Goal: Task Accomplishment & Management: Manage account settings

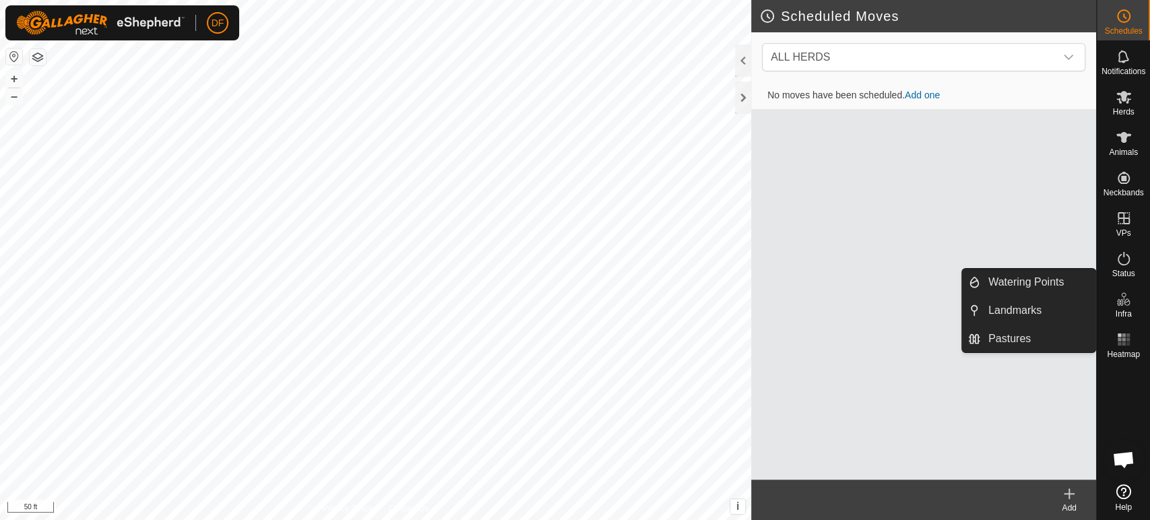
click at [1121, 304] on icon at bounding box center [1119, 302] width 7 height 7
click at [1054, 286] on link "Watering Points" at bounding box center [1037, 282] width 115 height 27
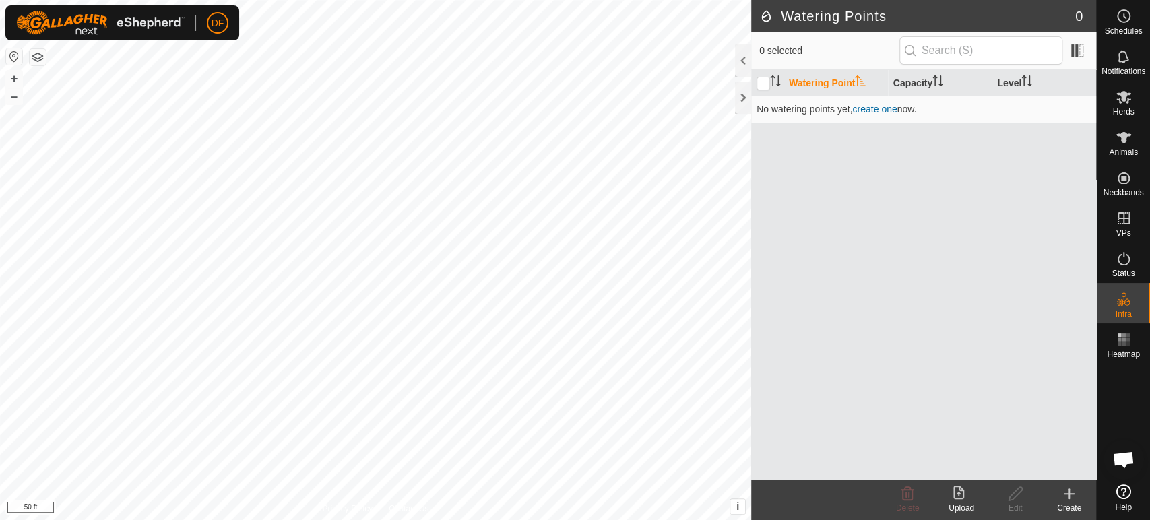
click at [1069, 490] on icon at bounding box center [1069, 493] width 0 height 9
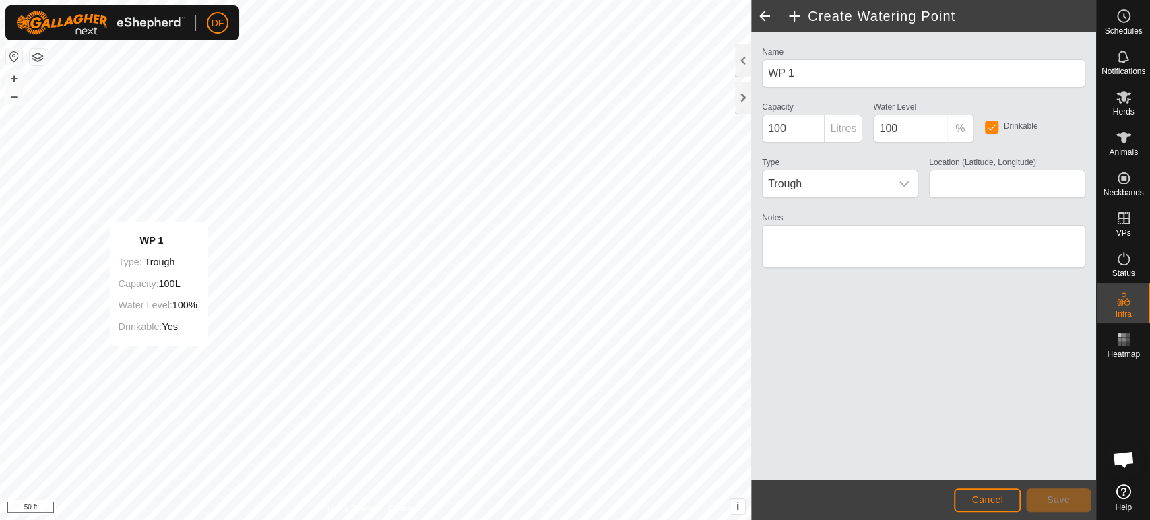
type input "42.481293, -76.029893"
click at [837, 134] on p-inputgroup-addon "Litres" at bounding box center [843, 129] width 38 height 28
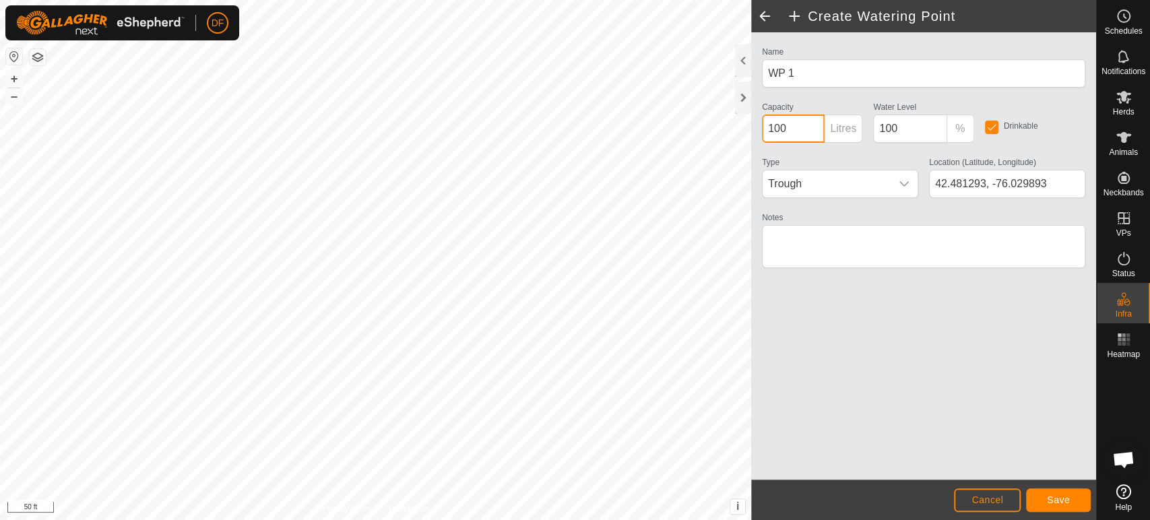
click at [800, 129] on input "100" at bounding box center [793, 129] width 63 height 28
drag, startPoint x: 911, startPoint y: 126, endPoint x: 873, endPoint y: 129, distance: 37.9
click at [873, 129] on input "100" at bounding box center [909, 129] width 73 height 28
type input "80"
click at [800, 138] on input "100" at bounding box center [793, 129] width 63 height 28
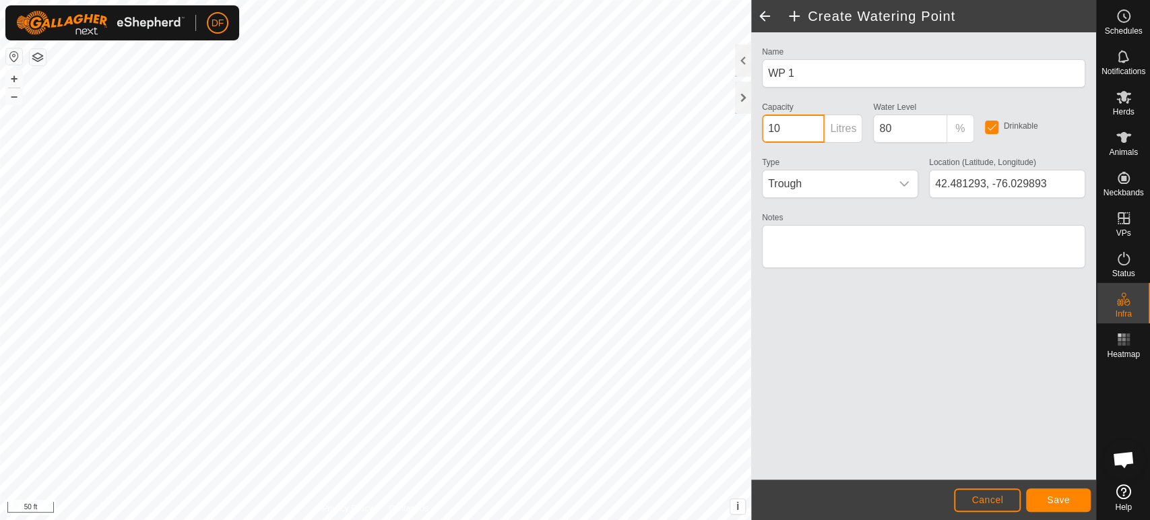
type input "1"
type input "220"
click at [1047, 498] on span "Save" at bounding box center [1058, 499] width 23 height 11
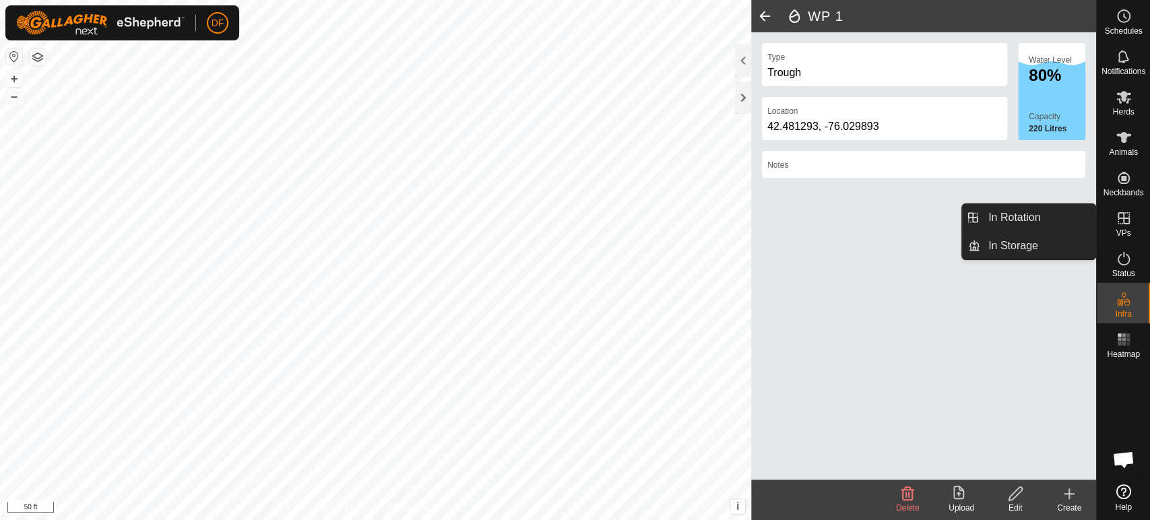
click at [1129, 230] on span "VPs" at bounding box center [1122, 233] width 15 height 8
click at [1071, 224] on link "In Rotation" at bounding box center [1037, 217] width 115 height 27
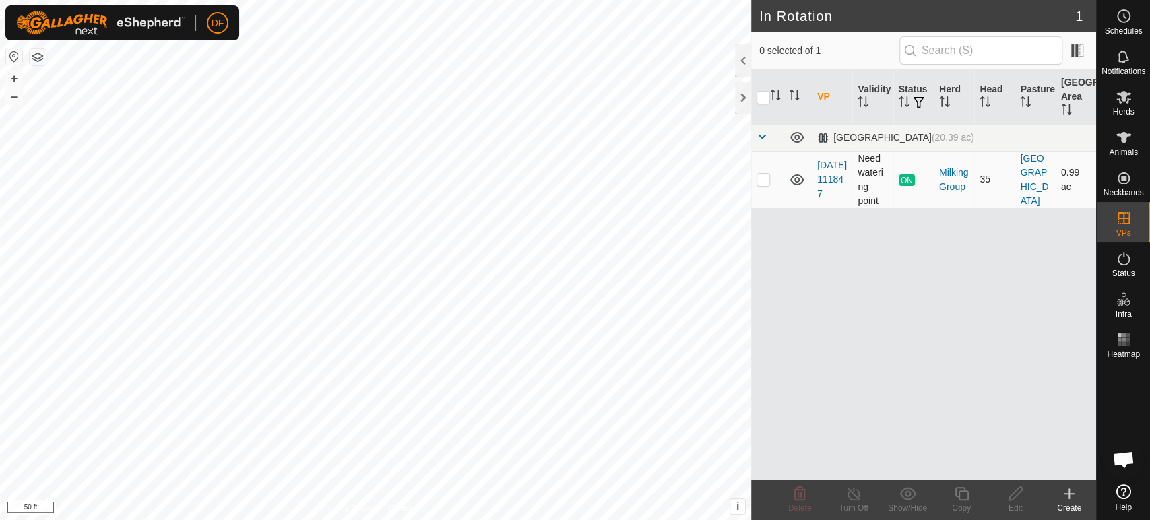
click at [764, 181] on p-checkbox at bounding box center [762, 179] width 13 height 11
checkbox input "true"
click at [866, 504] on div "Turn Off" at bounding box center [853, 508] width 54 height 12
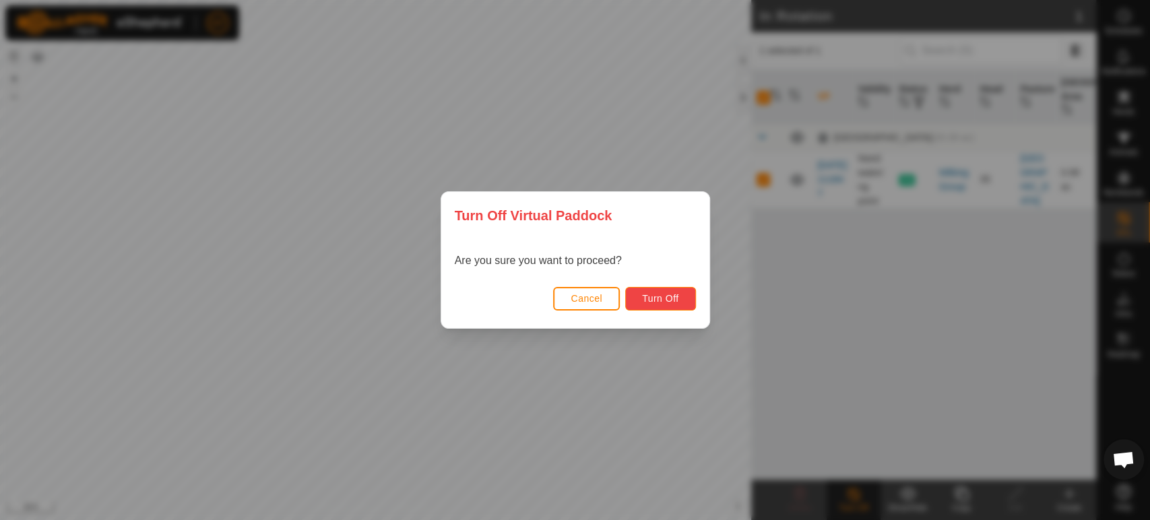
click at [663, 298] on span "Turn Off" at bounding box center [660, 298] width 37 height 11
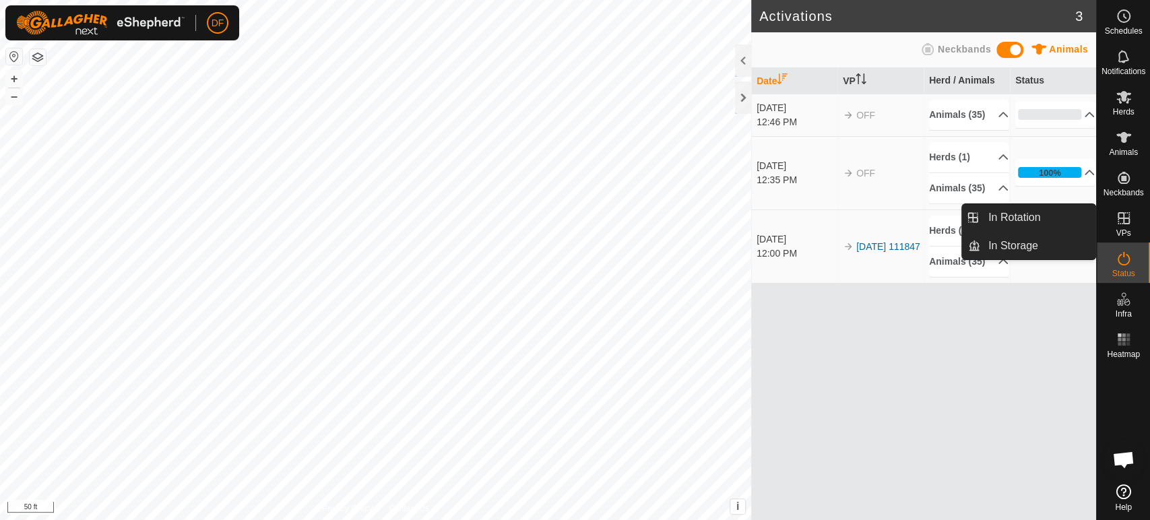
click at [1126, 232] on span "VPs" at bounding box center [1122, 233] width 15 height 8
click at [1070, 225] on link "In Rotation" at bounding box center [1037, 217] width 115 height 27
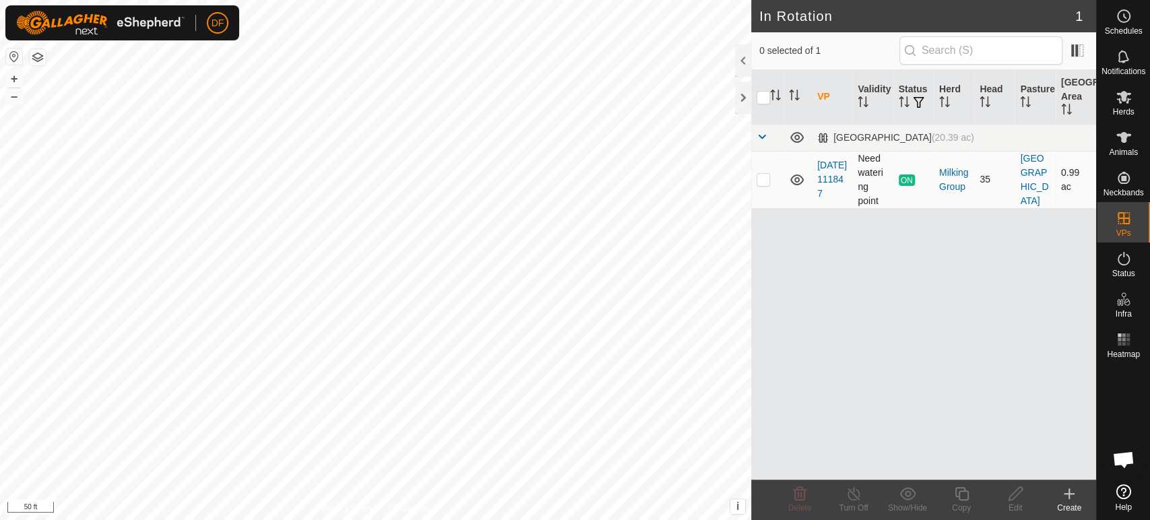
click at [764, 183] on p-checkbox at bounding box center [762, 179] width 13 height 11
checkbox input "true"
click at [872, 340] on div "VP Validity Status Herd Head Pasture Grazing Area North Middle (20.39 ac) 2025-…" at bounding box center [923, 275] width 345 height 410
click at [764, 188] on td at bounding box center [767, 179] width 32 height 57
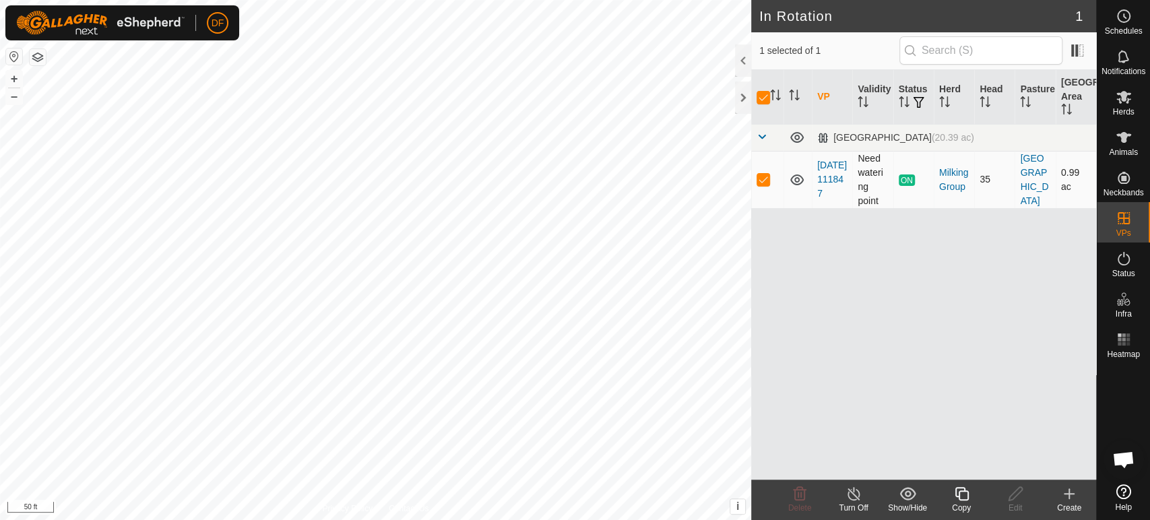
checkbox input "false"
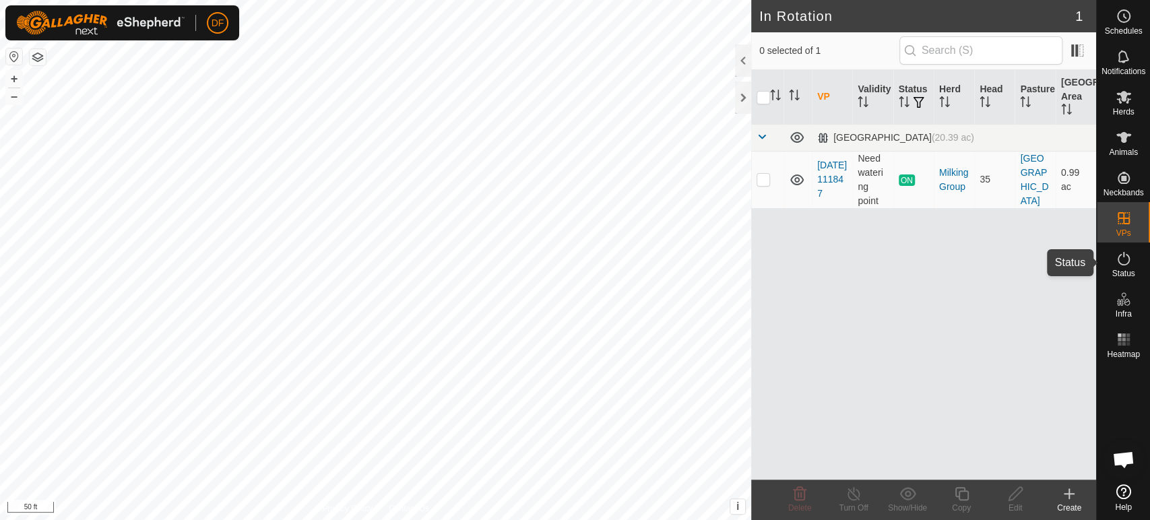
click at [1125, 273] on span "Status" at bounding box center [1122, 273] width 23 height 8
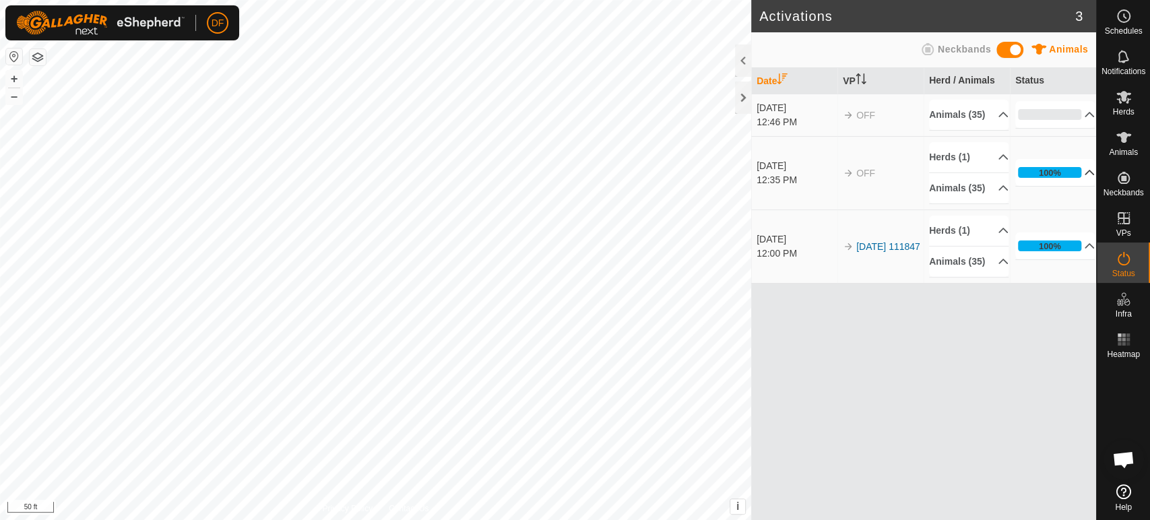
click at [1081, 186] on p-accordion-header "100%" at bounding box center [1054, 172] width 79 height 27
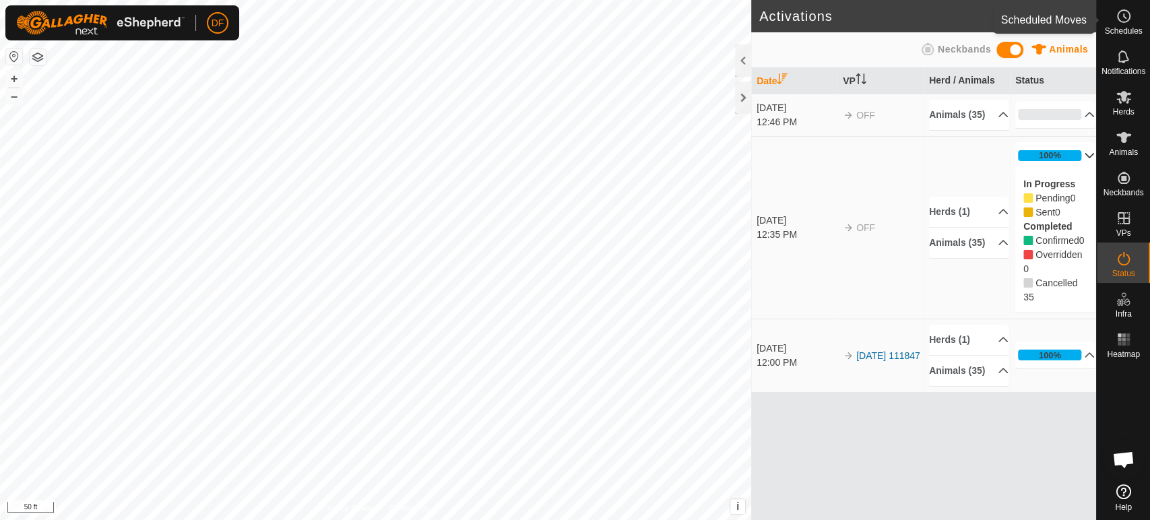
click at [1120, 32] on span "Schedules" at bounding box center [1123, 31] width 38 height 8
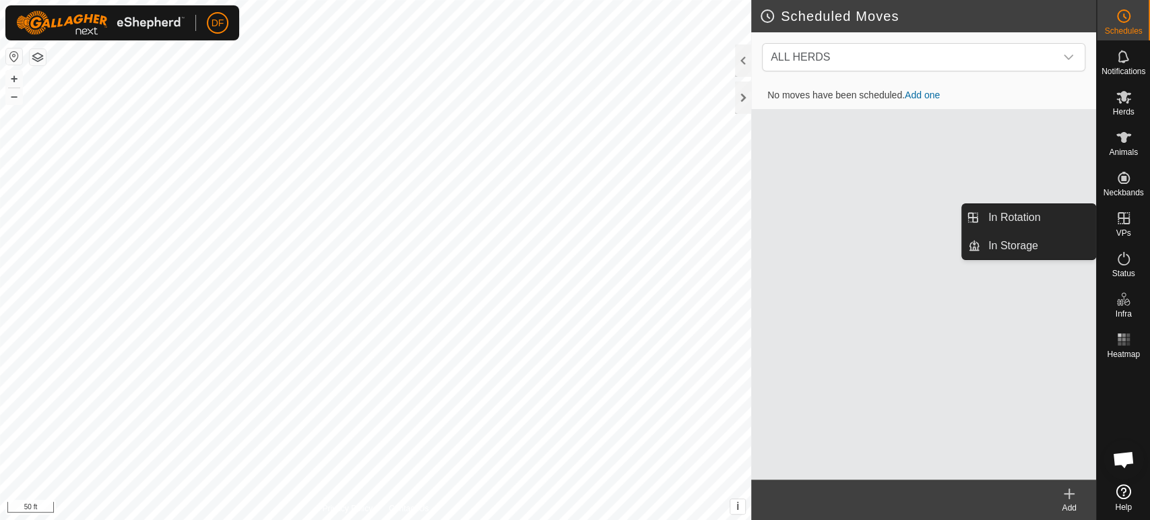
click at [1128, 229] on span "VPs" at bounding box center [1122, 233] width 15 height 8
click at [998, 227] on link "In Rotation" at bounding box center [1037, 217] width 115 height 27
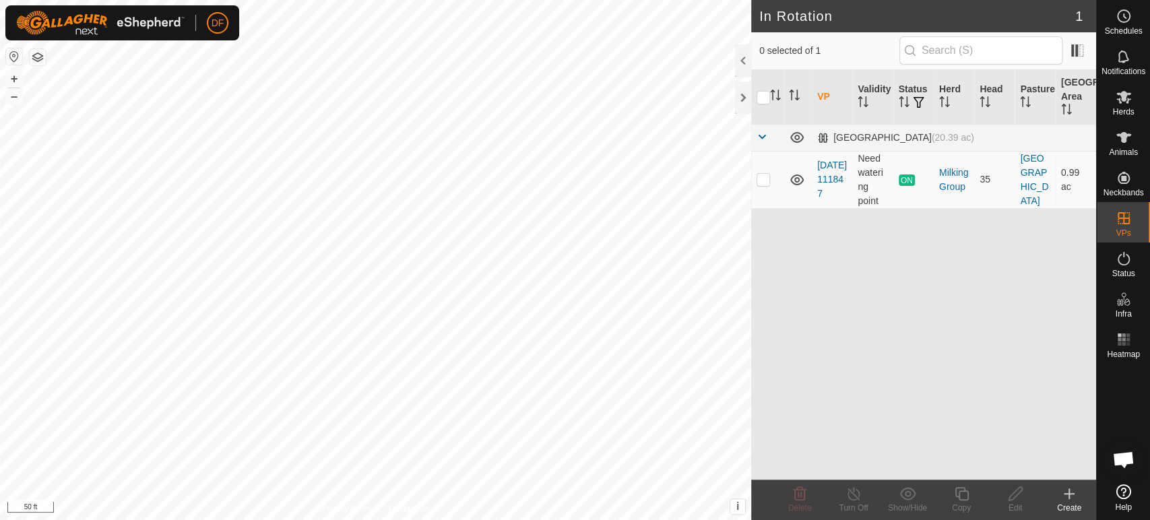
click at [1063, 501] on icon at bounding box center [1069, 494] width 16 height 16
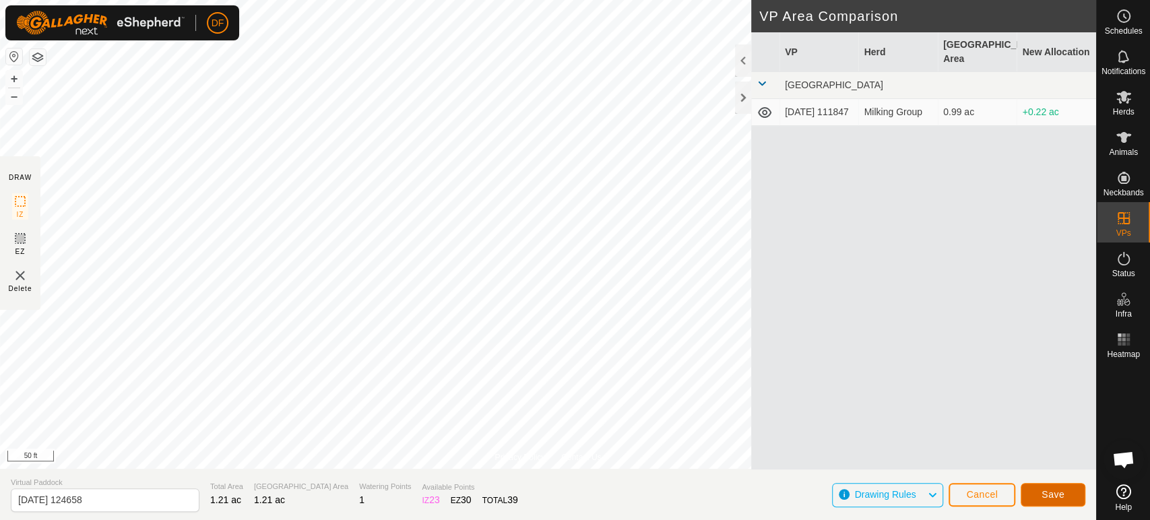
click at [1055, 496] on span "Save" at bounding box center [1052, 494] width 23 height 11
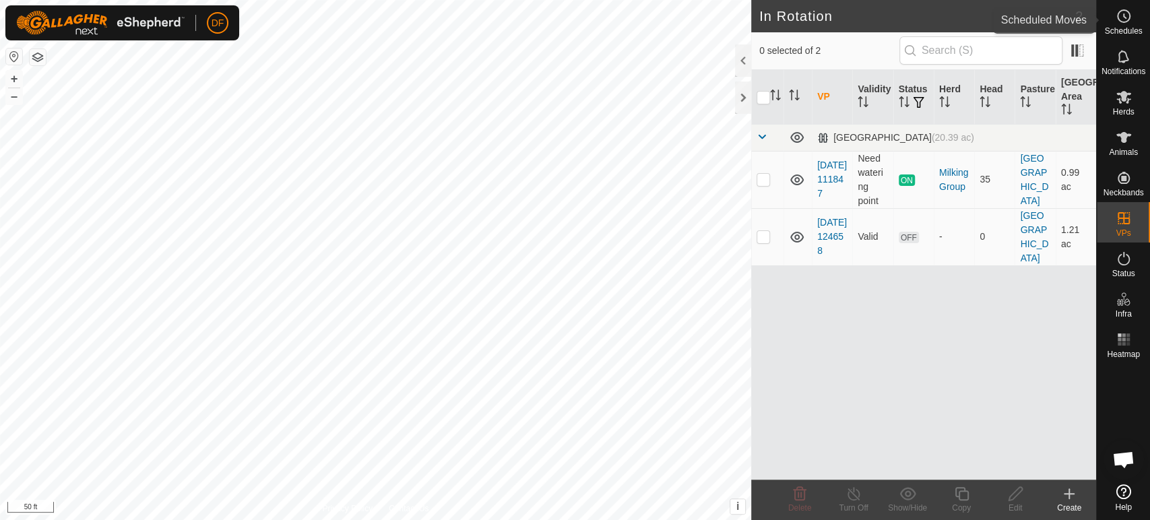
click at [1132, 33] on span "Schedules" at bounding box center [1123, 31] width 38 height 8
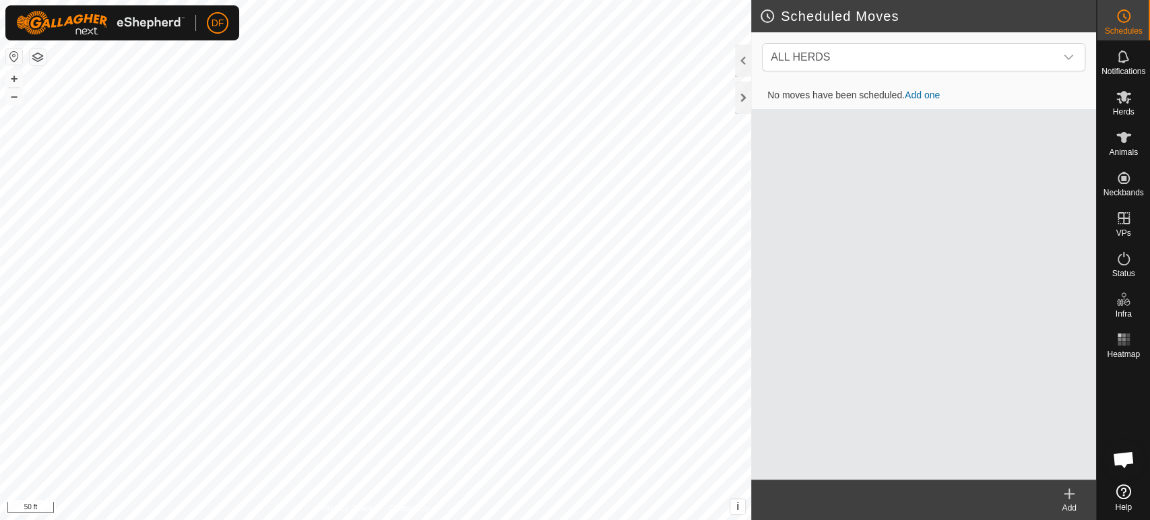
click at [923, 97] on link "Add one" at bounding box center [922, 95] width 35 height 11
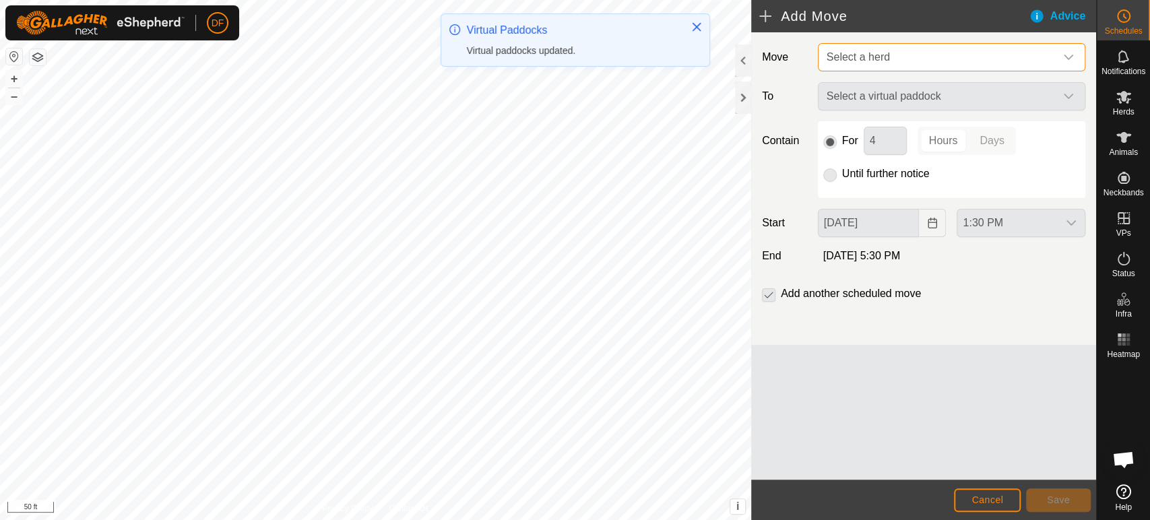
click at [884, 61] on span "Select a herd" at bounding box center [857, 56] width 63 height 11
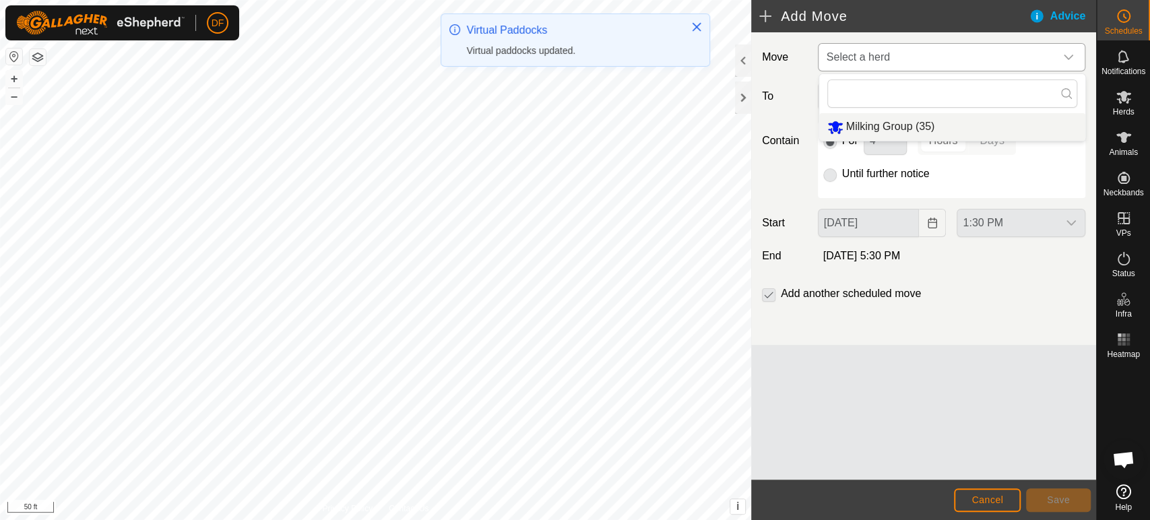
click at [879, 125] on li "Milking Group (35)" at bounding box center [952, 127] width 266 height 28
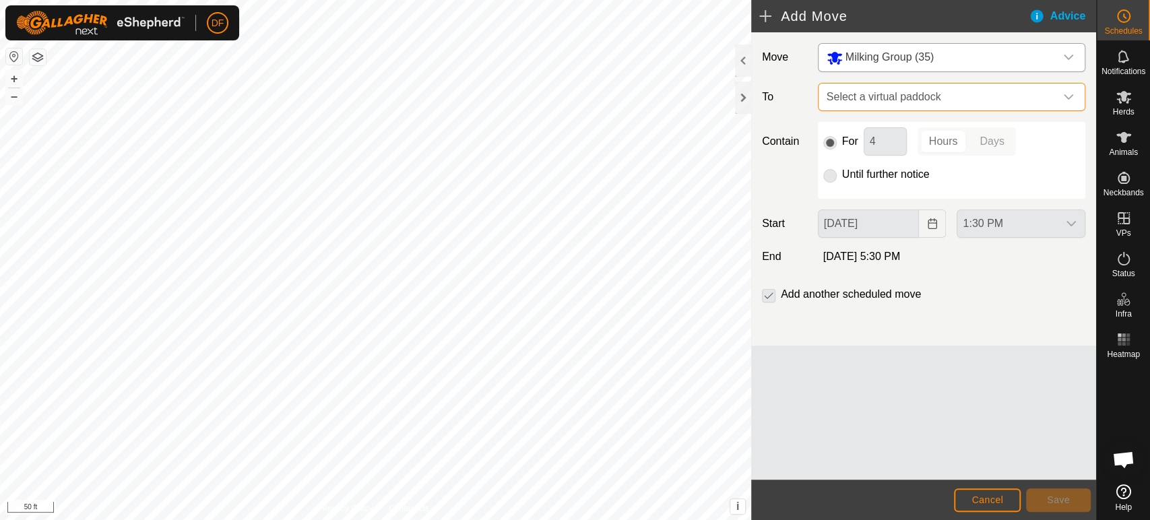
click at [869, 92] on span "Select a virtual paddock" at bounding box center [938, 97] width 234 height 27
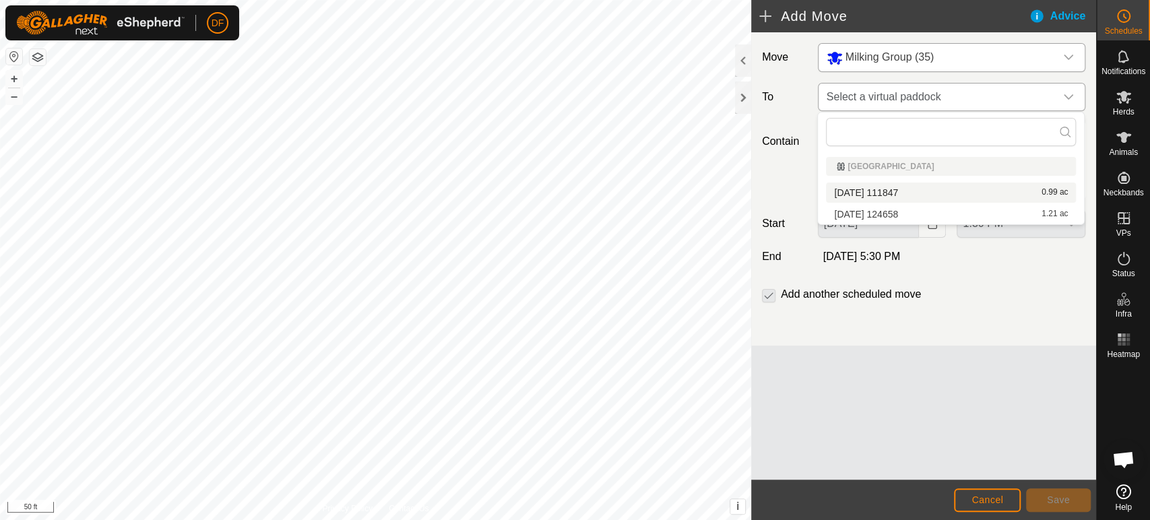
click at [892, 104] on span "Select a virtual paddock" at bounding box center [938, 97] width 234 height 27
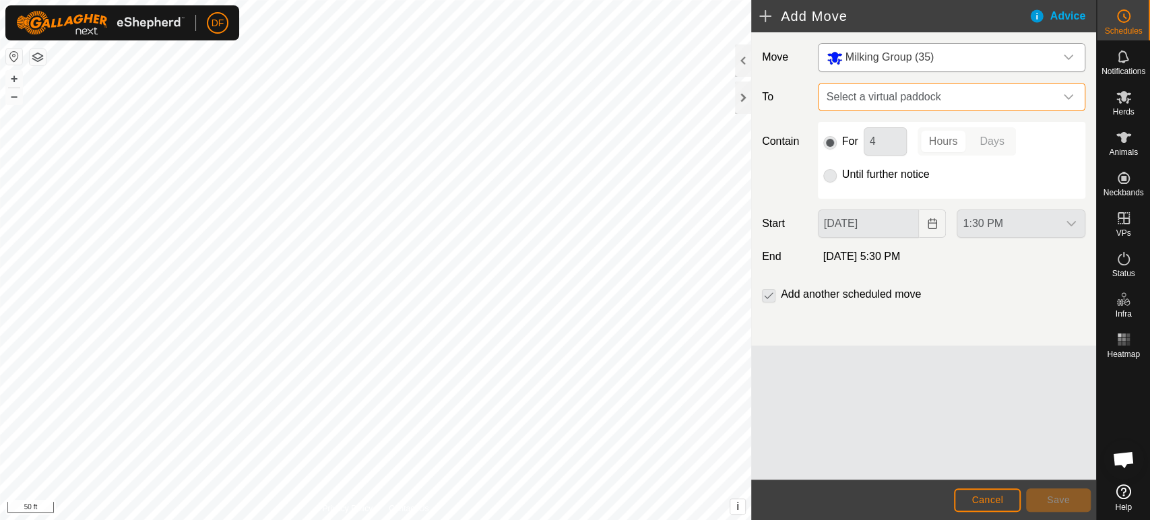
click at [892, 104] on span "Select a virtual paddock" at bounding box center [938, 97] width 234 height 27
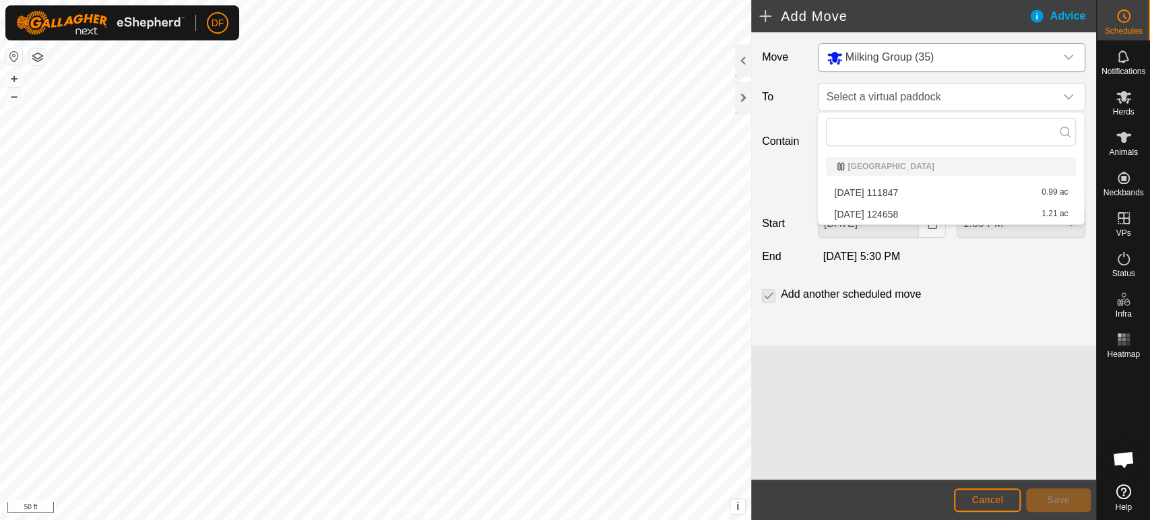
click at [882, 212] on li "2025-09-07 124658 1.21 ac" at bounding box center [951, 214] width 250 height 20
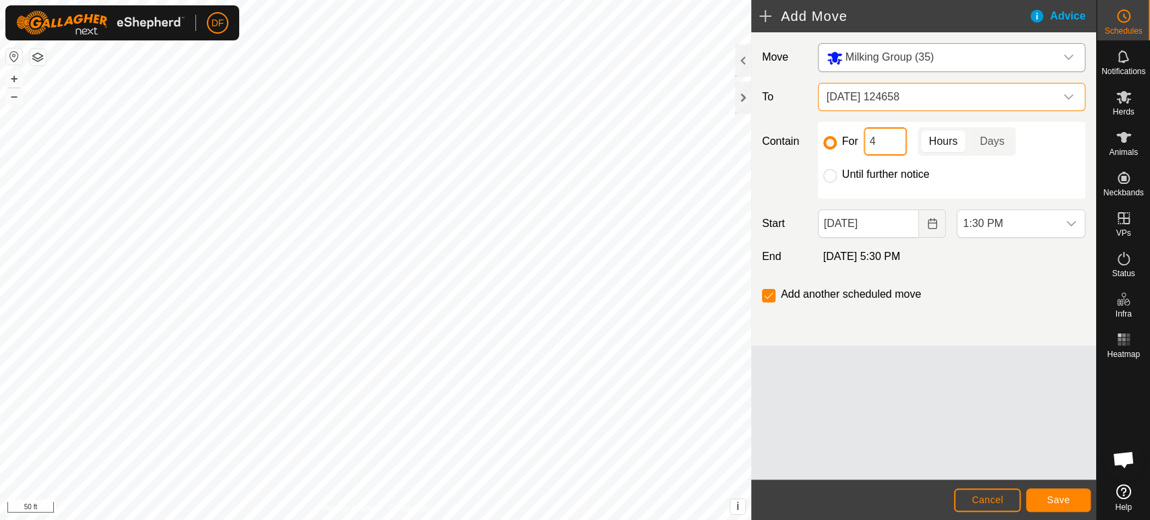
click at [885, 139] on input "4" at bounding box center [884, 141] width 43 height 28
type input "2"
click at [958, 329] on div "Move Milking Group (35) To 2025-09-07 124658 Contain For 2 Hours Days Until fur…" at bounding box center [923, 188] width 345 height 313
click at [1000, 231] on span "1:30 PM" at bounding box center [1007, 223] width 100 height 27
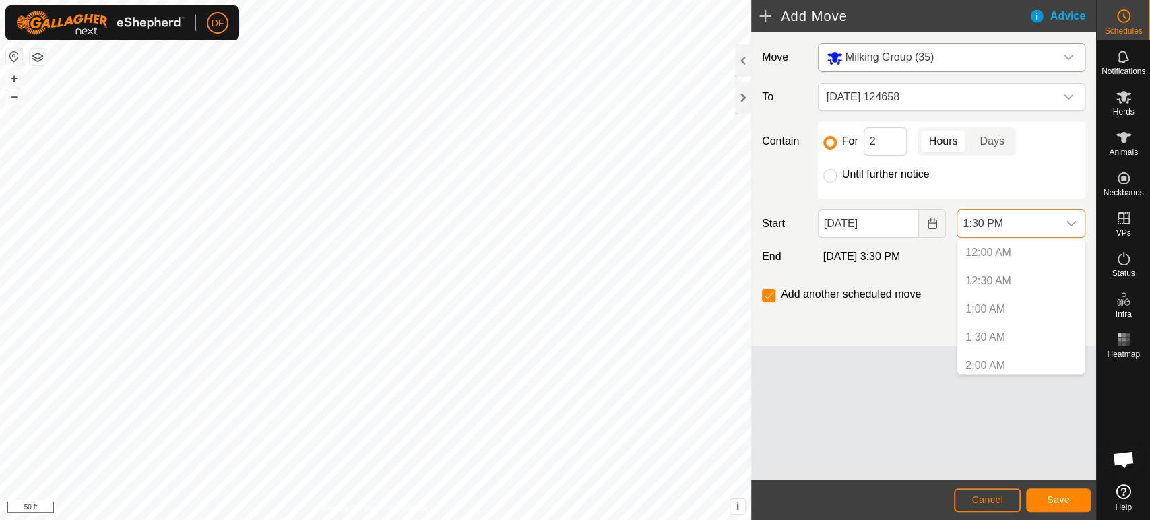
scroll to position [656, 0]
click at [999, 335] on p-selectitem "1:00 PM" at bounding box center [1020, 332] width 127 height 27
click at [880, 369] on div "Move Milking Group (35) To 2025-09-07 124658 Contain For 2 Hours Days Until fur…" at bounding box center [923, 255] width 345 height 447
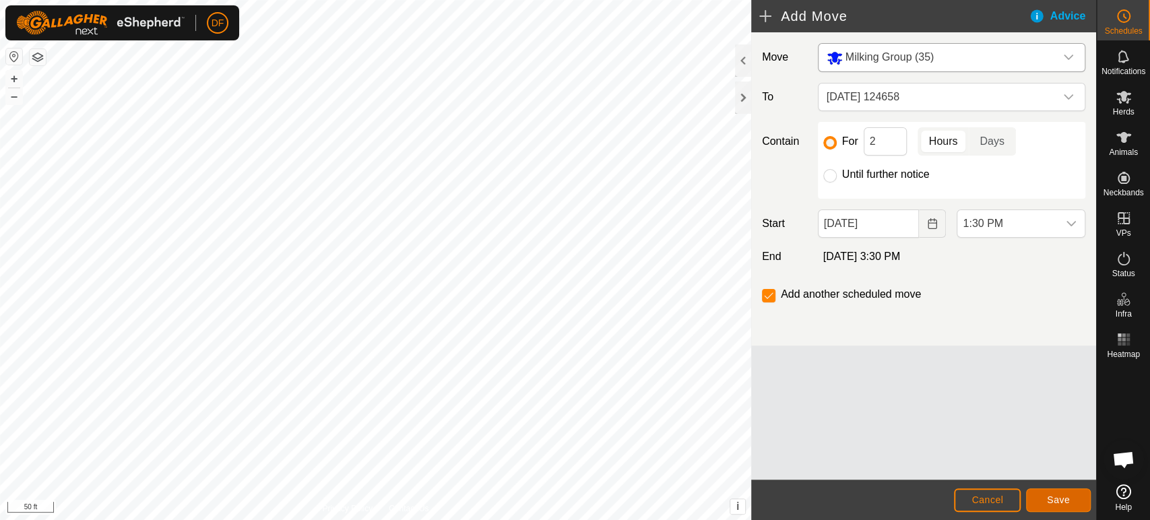
click at [1059, 500] on span "Save" at bounding box center [1058, 499] width 23 height 11
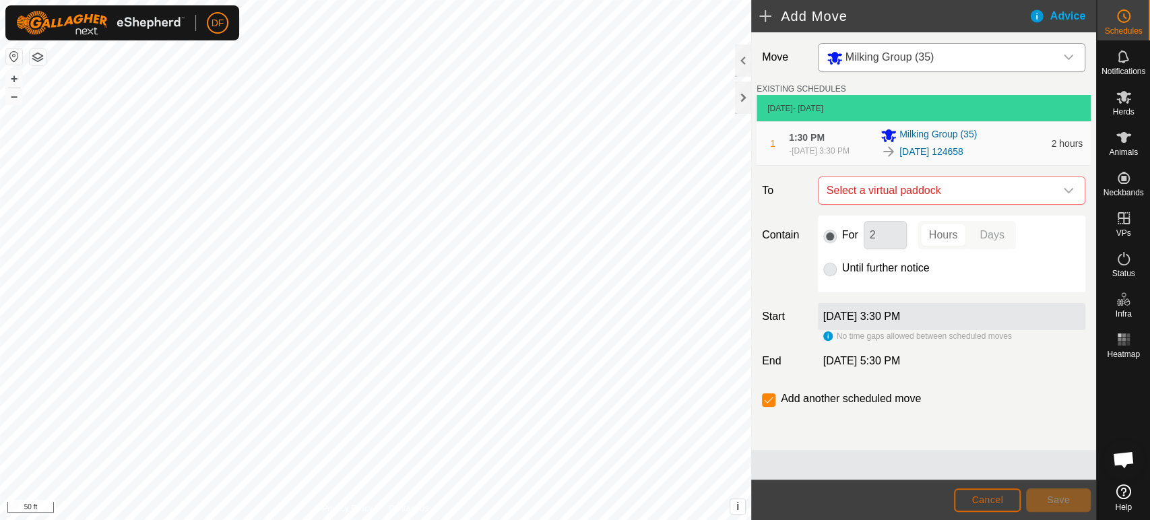
click at [969, 500] on button "Cancel" at bounding box center [987, 500] width 67 height 24
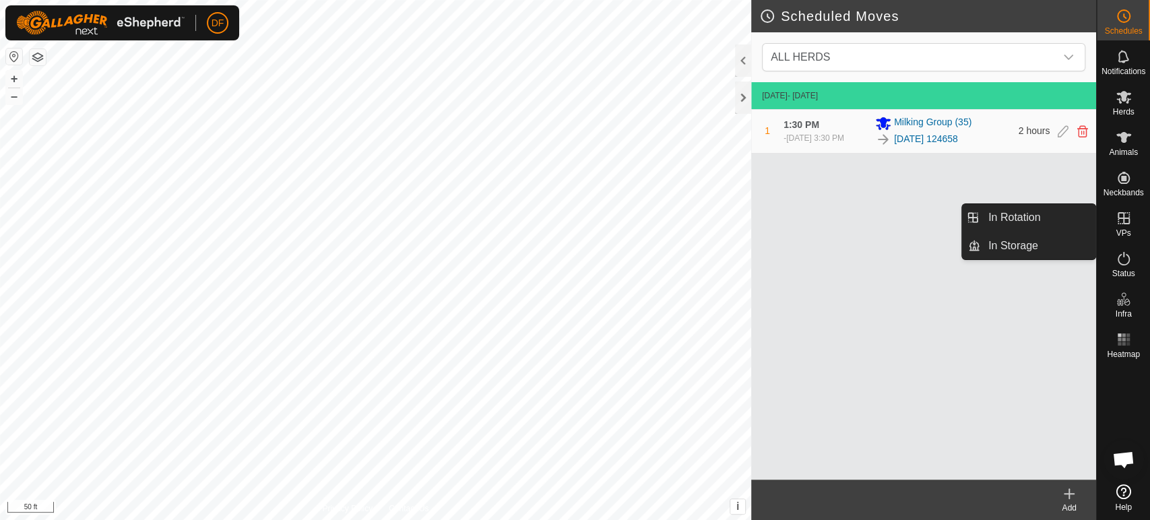
click at [1132, 231] on div "VPs" at bounding box center [1123, 222] width 53 height 40
click at [1065, 221] on link "In Rotation" at bounding box center [1037, 217] width 115 height 27
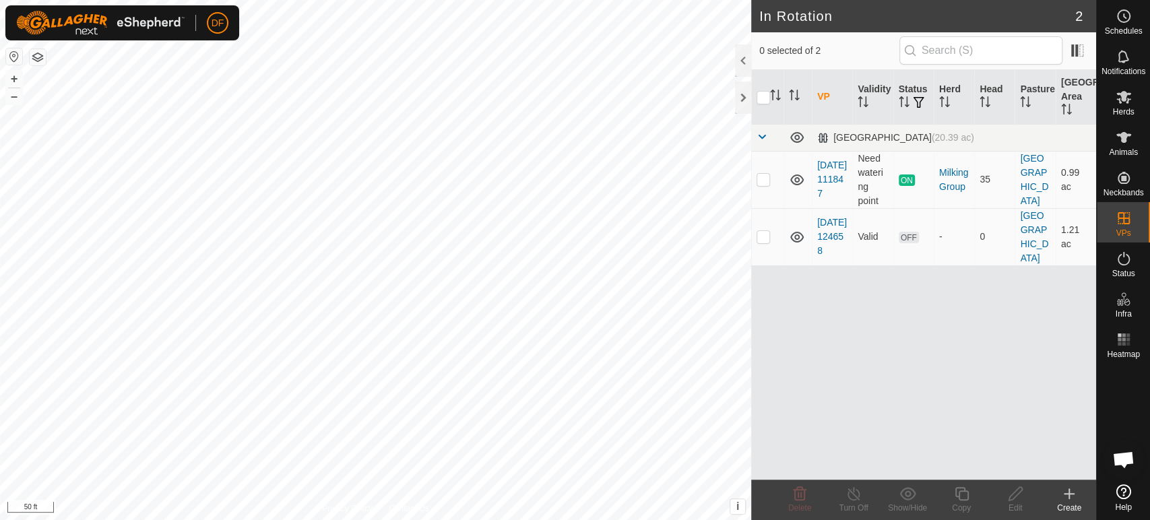
click at [1071, 511] on div "Create" at bounding box center [1069, 508] width 54 height 12
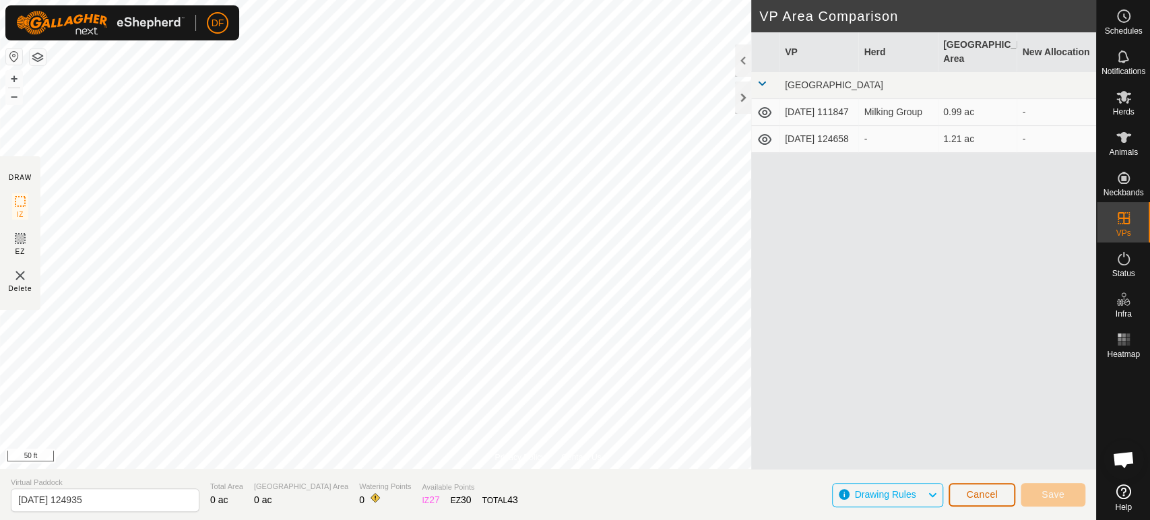
click at [977, 498] on span "Cancel" at bounding box center [982, 494] width 32 height 11
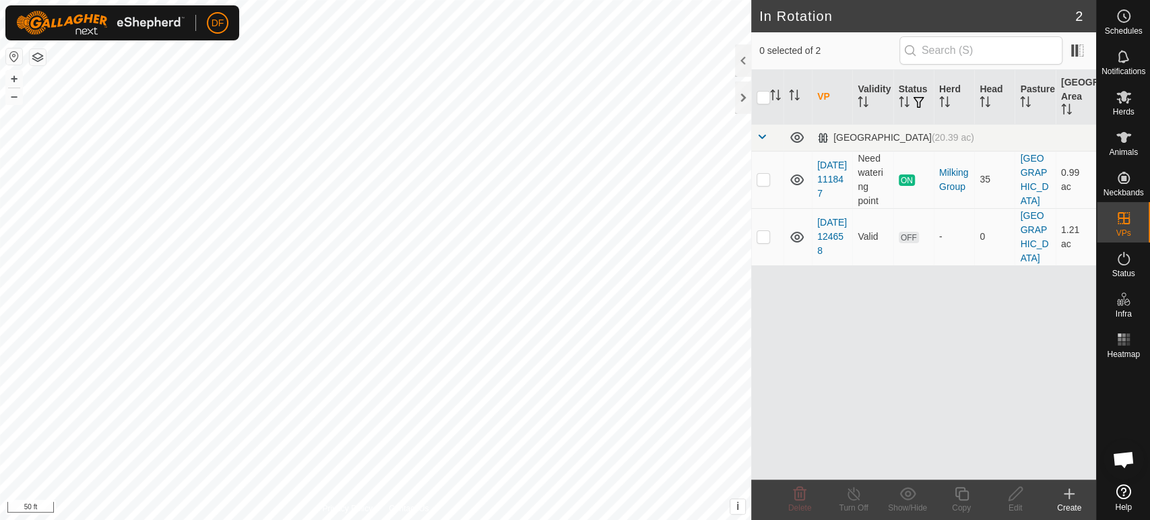
click at [1072, 506] on div "Create" at bounding box center [1069, 508] width 54 height 12
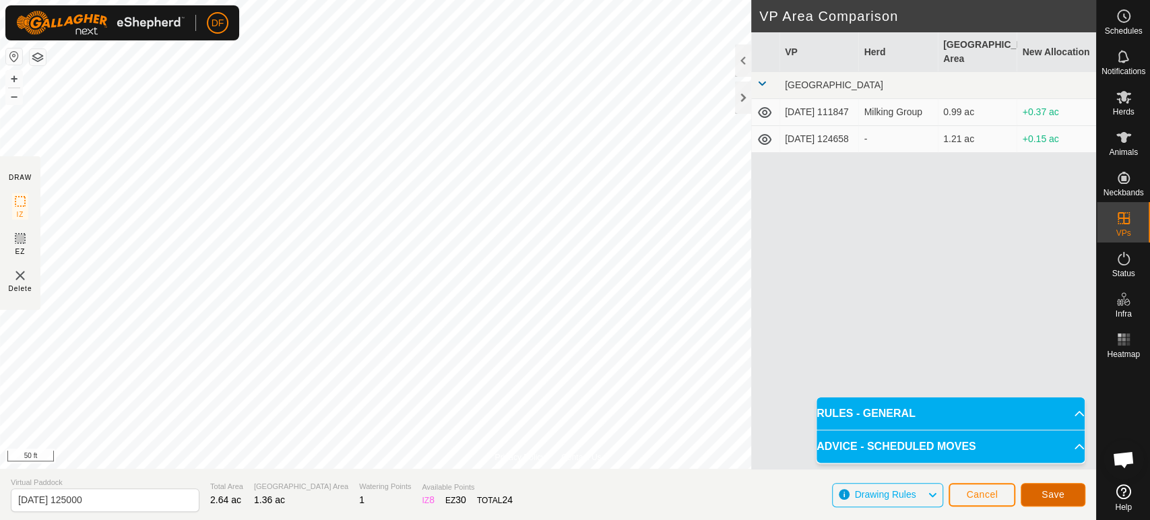
click at [1043, 501] on button "Save" at bounding box center [1052, 495] width 65 height 24
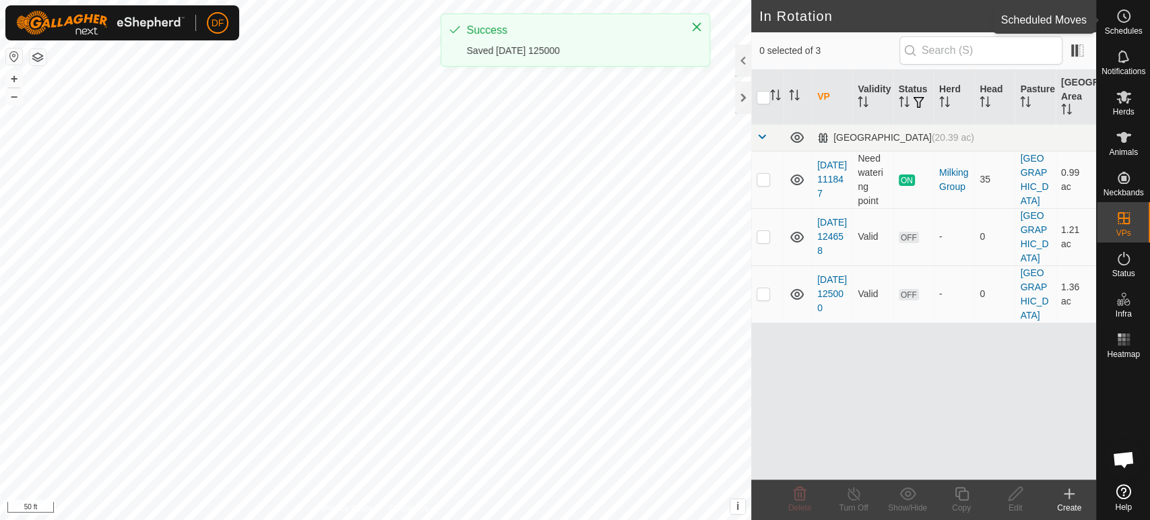
click at [1121, 32] on span "Schedules" at bounding box center [1123, 31] width 38 height 8
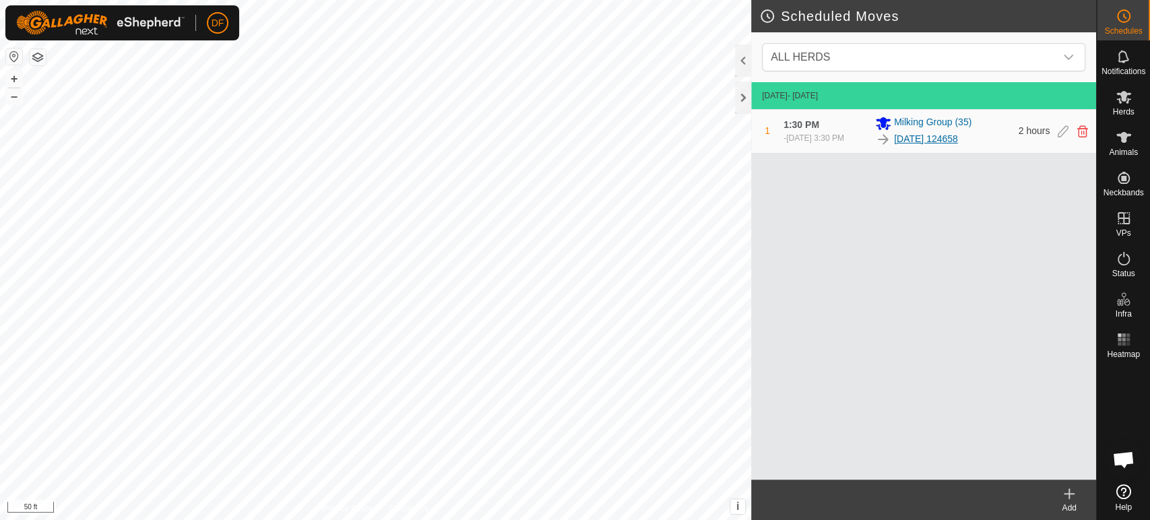
click at [909, 143] on link "[DATE] 124658" at bounding box center [926, 139] width 64 height 14
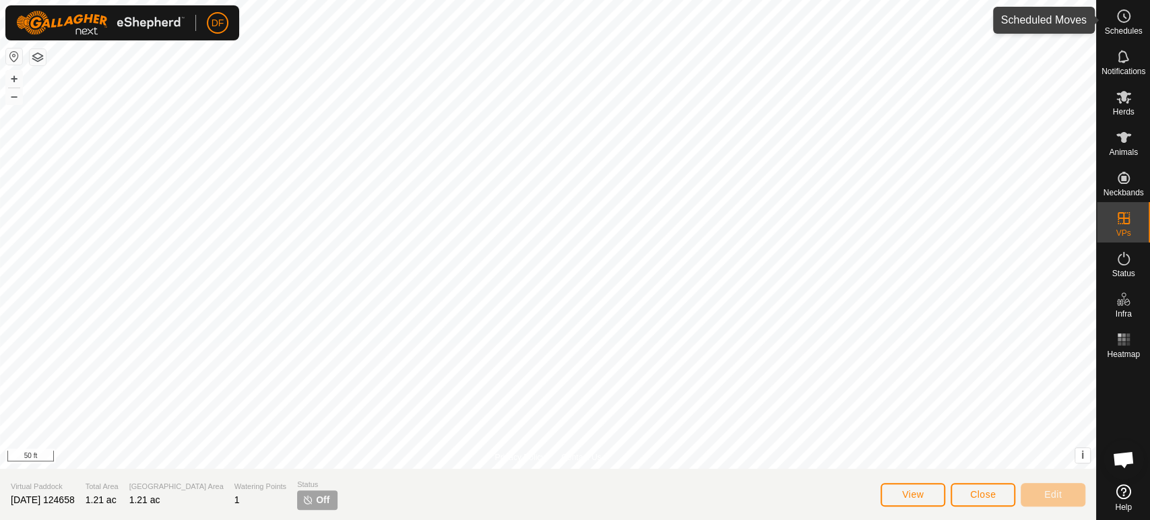
click at [1123, 28] on span "Schedules" at bounding box center [1123, 31] width 38 height 8
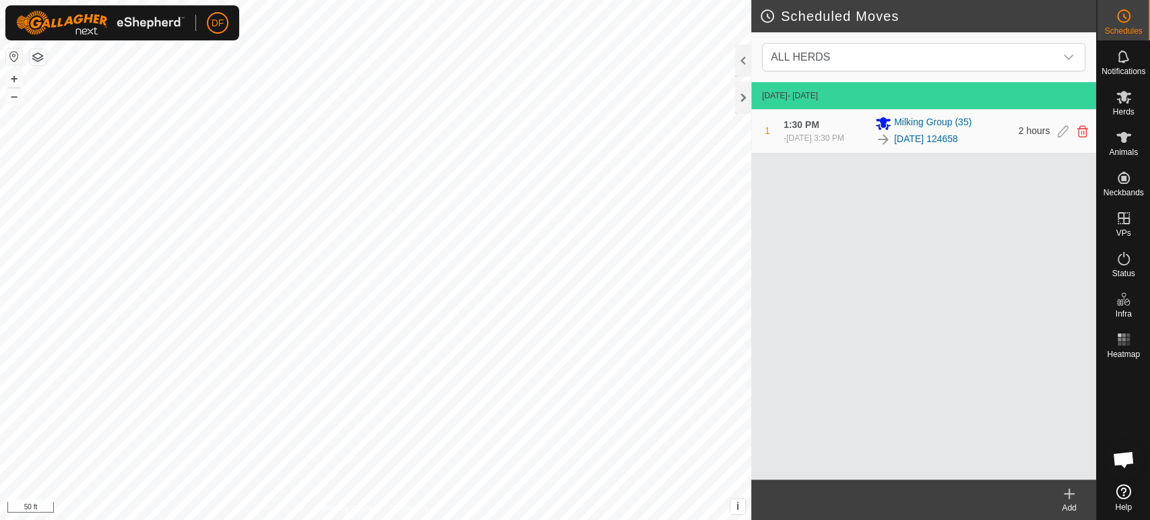
click at [1072, 513] on div "Add" at bounding box center [1069, 508] width 54 height 12
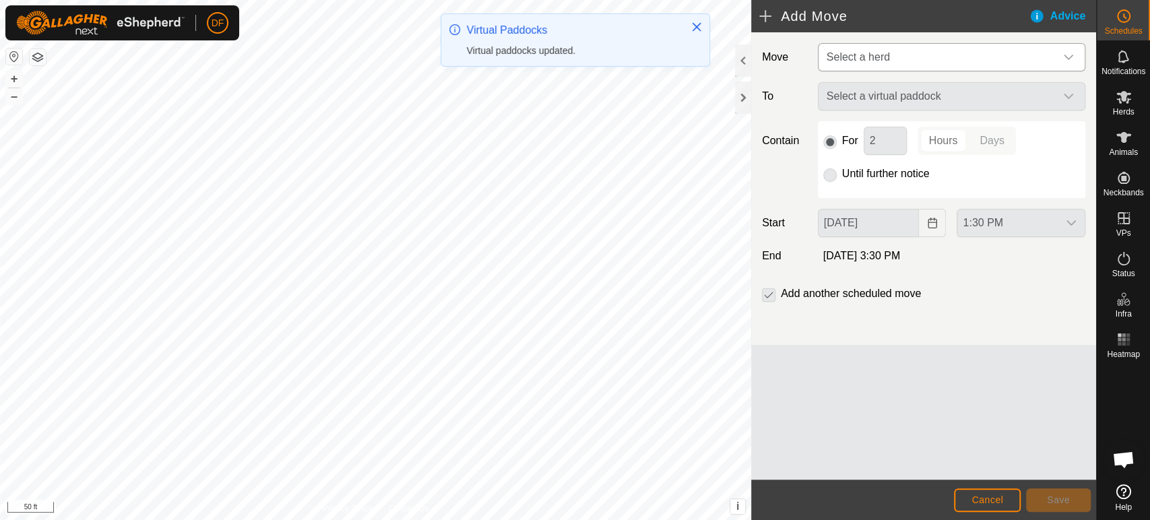
click at [857, 55] on span "Select a herd" at bounding box center [857, 56] width 63 height 11
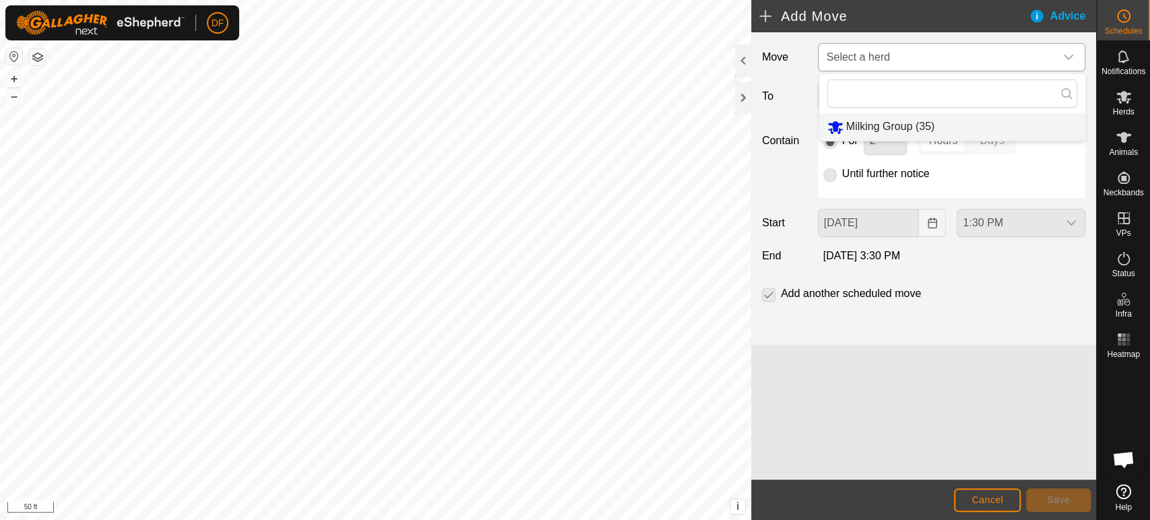
click at [862, 120] on li "Milking Group (35)" at bounding box center [952, 127] width 266 height 28
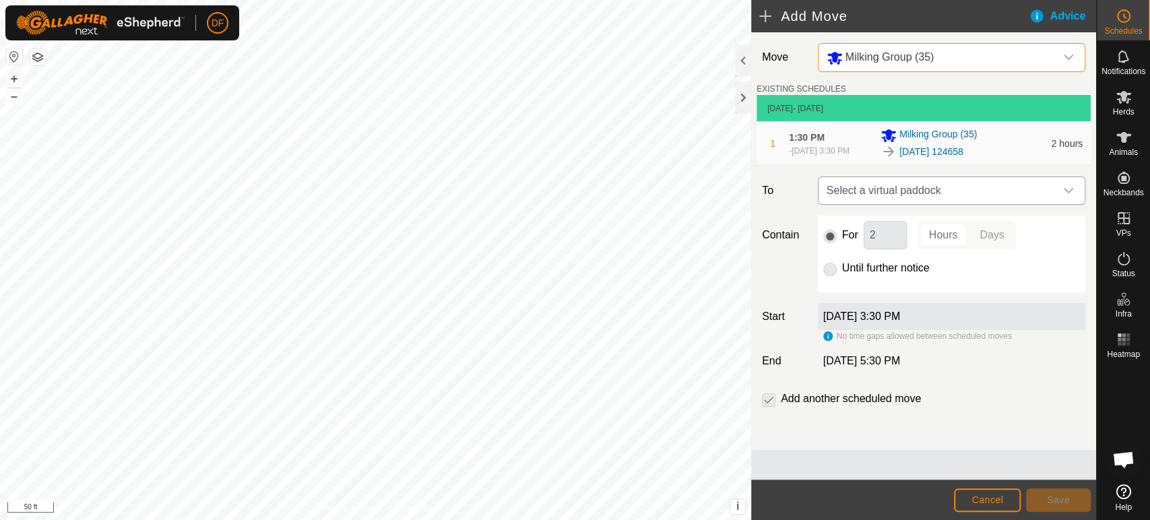
click at [841, 190] on span "Select a virtual paddock" at bounding box center [938, 190] width 234 height 27
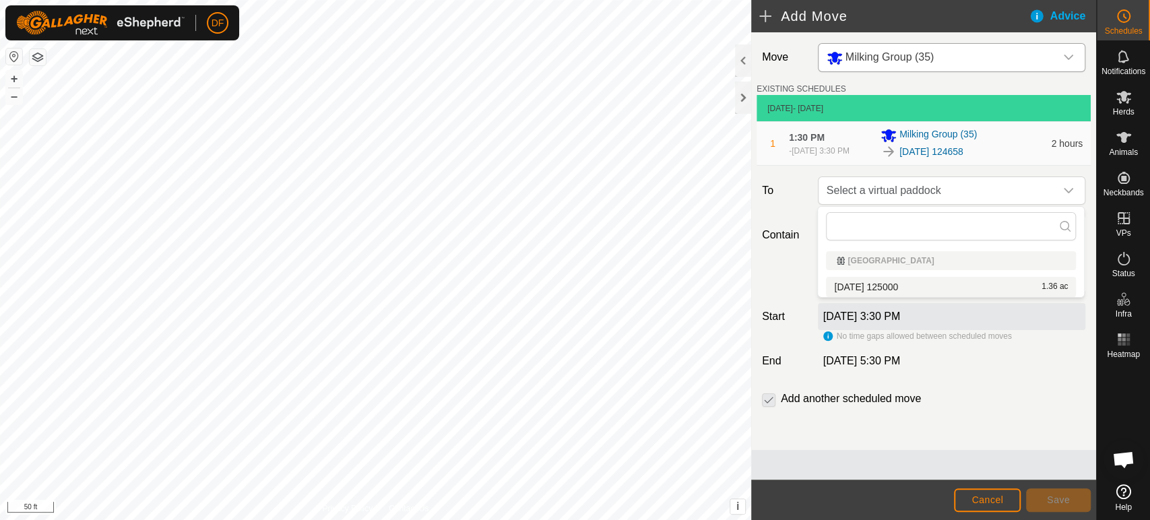
click at [871, 288] on li "2025-09-07 125000 1.36 ac" at bounding box center [951, 287] width 250 height 20
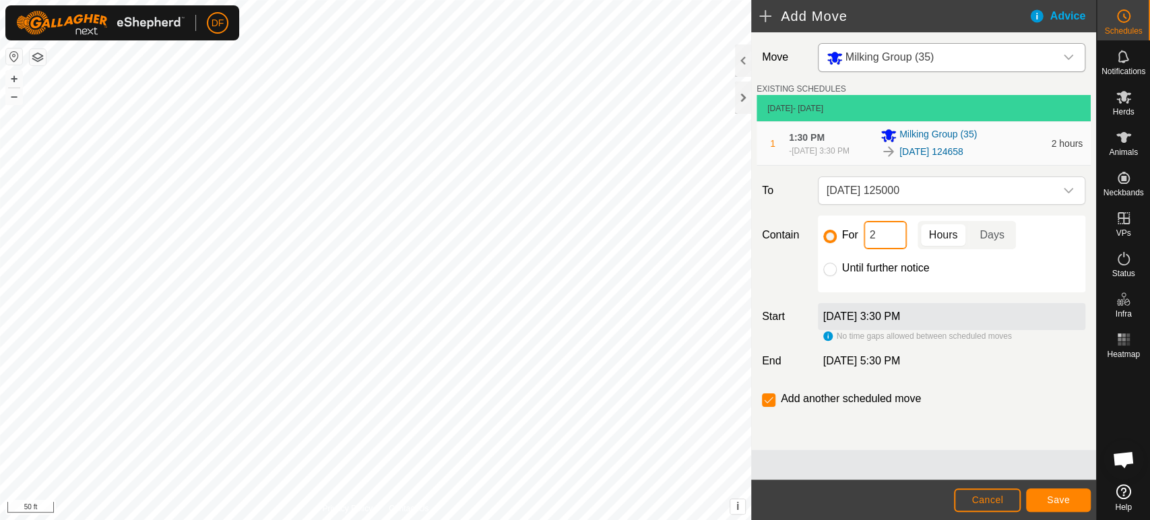
drag, startPoint x: 879, startPoint y: 236, endPoint x: 868, endPoint y: 237, distance: 10.9
click at [868, 237] on input "2" at bounding box center [884, 235] width 43 height 28
type input "4"
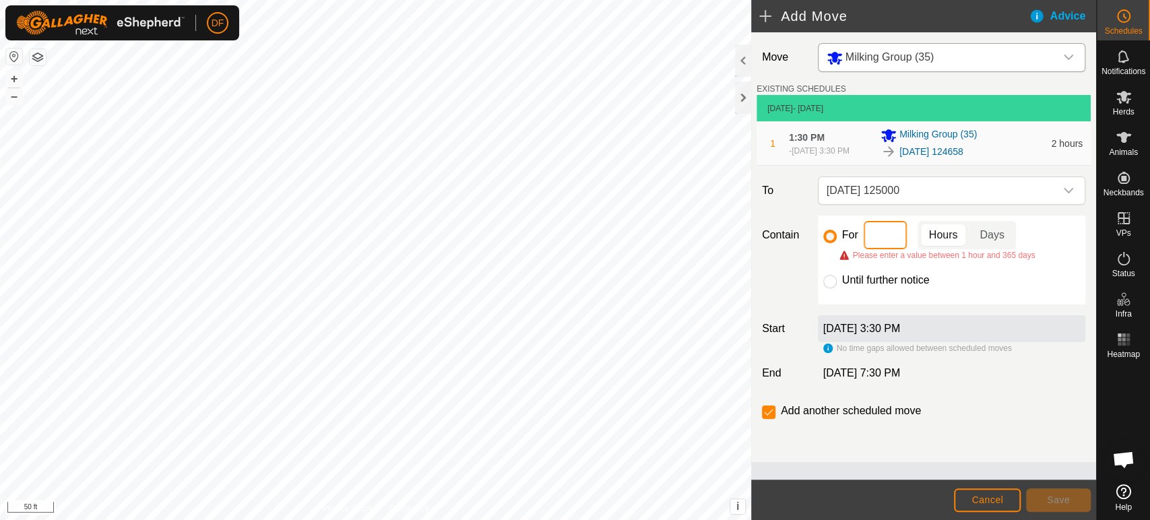
type input "3"
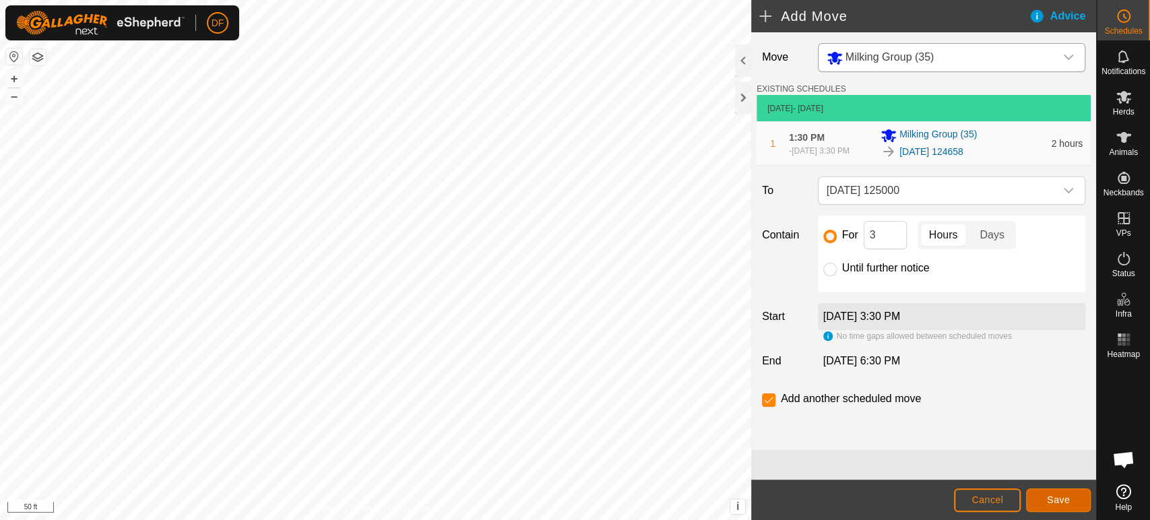
click at [1053, 500] on span "Save" at bounding box center [1058, 499] width 23 height 11
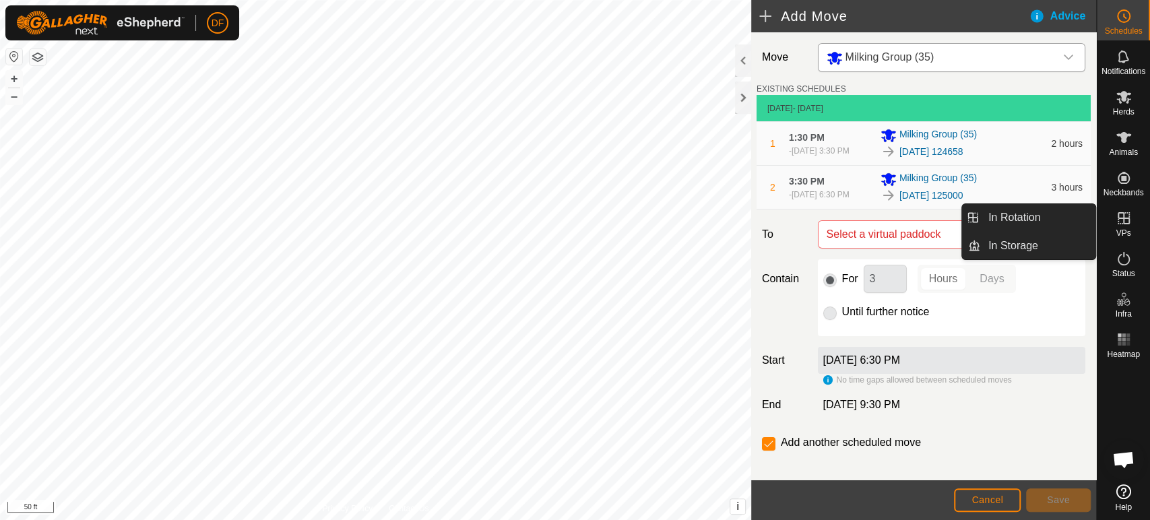
click at [1119, 215] on icon at bounding box center [1123, 218] width 16 height 16
click at [1070, 218] on link "In Rotation" at bounding box center [1037, 217] width 115 height 27
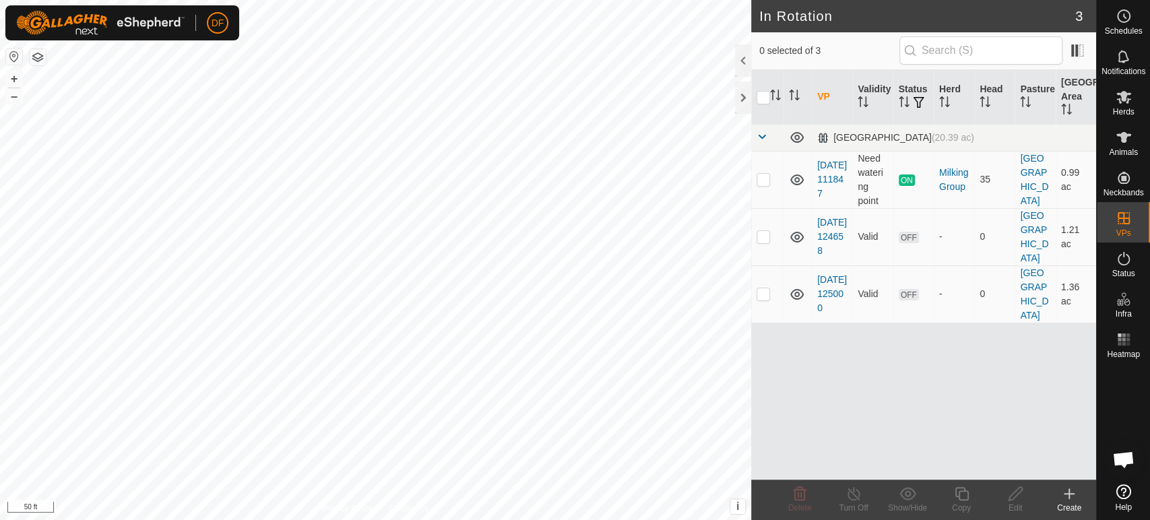
click at [1084, 496] on create-svg-icon at bounding box center [1069, 494] width 54 height 16
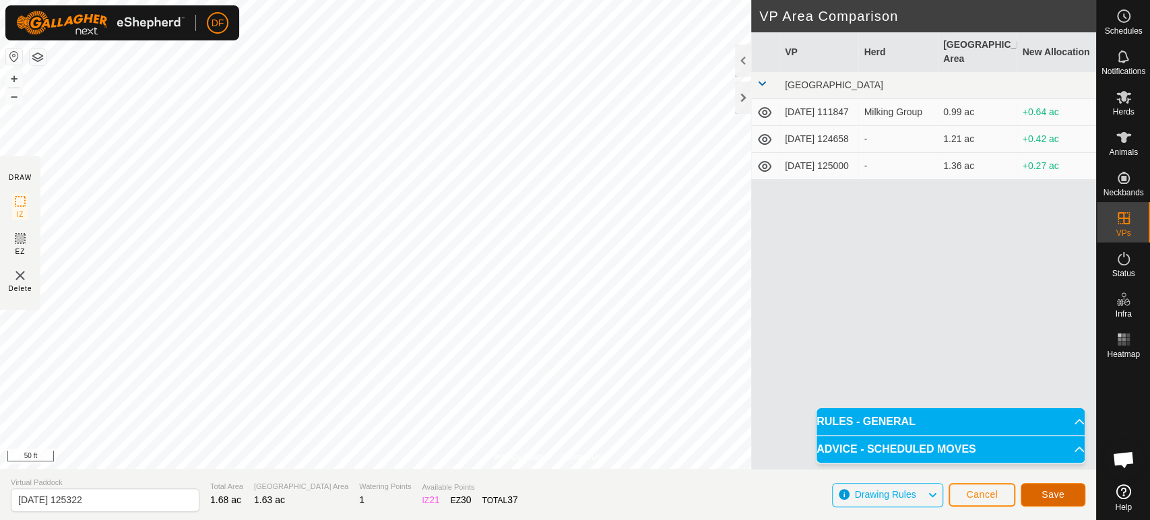
click at [1053, 497] on span "Save" at bounding box center [1052, 494] width 23 height 11
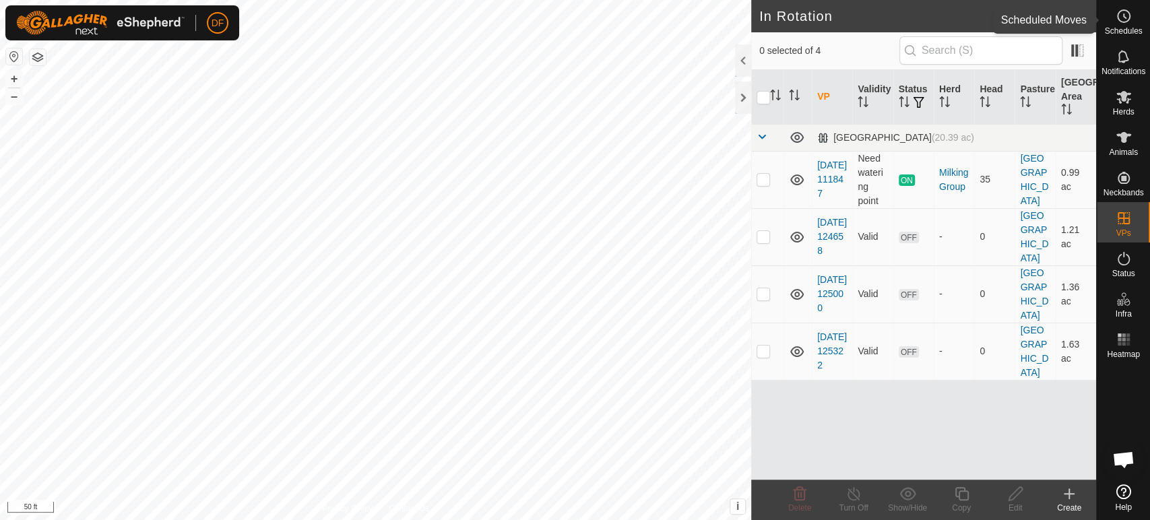
click at [1121, 28] on span "Schedules" at bounding box center [1123, 31] width 38 height 8
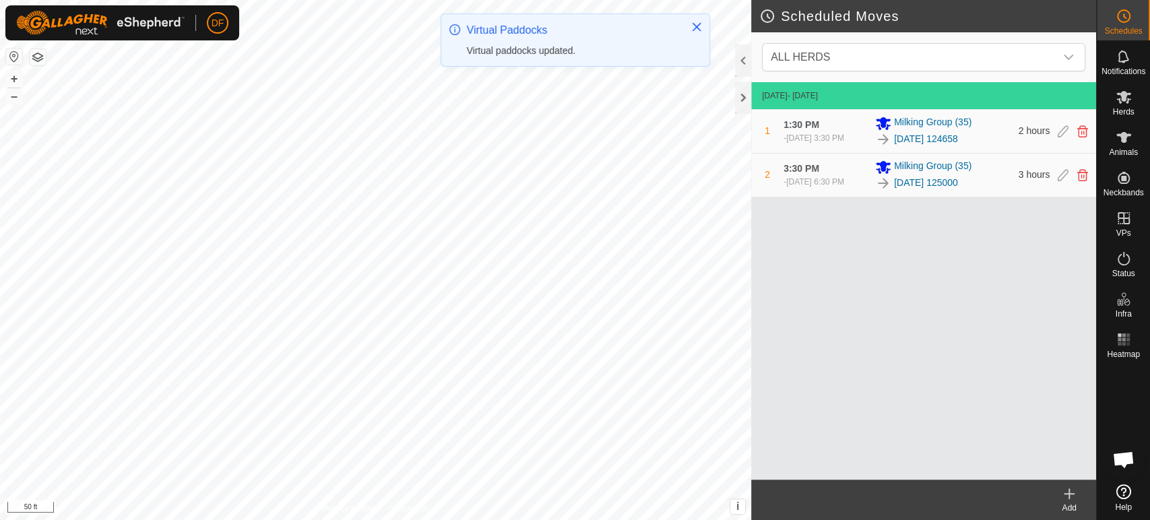
click at [1071, 497] on icon at bounding box center [1069, 494] width 16 height 16
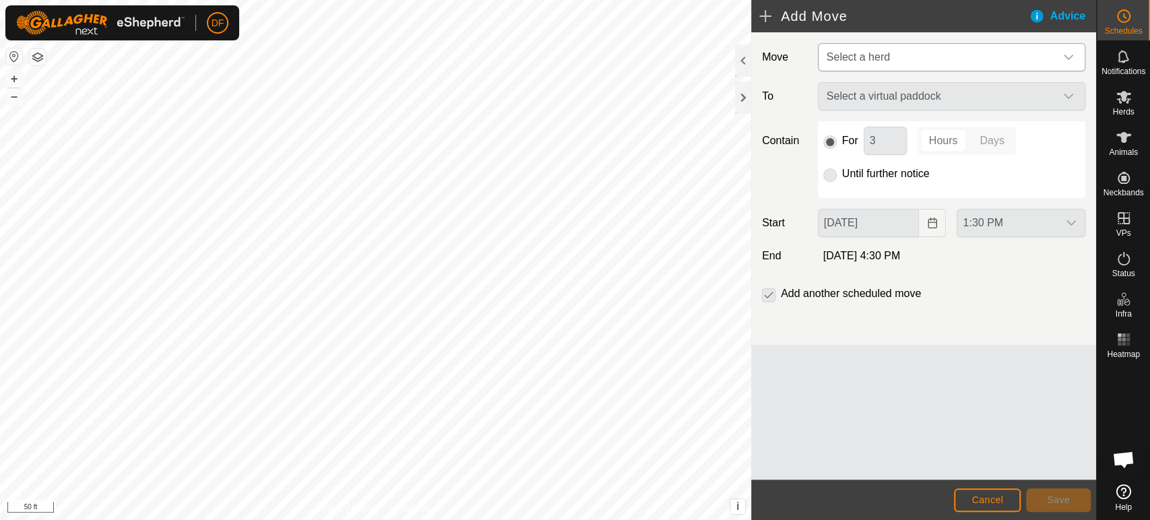
click at [863, 62] on span "Select a herd" at bounding box center [857, 56] width 63 height 11
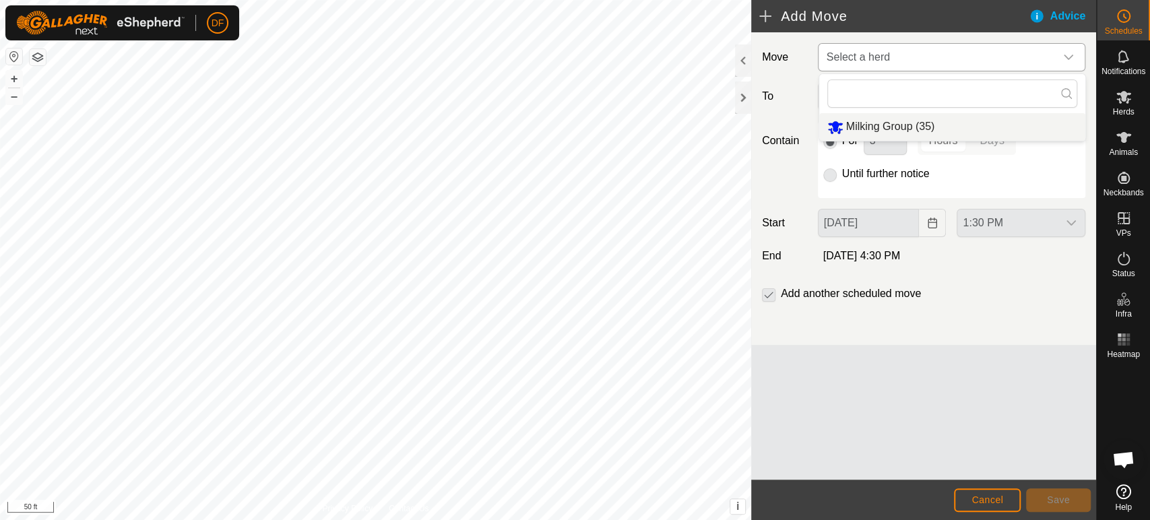
click at [868, 122] on li "Milking Group (35)" at bounding box center [952, 127] width 266 height 28
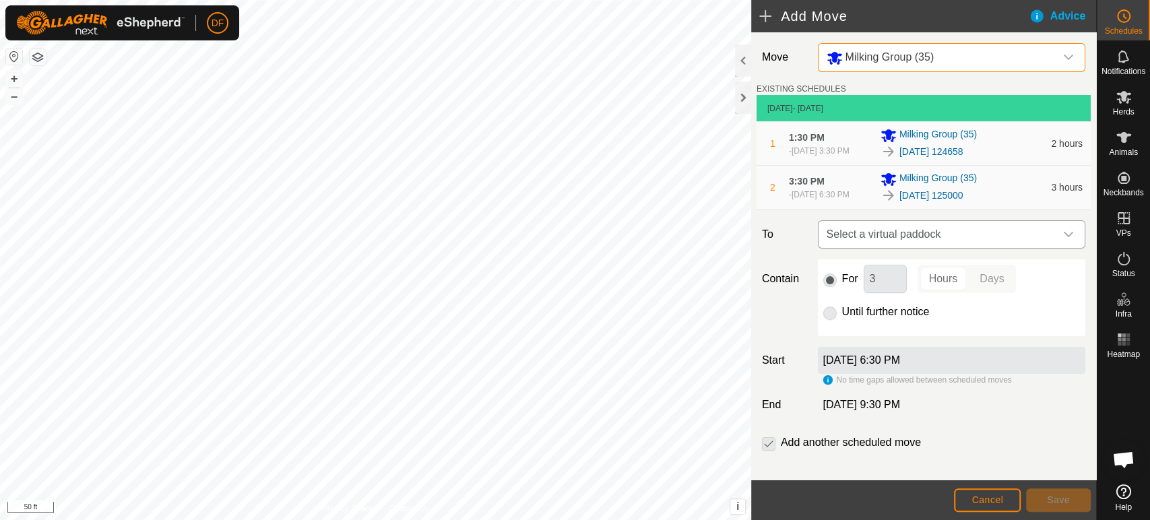
click at [883, 232] on span "Select a virtual paddock" at bounding box center [938, 234] width 234 height 27
click at [806, 319] on div "Contain For 3 Hours Days Until further notice" at bounding box center [923, 297] width 334 height 77
click at [874, 241] on span "Select a virtual paddock" at bounding box center [938, 234] width 234 height 27
click at [780, 299] on div "Contain For 3 Hours Days Until further notice" at bounding box center [923, 297] width 334 height 77
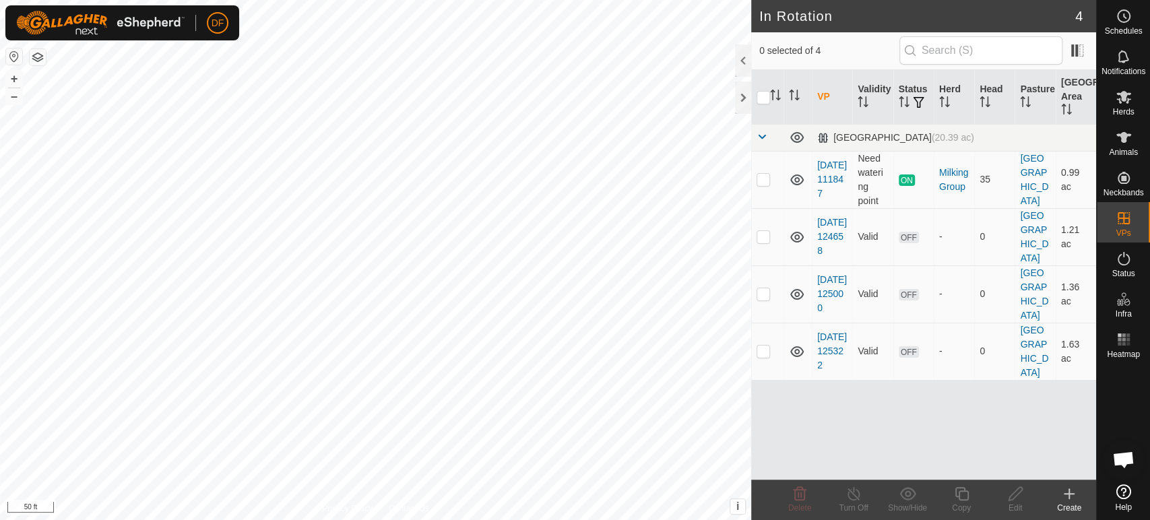
checkbox input "true"
click at [828, 358] on link "2025-09-07 125322" at bounding box center [832, 350] width 30 height 39
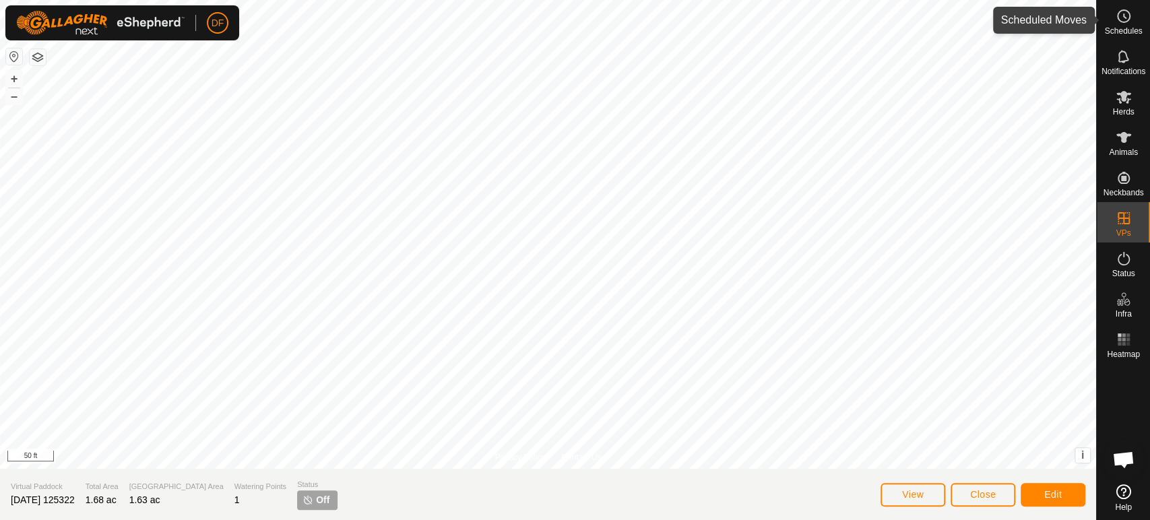
click at [1130, 24] on icon at bounding box center [1123, 16] width 16 height 16
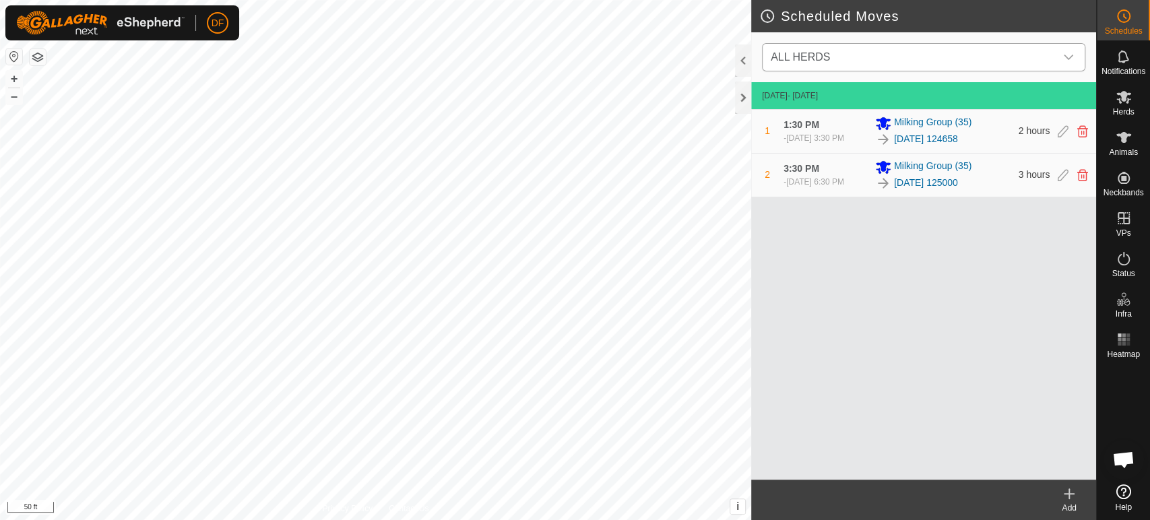
click at [855, 66] on span "ALL HERDS" at bounding box center [910, 57] width 290 height 27
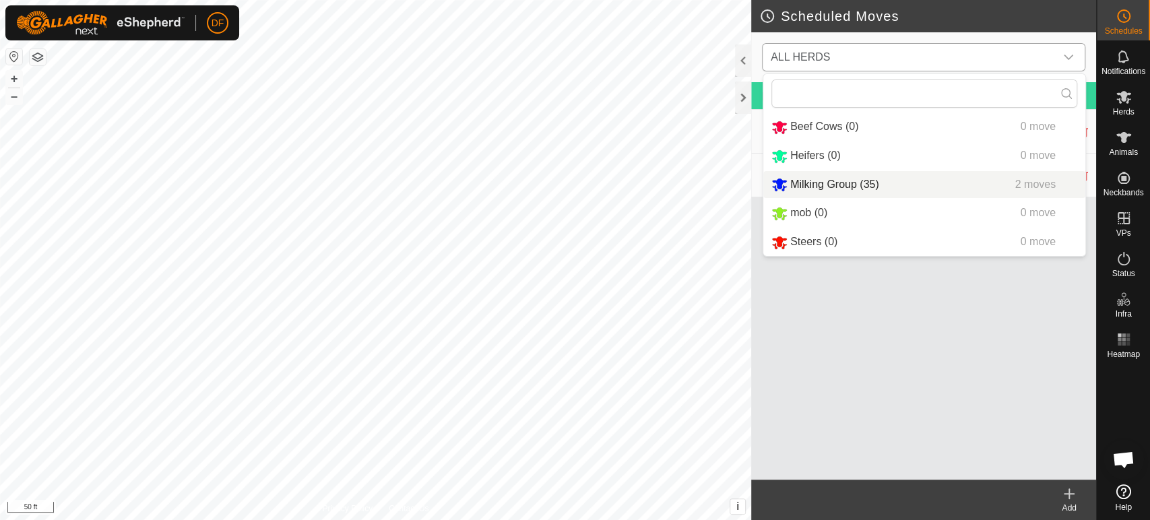
click at [847, 184] on li "Milking Group (35) 2 moves" at bounding box center [924, 185] width 322 height 28
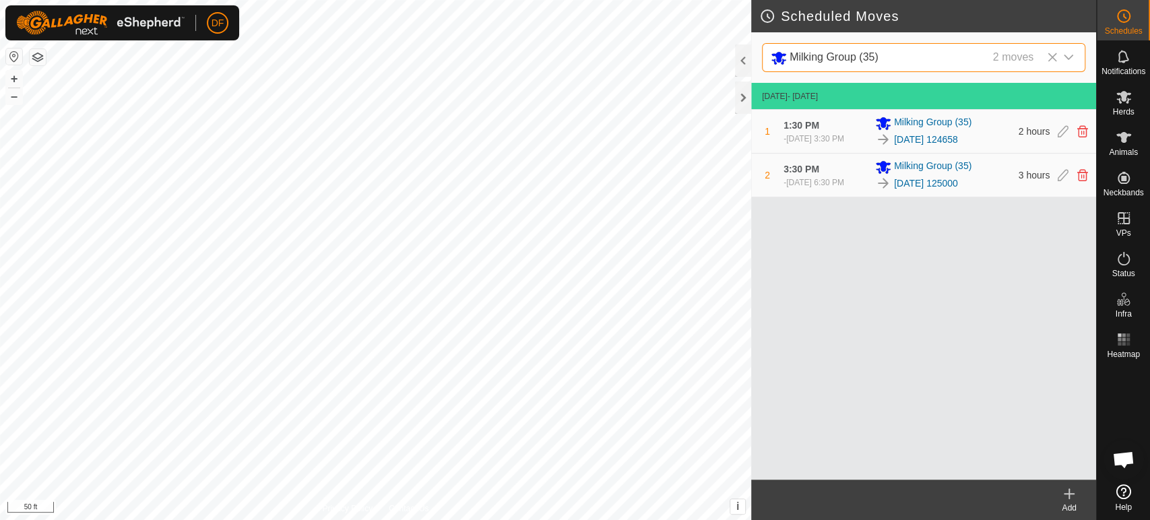
click at [1070, 503] on div "Add" at bounding box center [1069, 508] width 54 height 12
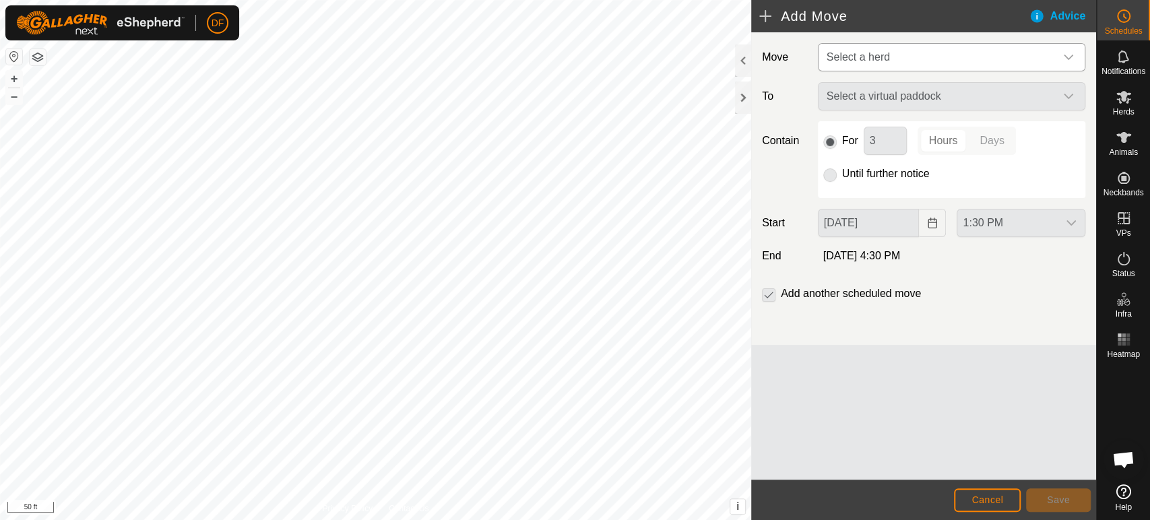
click at [872, 65] on span "Select a herd" at bounding box center [938, 57] width 234 height 27
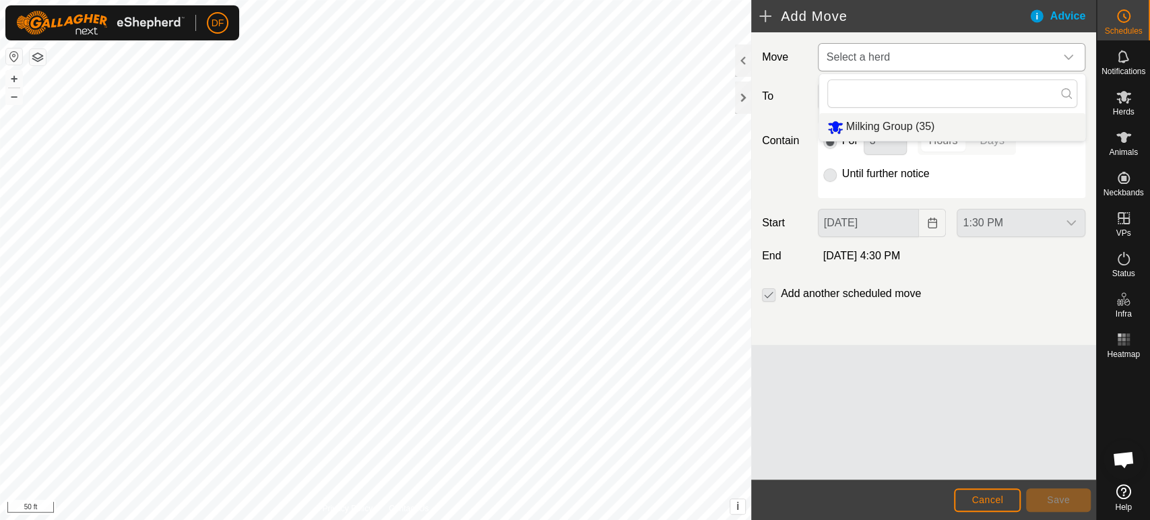
click at [868, 125] on li "Milking Group (35)" at bounding box center [952, 127] width 266 height 28
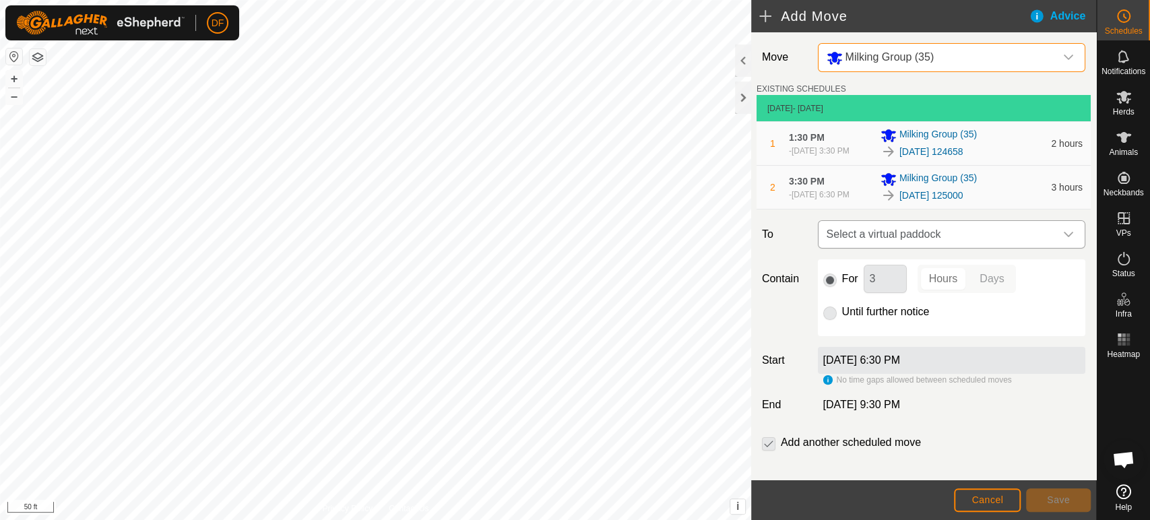
click at [902, 247] on span "Select a virtual paddock" at bounding box center [938, 234] width 234 height 27
click at [883, 296] on li "No results found" at bounding box center [951, 303] width 266 height 27
click at [807, 260] on div "Contain For 3 Hours Days Until further notice" at bounding box center [923, 297] width 334 height 77
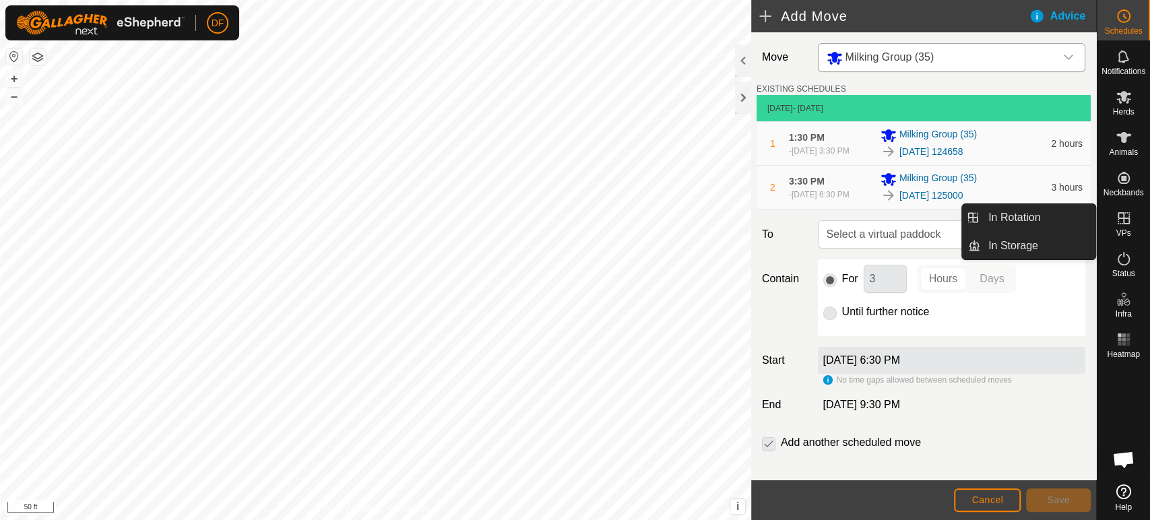
click at [1120, 232] on span "VPs" at bounding box center [1122, 233] width 15 height 8
click at [1048, 228] on link "In Rotation" at bounding box center [1037, 217] width 115 height 27
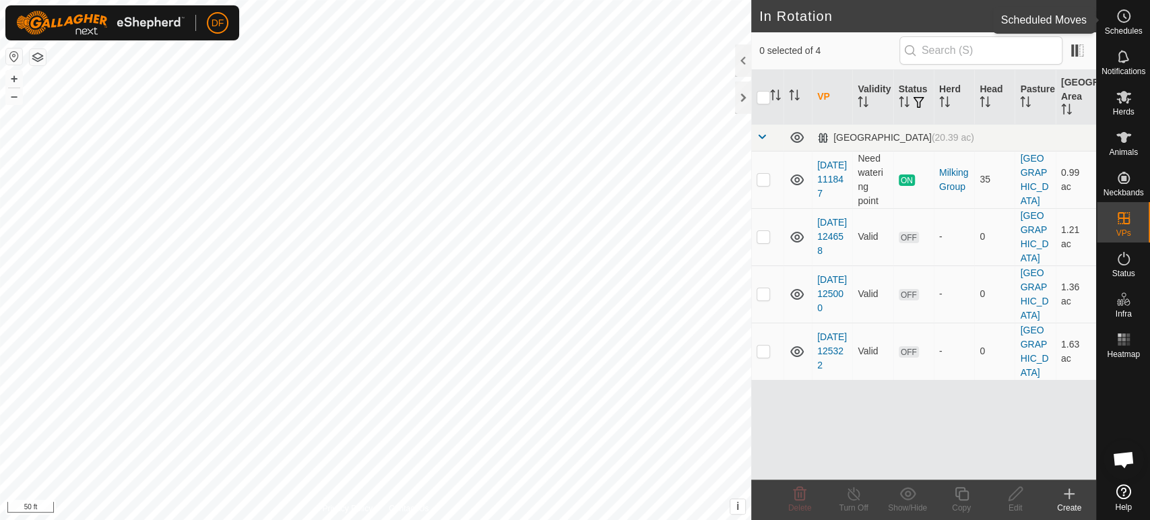
click at [1138, 19] on div "Schedules" at bounding box center [1123, 20] width 53 height 40
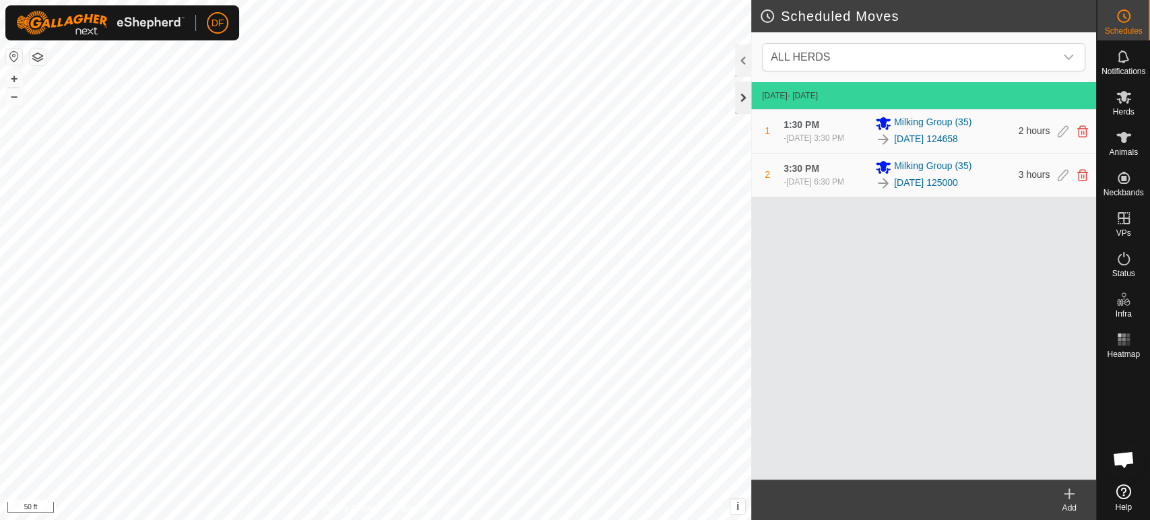
click at [746, 103] on div at bounding box center [743, 97] width 16 height 32
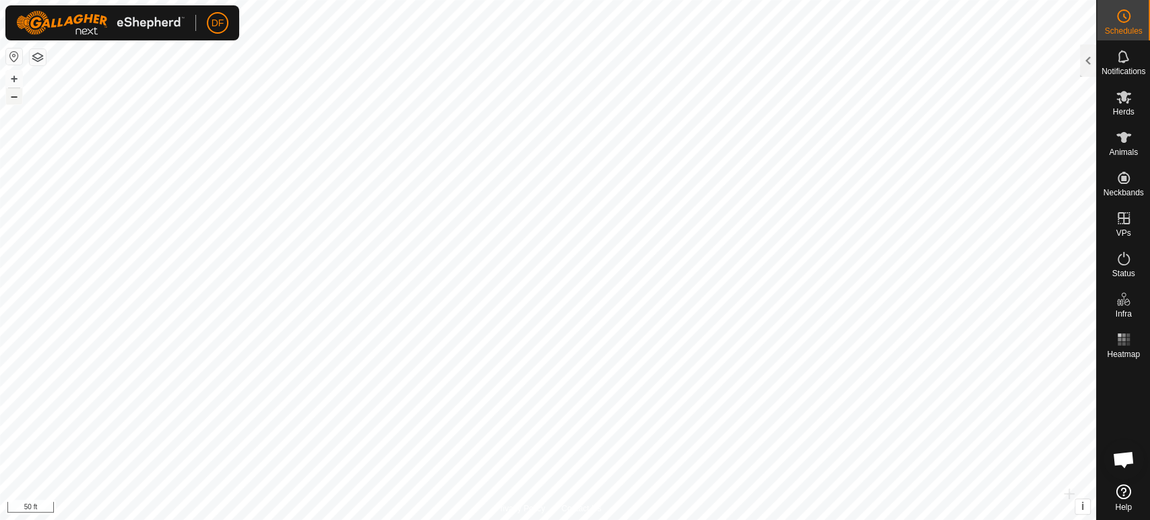
click at [14, 98] on button "–" at bounding box center [14, 96] width 16 height 16
click at [15, 82] on button "+" at bounding box center [14, 79] width 16 height 16
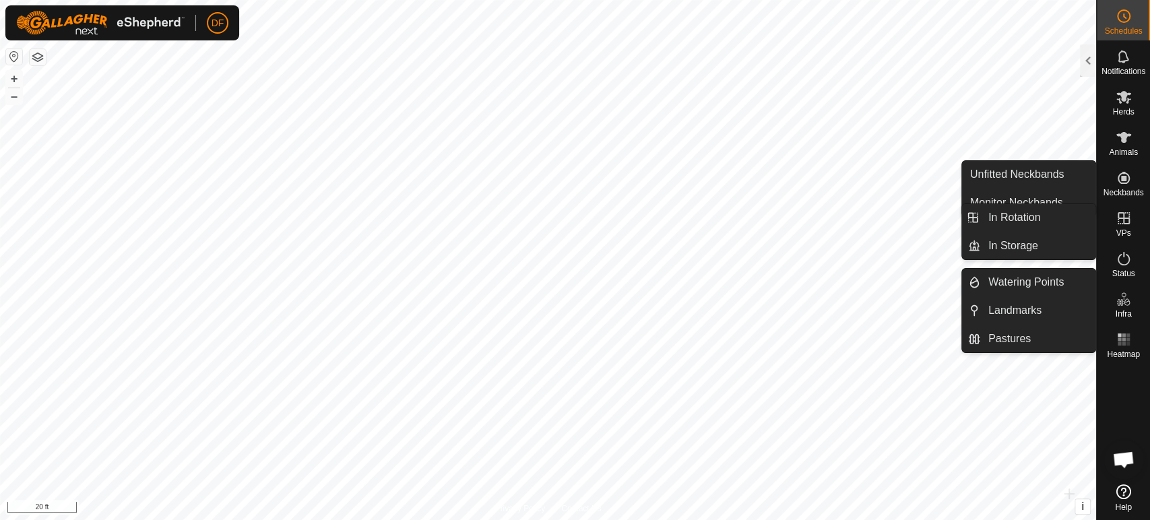
click at [1123, 306] on icon at bounding box center [1123, 299] width 16 height 16
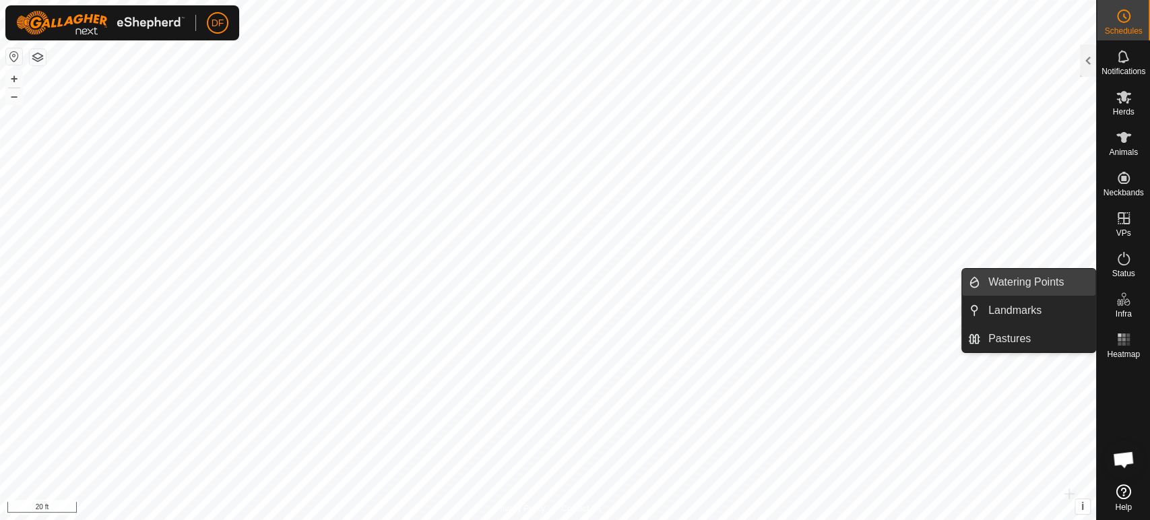
click at [1078, 284] on link "Watering Points" at bounding box center [1037, 282] width 115 height 27
click at [1059, 287] on link "Watering Points" at bounding box center [1037, 282] width 115 height 27
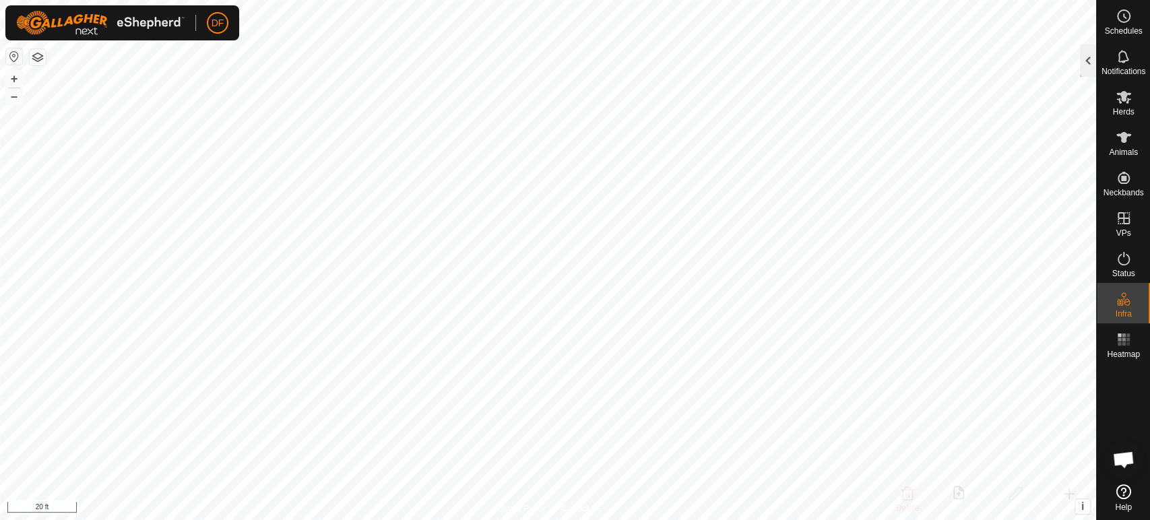
click at [1088, 67] on div at bounding box center [1088, 60] width 16 height 32
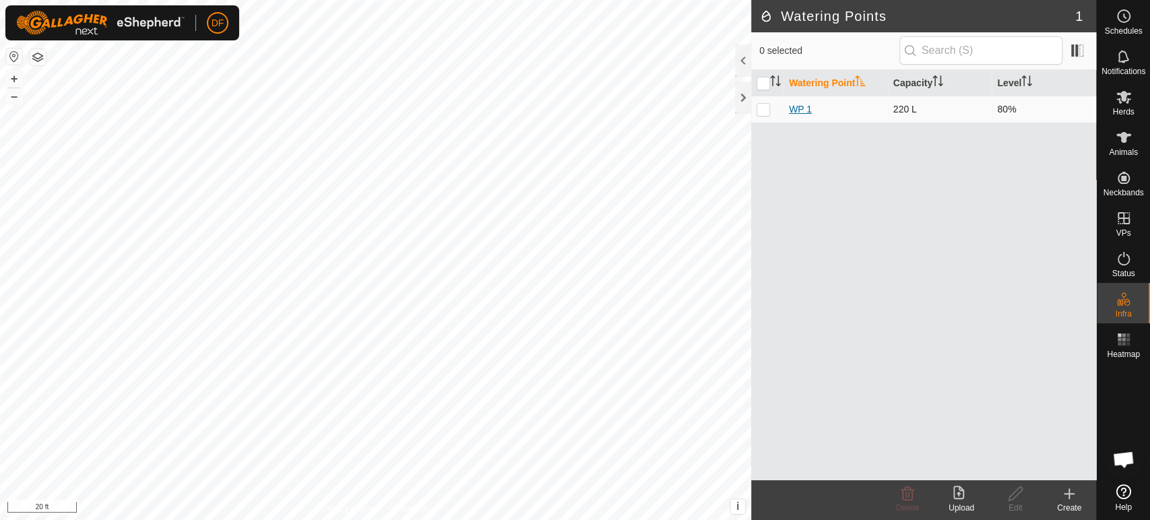
click at [804, 106] on link "WP 1" at bounding box center [800, 109] width 23 height 11
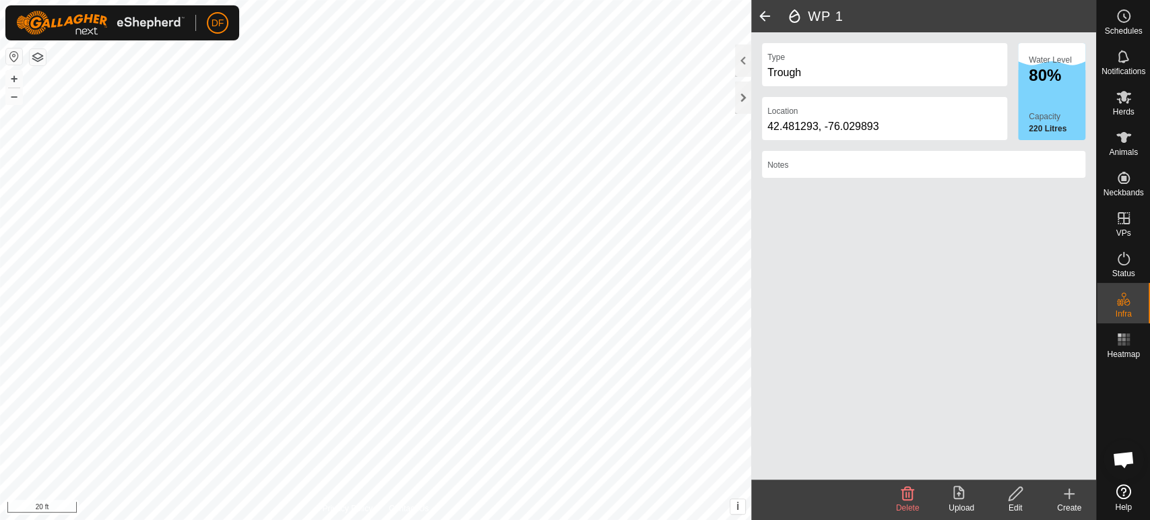
click at [829, 15] on h2 "WP 1" at bounding box center [941, 16] width 310 height 16
drag, startPoint x: 839, startPoint y: 17, endPoint x: 807, endPoint y: 16, distance: 32.3
click at [807, 16] on h2 "WP 1" at bounding box center [941, 16] width 310 height 16
click at [940, 253] on div "Type Trough Location 42.481293, -76.029893 Water Level 80% Capacity 220 Litres …" at bounding box center [923, 255] width 345 height 447
click at [1021, 492] on icon at bounding box center [1015, 494] width 17 height 16
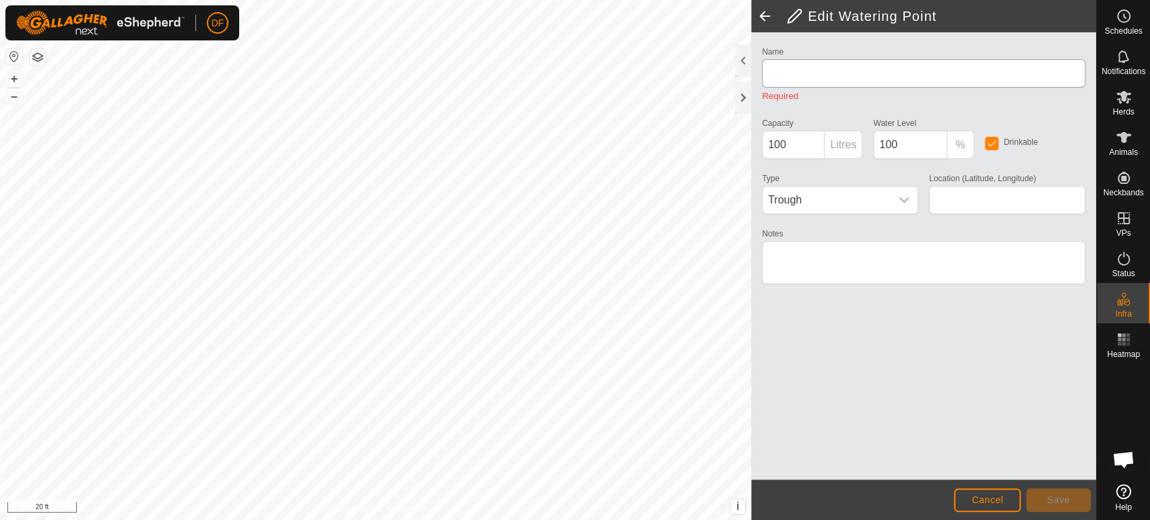
type input "WP 1"
type input "220"
type input "80"
type input "42.481293, -76.029893"
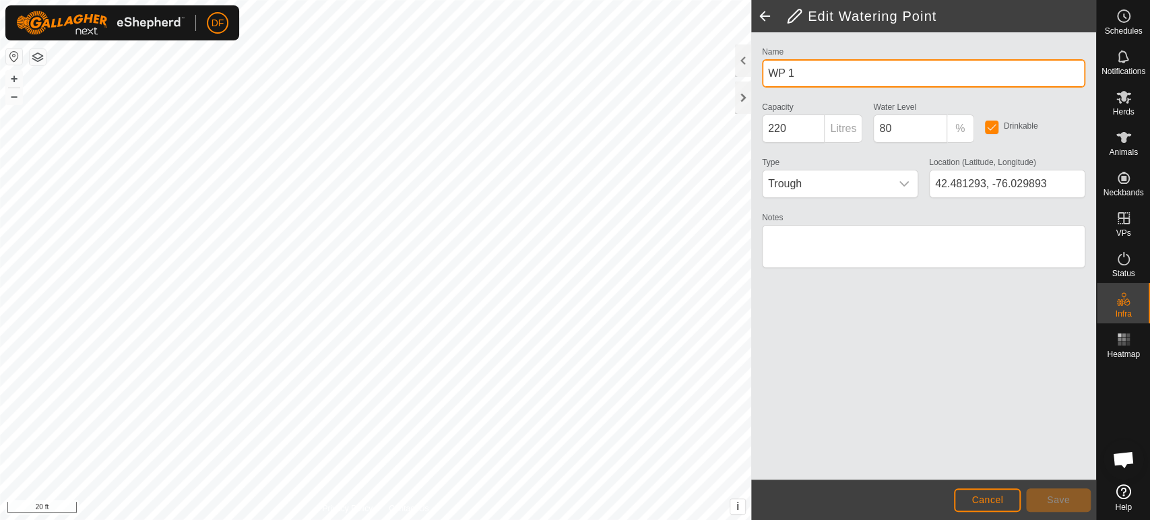
click at [837, 74] on input "WP 1" at bounding box center [923, 73] width 323 height 28
type input "North Pasture"
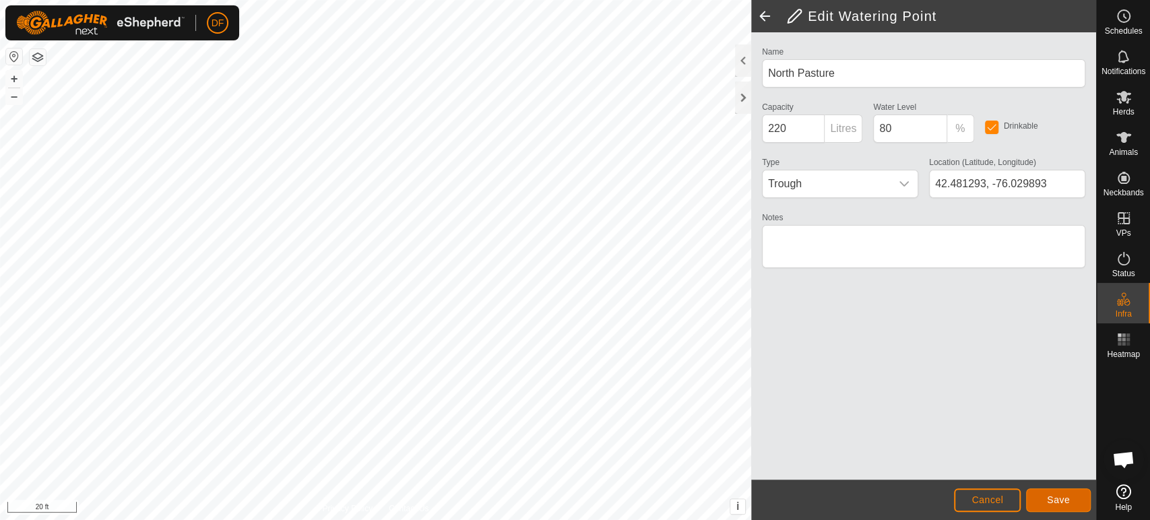
click at [1051, 506] on button "Save" at bounding box center [1058, 500] width 65 height 24
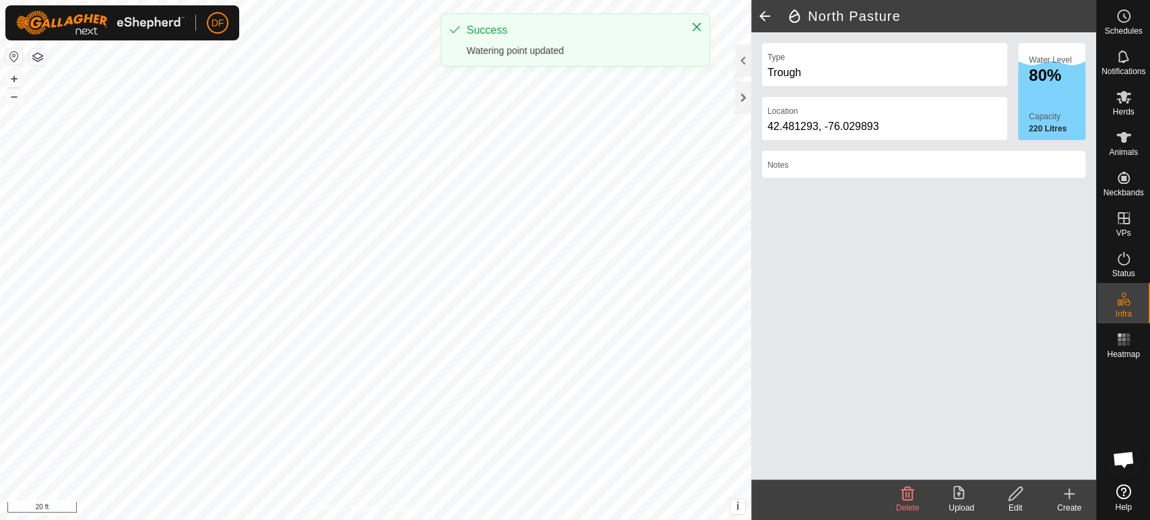
click at [765, 24] on span at bounding box center [764, 16] width 27 height 32
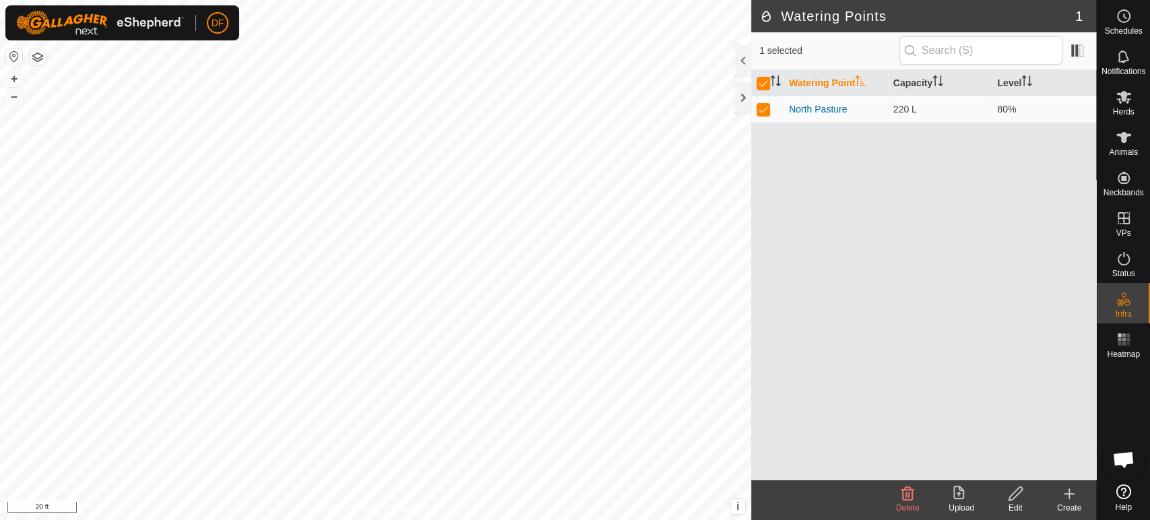
click at [1071, 508] on div "Create" at bounding box center [1069, 508] width 54 height 12
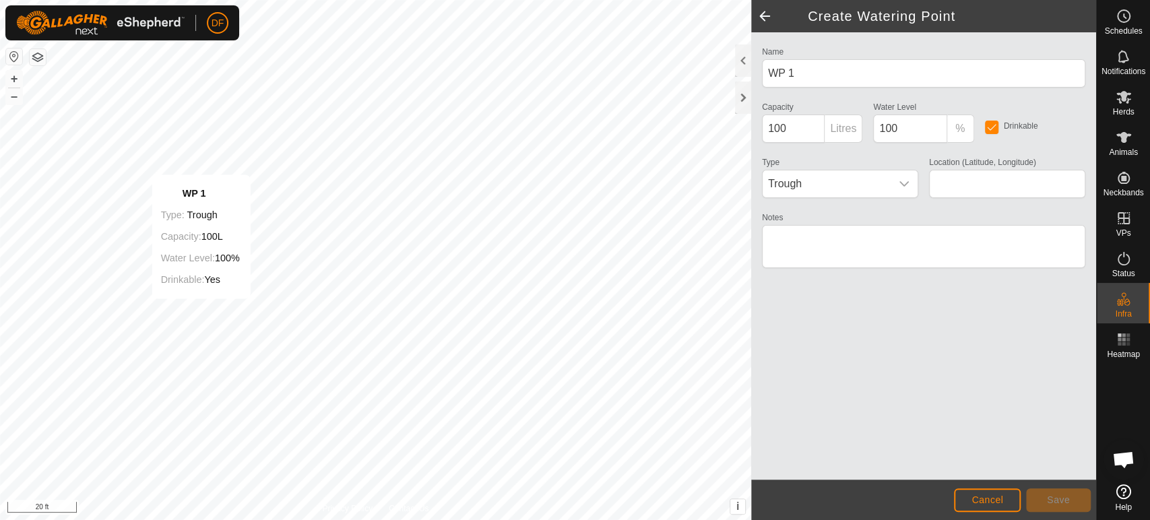
type input "42.478942, -76.029544"
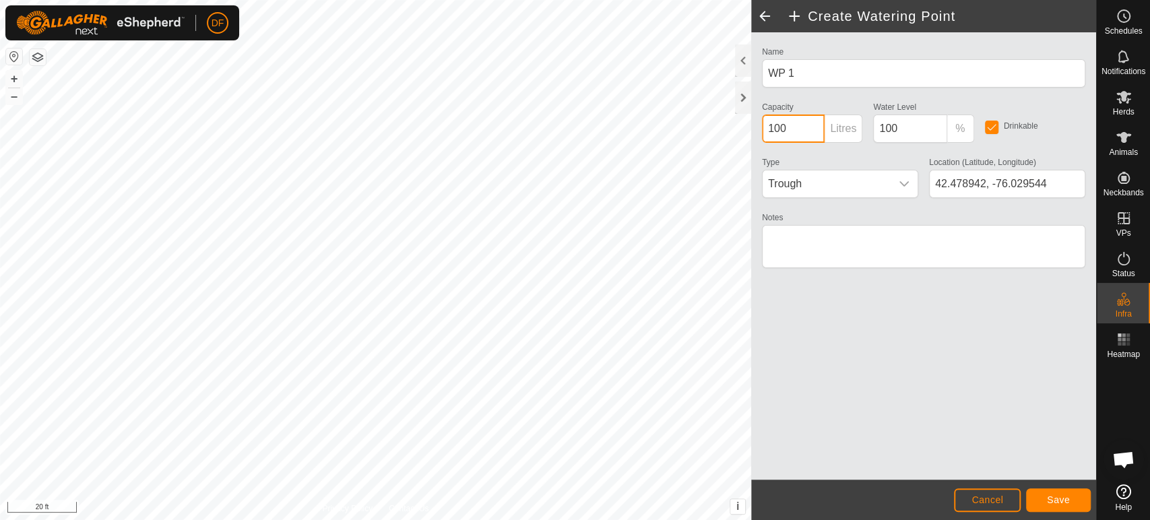
drag, startPoint x: 801, startPoint y: 130, endPoint x: 760, endPoint y: 127, distance: 41.2
click at [760, 127] on div "Capacity 100 Litres" at bounding box center [811, 120] width 111 height 44
type input "220"
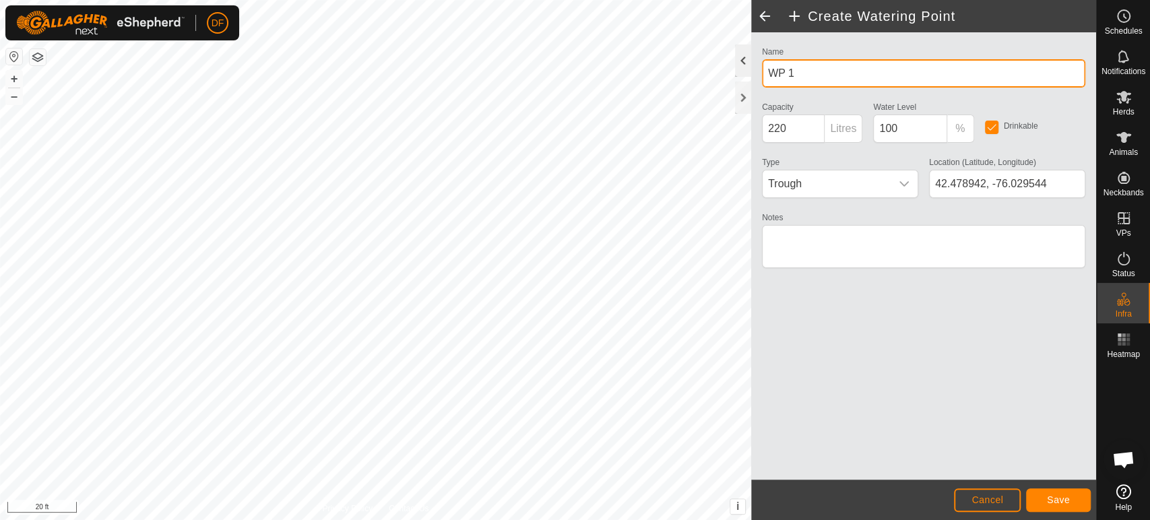
drag, startPoint x: 802, startPoint y: 75, endPoint x: 738, endPoint y: 66, distance: 64.7
click at [751, 66] on div "Create Watering Point Name WP 1 Capacity 220 Litres Water Level 100 % Drinkable…" at bounding box center [923, 260] width 345 height 520
type input "Barnyard"
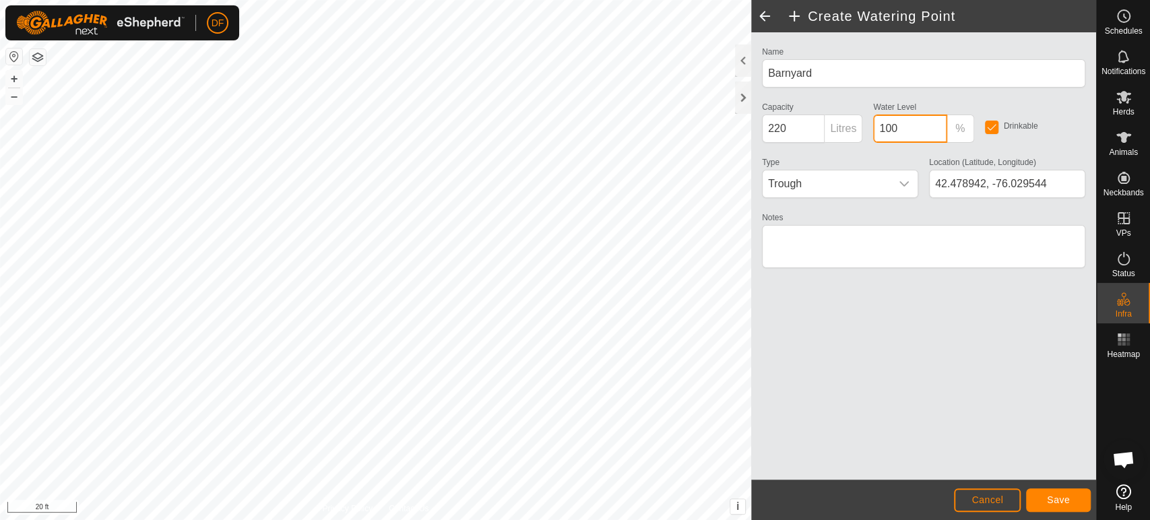
drag, startPoint x: 905, startPoint y: 133, endPoint x: 878, endPoint y: 131, distance: 26.4
click at [878, 131] on input "100" at bounding box center [909, 129] width 73 height 28
type input "80"
click at [903, 189] on div "dropdown trigger" at bounding box center [903, 183] width 27 height 27
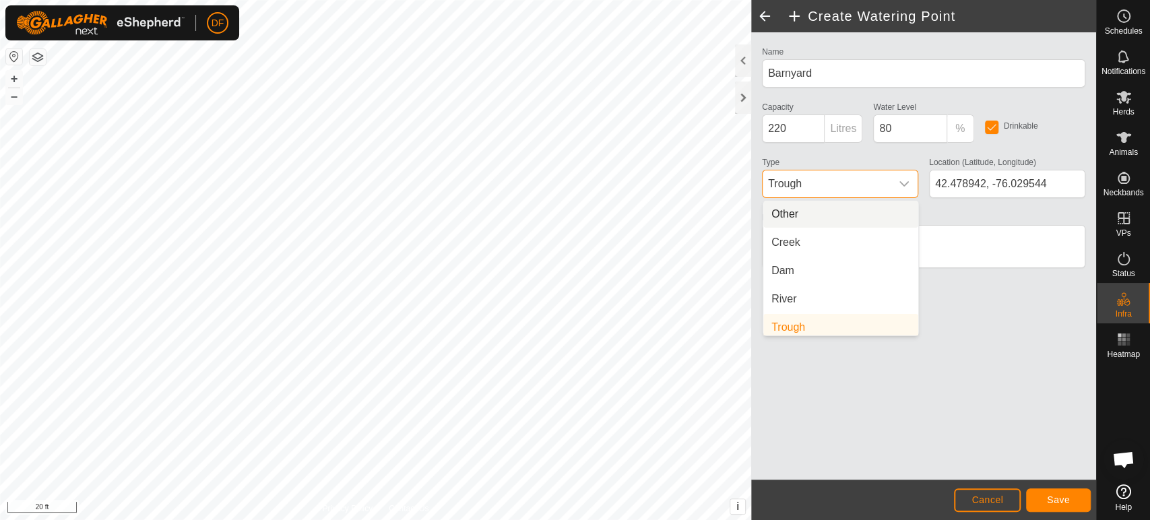
scroll to position [5, 0]
click at [986, 302] on div "Name Barnyard Capacity 220 Litres Water Level 80 % Drinkable Type Trough Other …" at bounding box center [923, 255] width 345 height 447
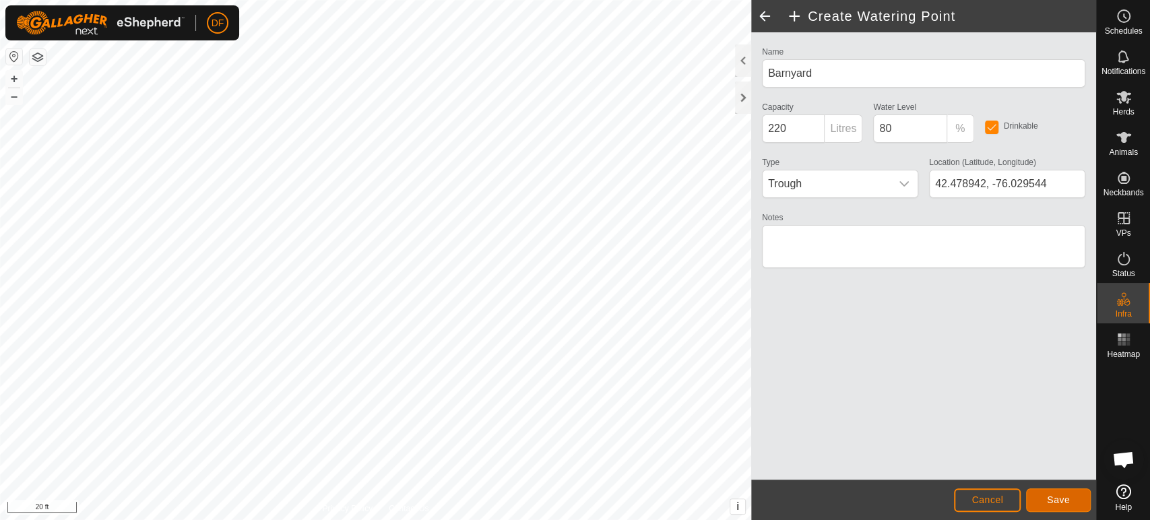
click at [1062, 504] on span "Save" at bounding box center [1058, 499] width 23 height 11
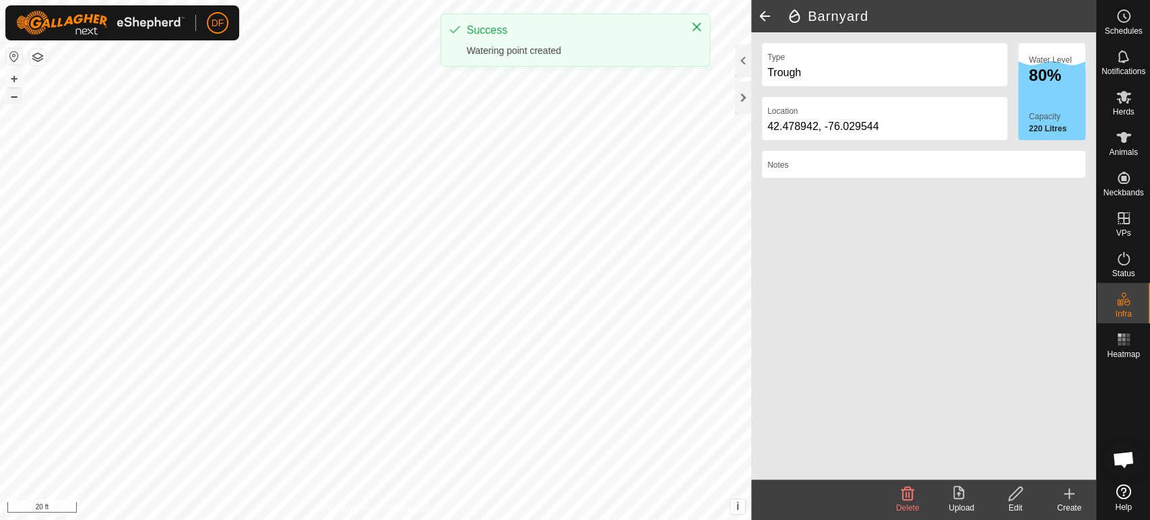
click at [11, 102] on button "–" at bounding box center [14, 96] width 16 height 16
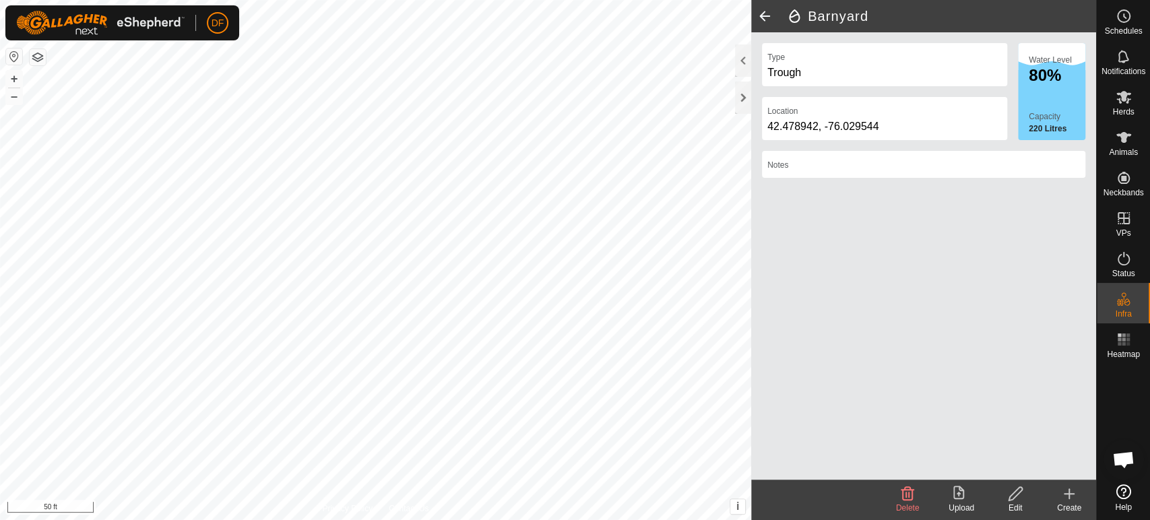
click at [1076, 504] on div "Create" at bounding box center [1069, 508] width 54 height 12
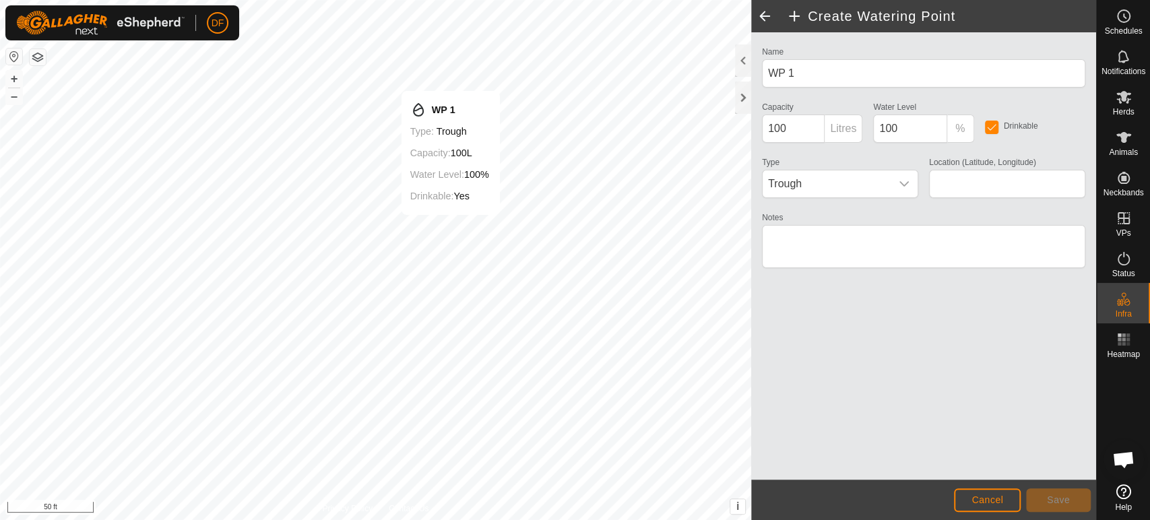
type input "42.479058, -76.028448"
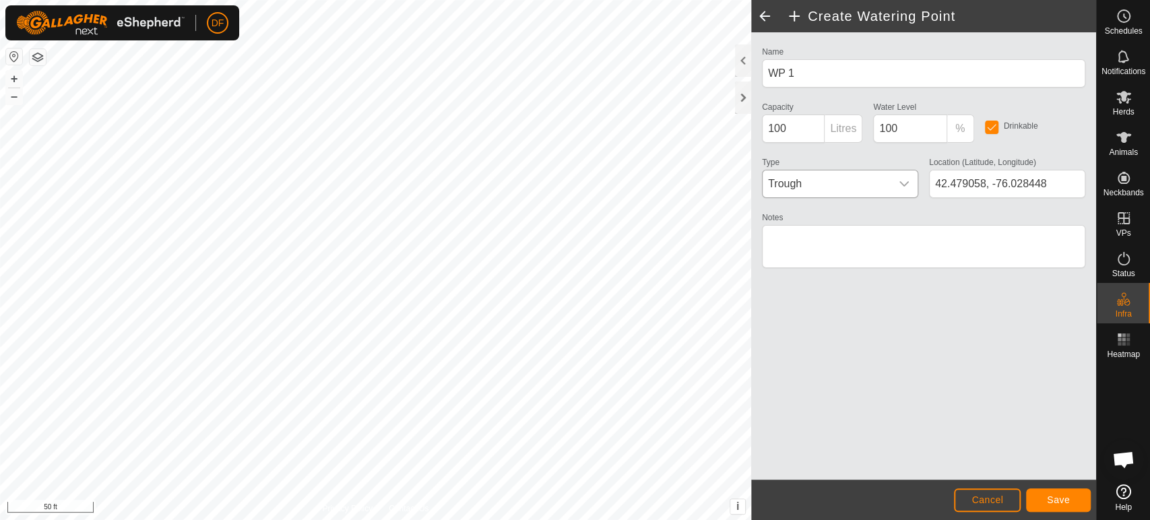
click at [870, 192] on span "Trough" at bounding box center [826, 183] width 128 height 27
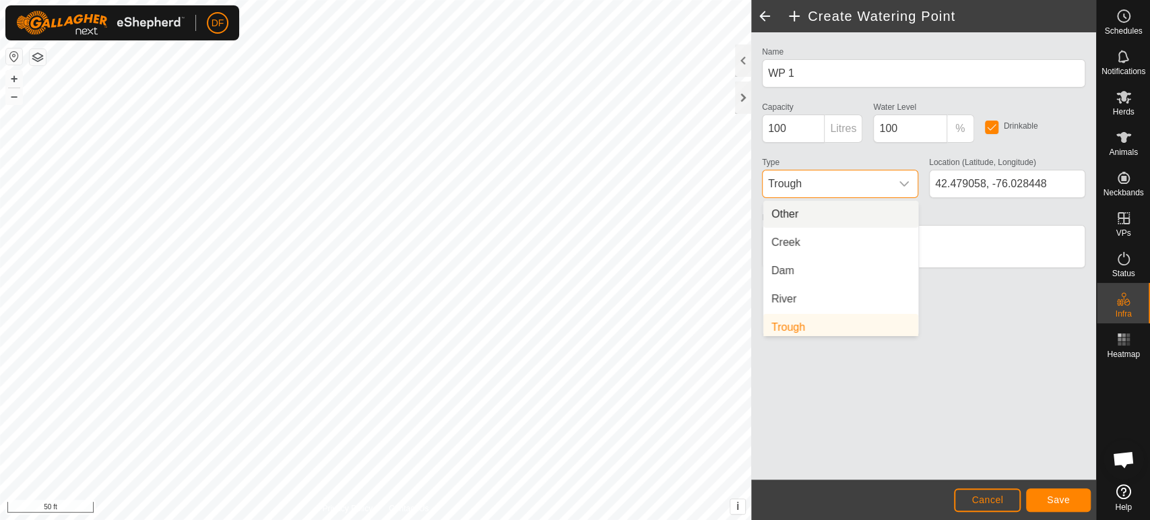
scroll to position [5, 0]
click at [827, 234] on li "Creek" at bounding box center [840, 237] width 155 height 27
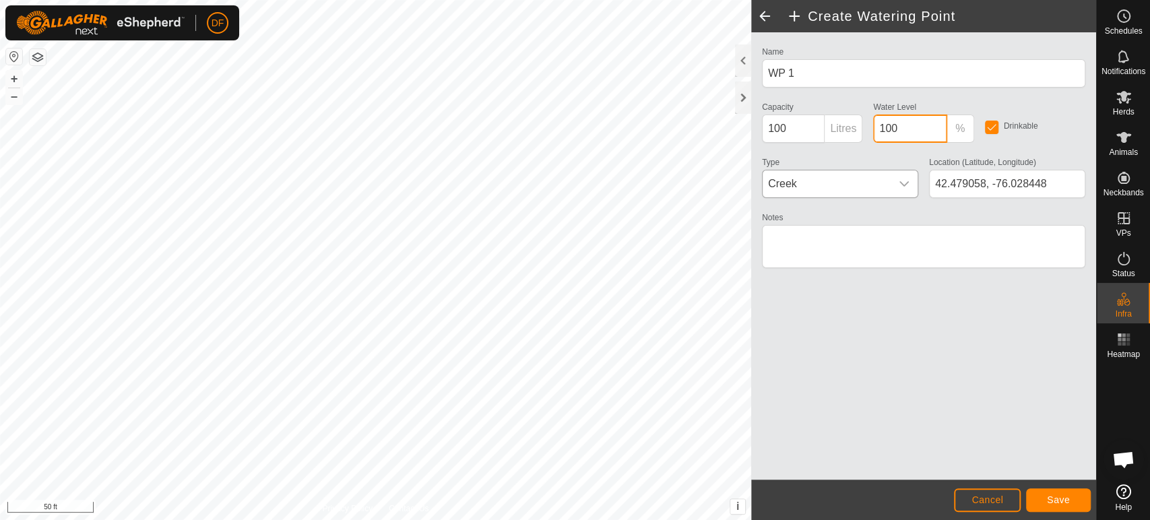
drag, startPoint x: 917, startPoint y: 129, endPoint x: 859, endPoint y: 122, distance: 57.7
click at [859, 122] on div "Name WP 1 Capacity 100 Litres Water Level 100 % Drinkable Type Creek Location (…" at bounding box center [923, 163] width 334 height 240
type input "50"
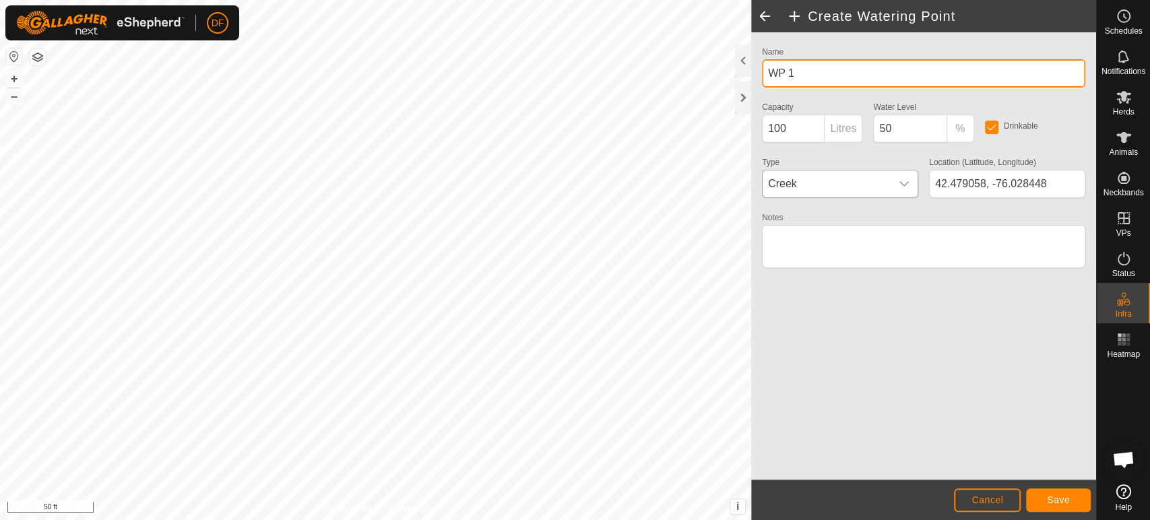
click at [805, 67] on input "WP 1" at bounding box center [923, 73] width 323 height 28
drag, startPoint x: 805, startPoint y: 67, endPoint x: 756, endPoint y: 65, distance: 49.2
click at [756, 65] on div "Name WP 1" at bounding box center [923, 65] width 334 height 44
type input "Creek Crossing"
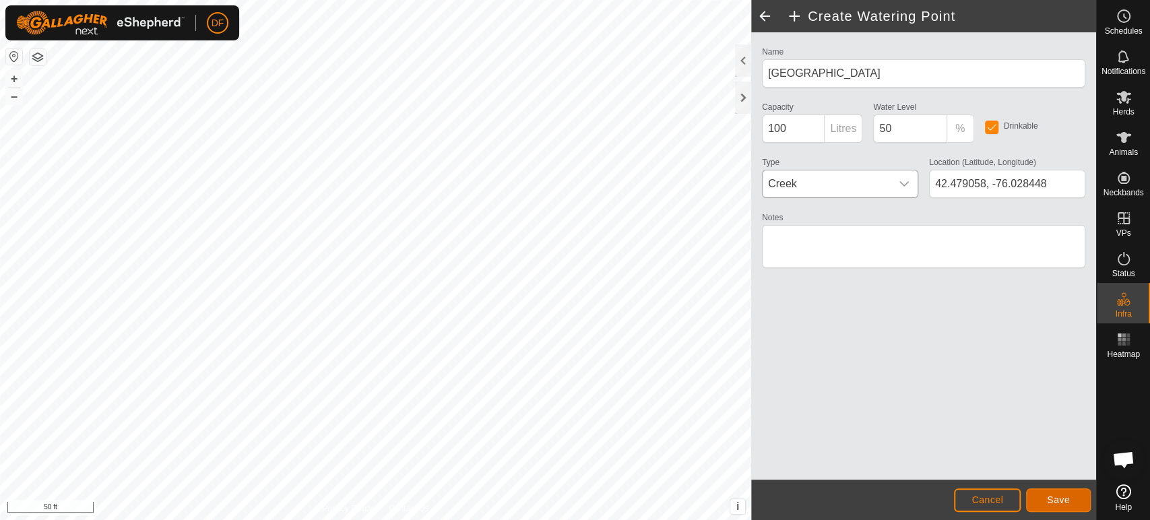
click at [1051, 494] on span "Save" at bounding box center [1058, 499] width 23 height 11
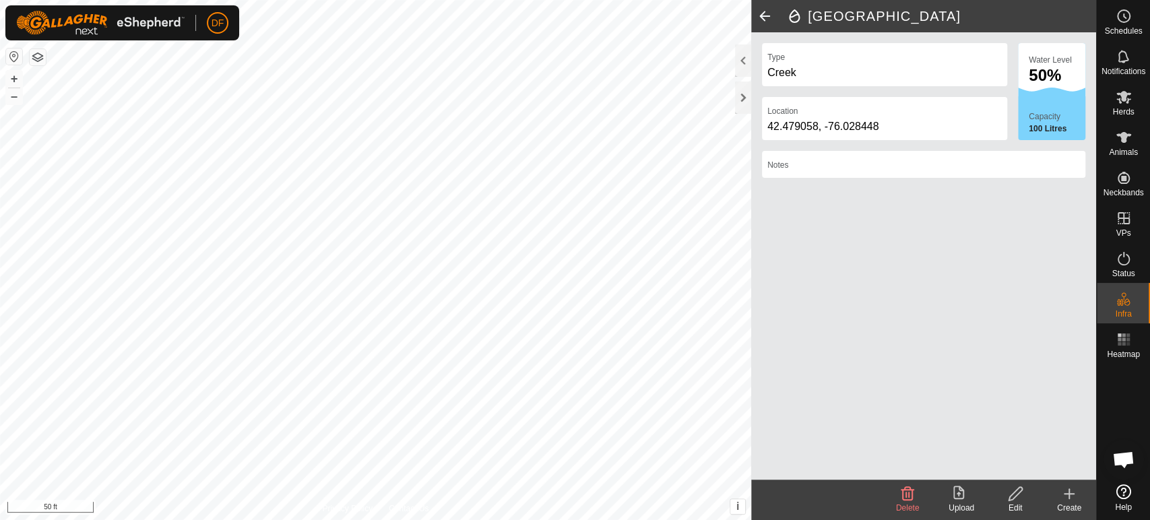
click at [769, 17] on span at bounding box center [764, 16] width 27 height 32
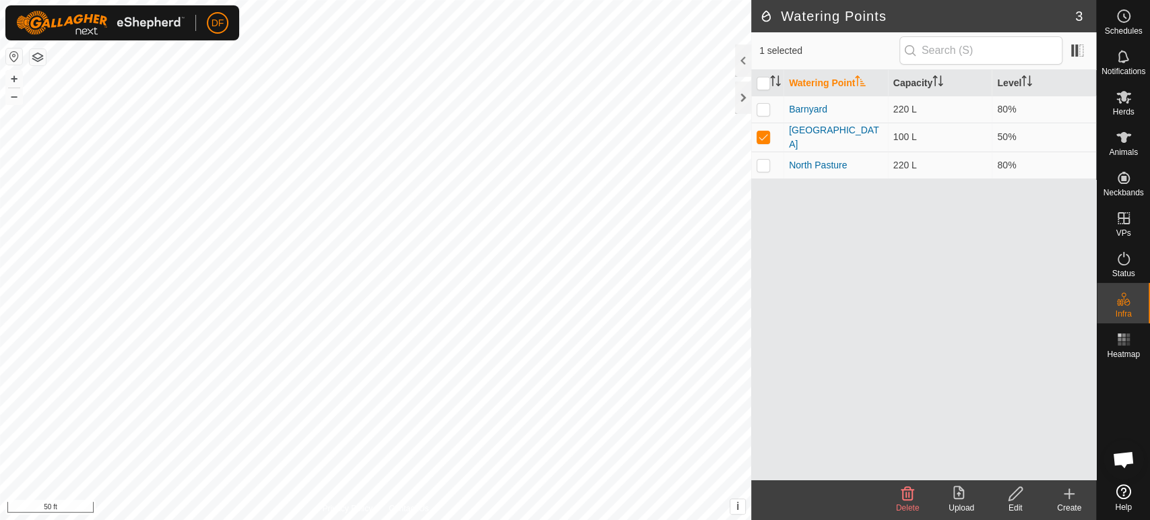
click at [1062, 494] on icon at bounding box center [1069, 494] width 16 height 16
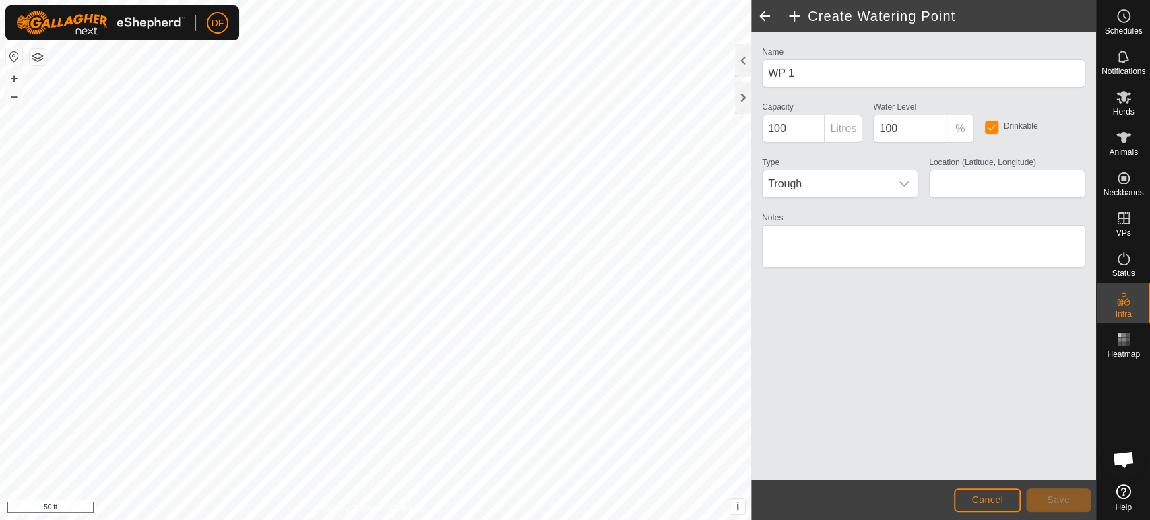
type input "42.479446, -76.027942"
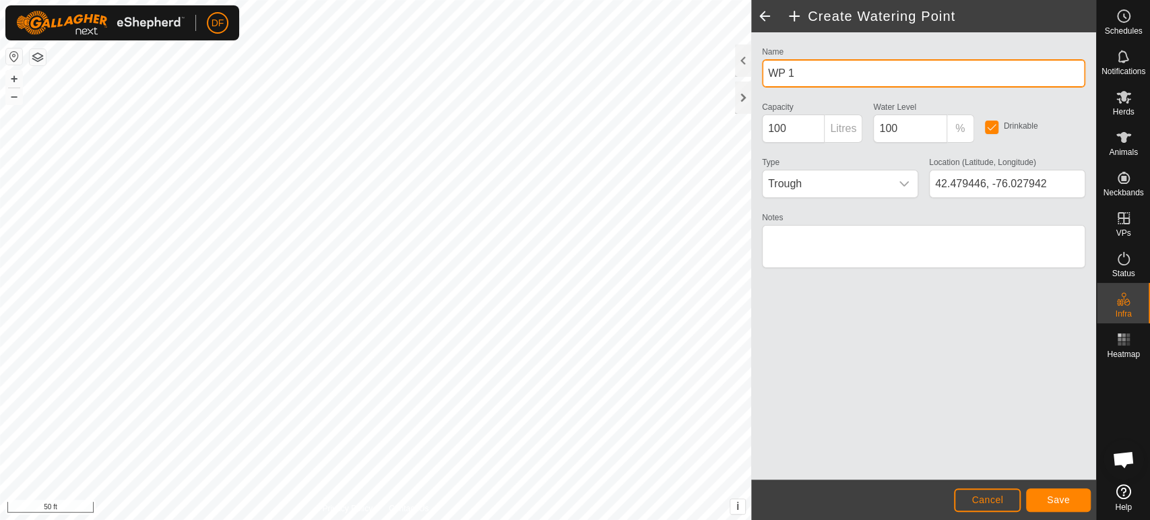
drag, startPoint x: 816, startPoint y: 82, endPoint x: 756, endPoint y: 86, distance: 59.4
click at [756, 86] on div "Name WP 1" at bounding box center [923, 65] width 334 height 44
type input "Pond Trough"
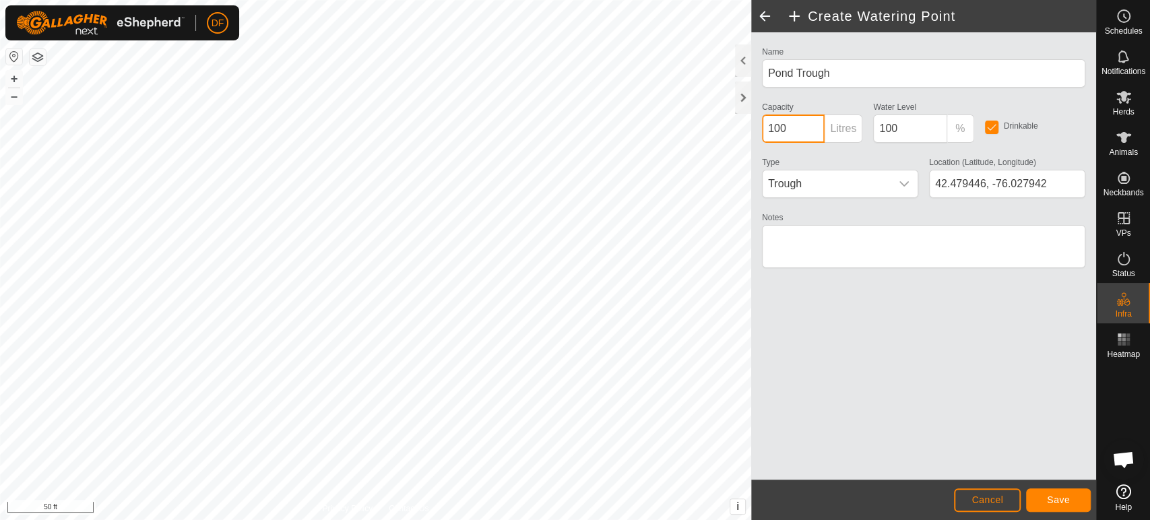
drag, startPoint x: 789, startPoint y: 127, endPoint x: 763, endPoint y: 128, distance: 25.6
click at [763, 128] on input "100" at bounding box center [793, 129] width 63 height 28
type input "220"
click at [1057, 496] on span "Save" at bounding box center [1058, 499] width 23 height 11
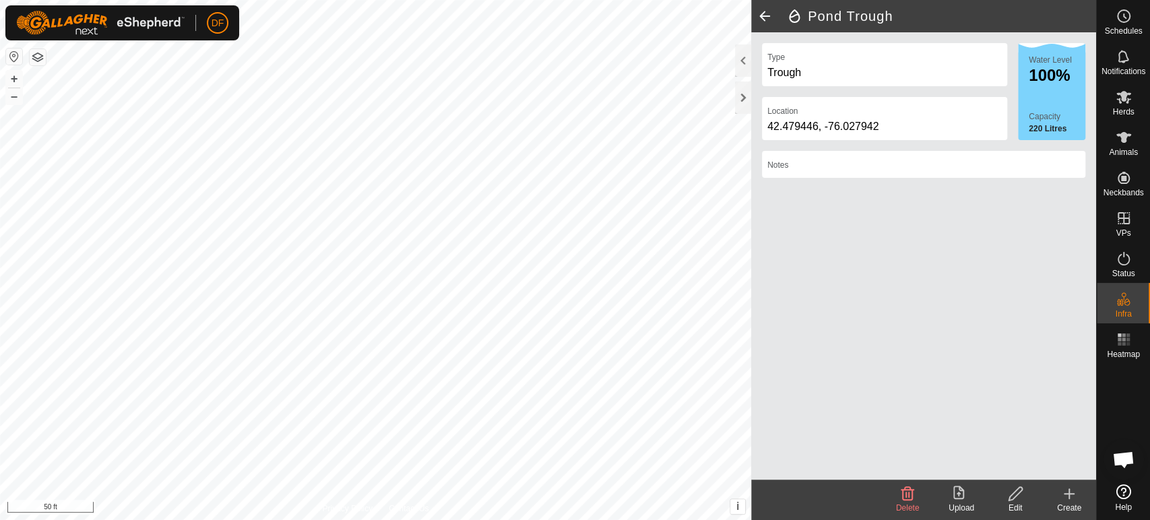
click at [1080, 502] on div "Create" at bounding box center [1069, 508] width 54 height 12
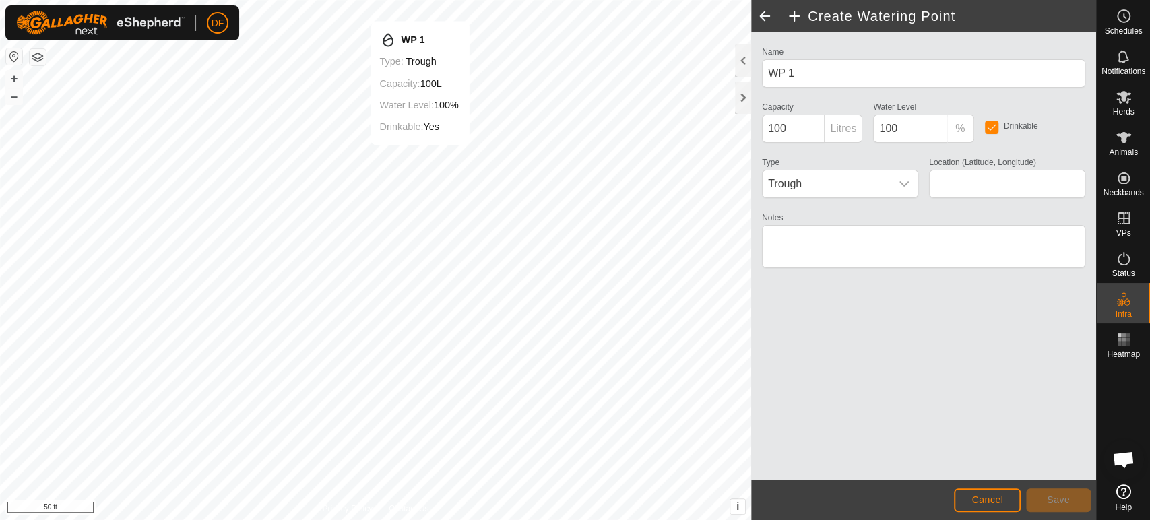
type input "42.480056, -76.026647"
click at [835, 177] on span "Trough" at bounding box center [826, 183] width 128 height 27
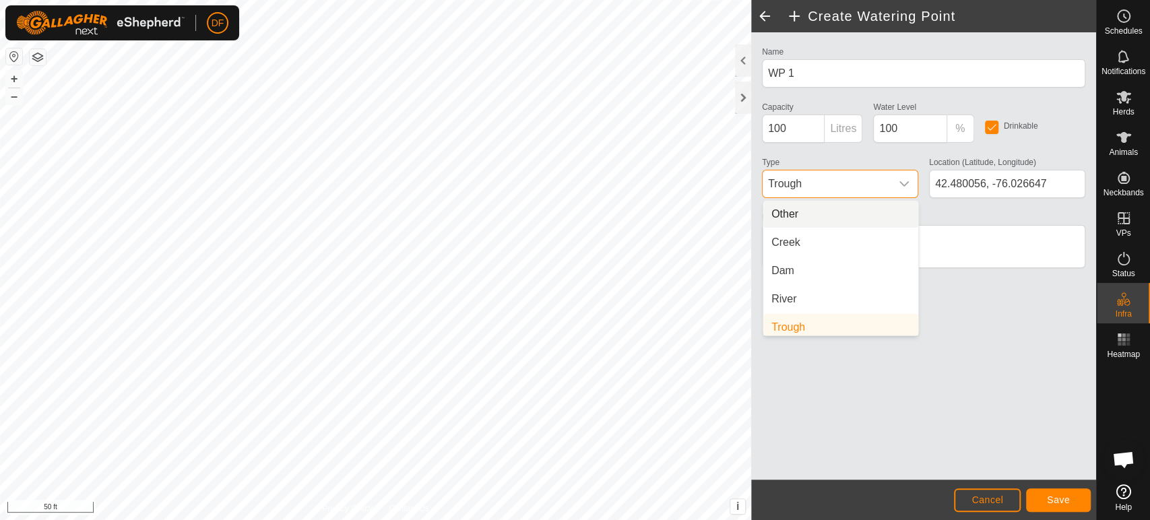
click at [854, 222] on li "Other" at bounding box center [840, 214] width 155 height 27
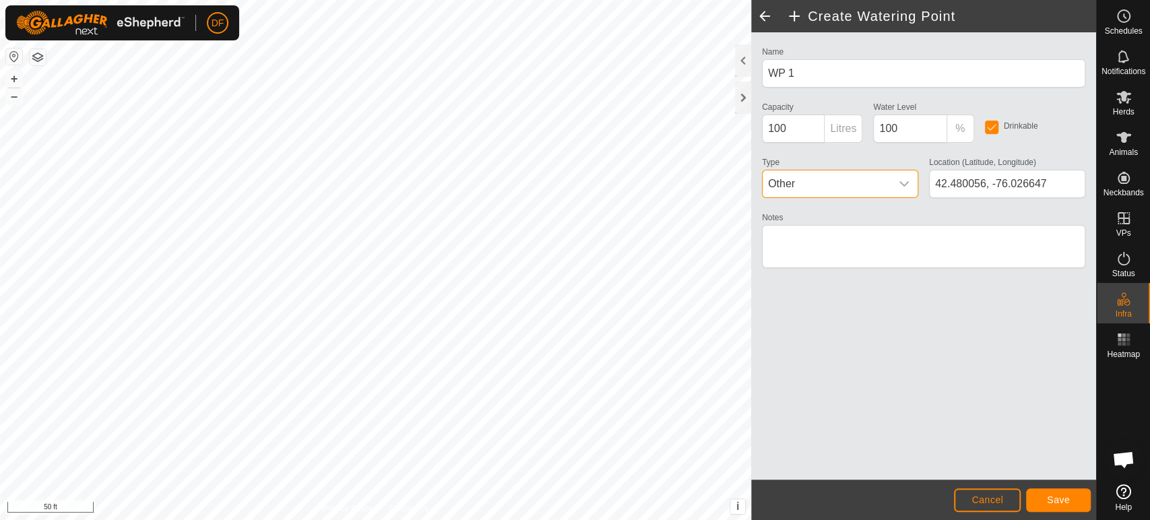
scroll to position [5, 0]
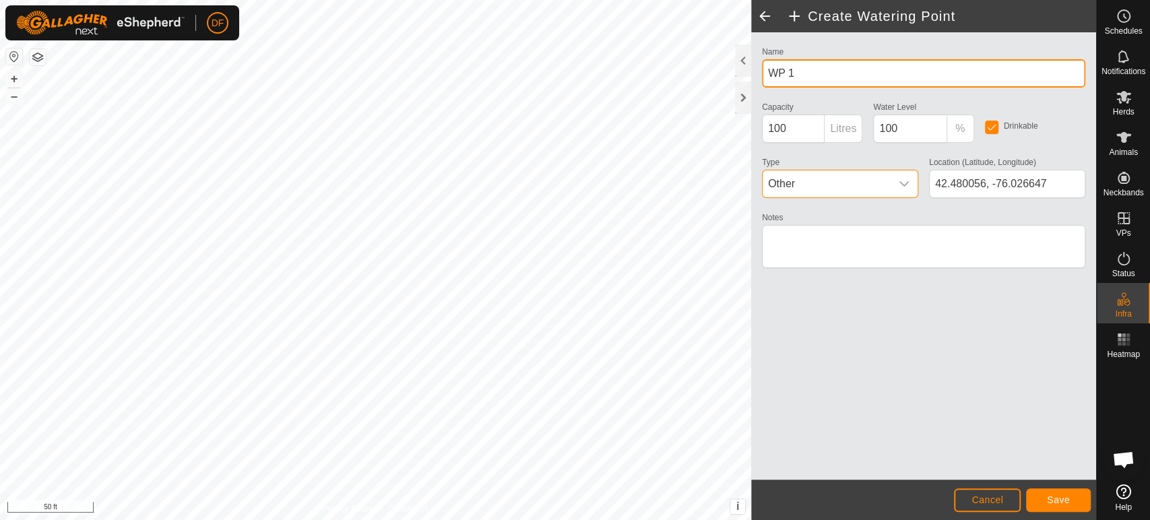
click at [795, 75] on input "WP 1" at bounding box center [923, 73] width 323 height 28
type input "p"
type input "Pond"
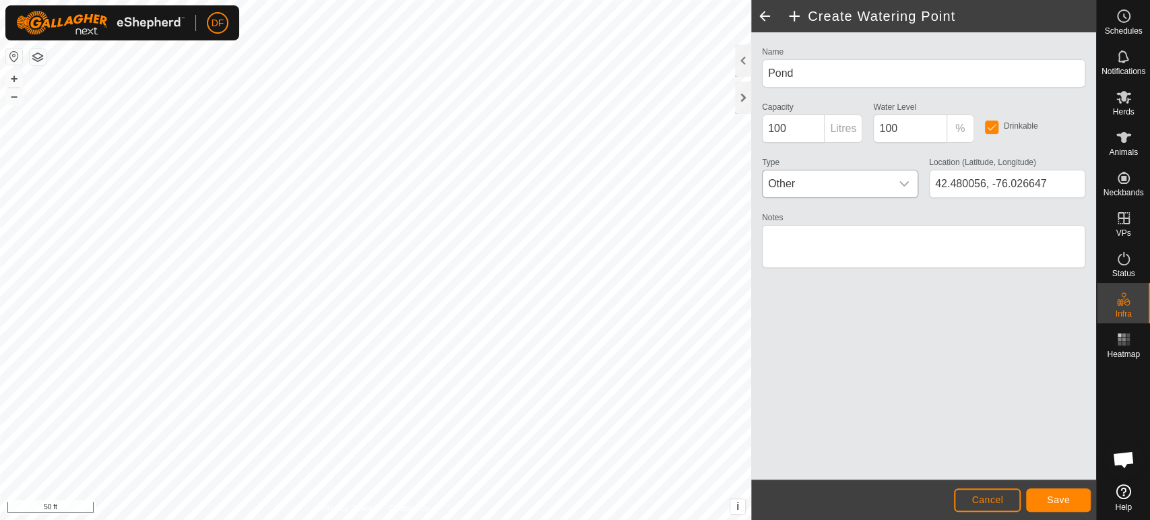
click at [863, 328] on div "Name Pond Capacity 100 Litres Water Level 100 % Drinkable Type Other Location (…" at bounding box center [923, 255] width 345 height 447
click at [1062, 501] on span "Save" at bounding box center [1058, 499] width 23 height 11
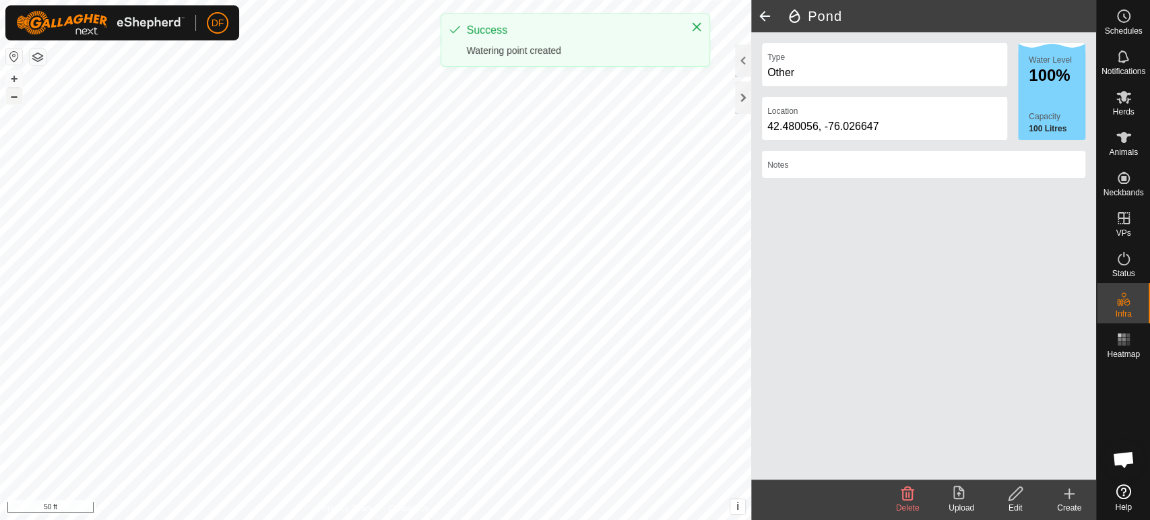
click at [10, 100] on button "–" at bounding box center [14, 96] width 16 height 16
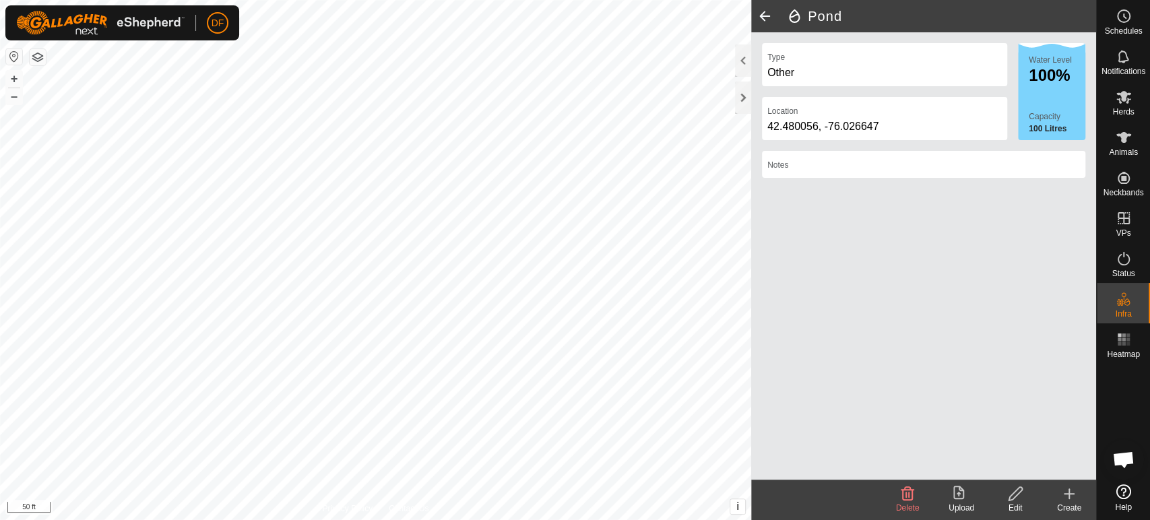
click at [1064, 501] on icon at bounding box center [1069, 494] width 16 height 16
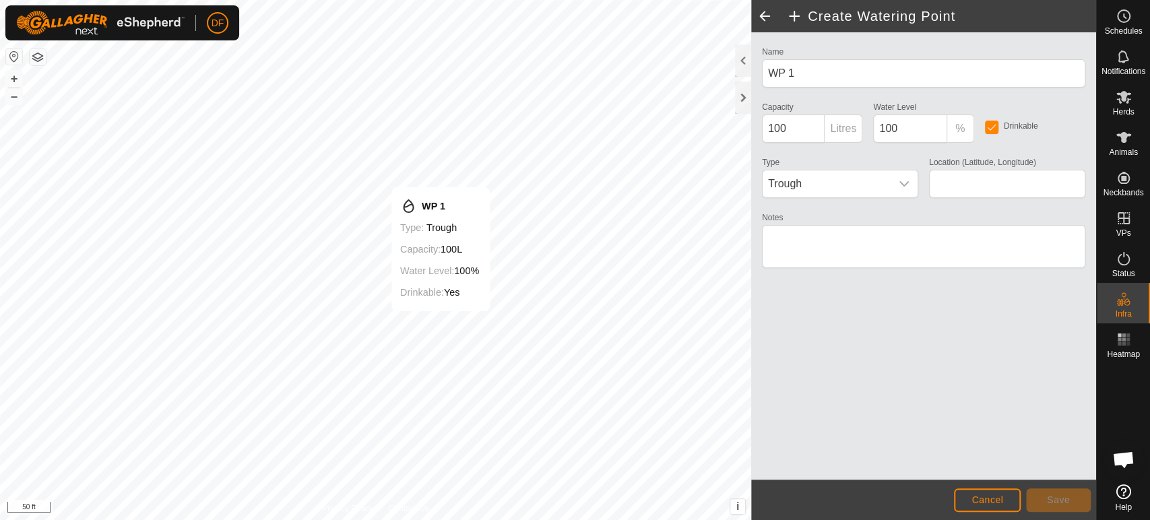
type input "42.479852, -76.025079"
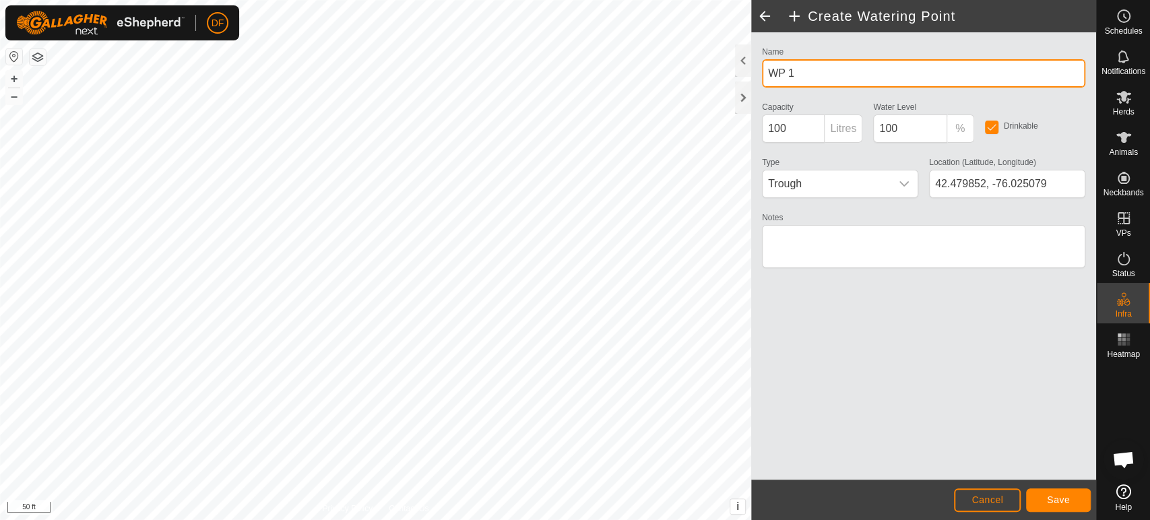
drag, startPoint x: 806, startPoint y: 75, endPoint x: 742, endPoint y: 77, distance: 64.0
click at [751, 77] on div "Create Watering Point Name WP 1 Capacity 100 Litres Water Level 100 % Drinkable…" at bounding box center [923, 260] width 345 height 520
type input "Northeast"
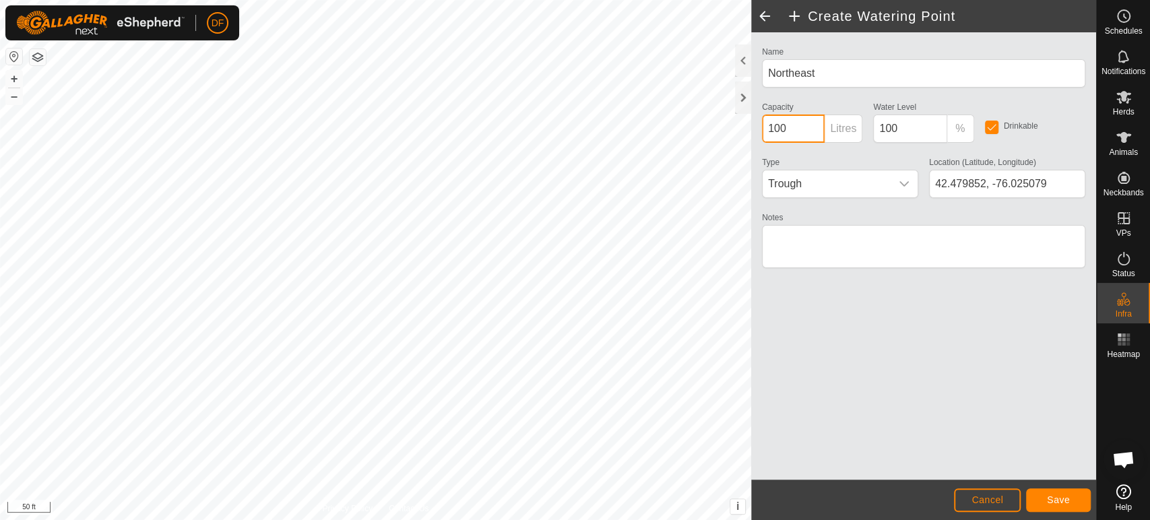
drag, startPoint x: 795, startPoint y: 127, endPoint x: 748, endPoint y: 118, distance: 48.0
click at [751, 118] on div "Create Watering Point Name Northeast Capacity 100 Litres Water Level 100 % Drin…" at bounding box center [923, 260] width 345 height 520
type input "220"
click at [900, 133] on input "100" at bounding box center [909, 129] width 73 height 28
type input "1"
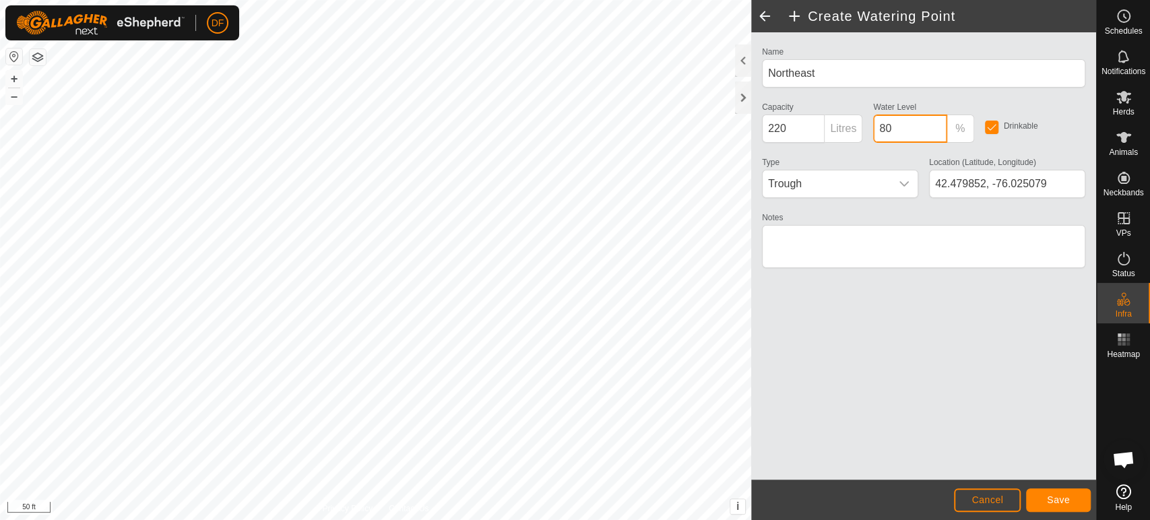
type input "80"
click at [1053, 508] on button "Save" at bounding box center [1058, 500] width 65 height 24
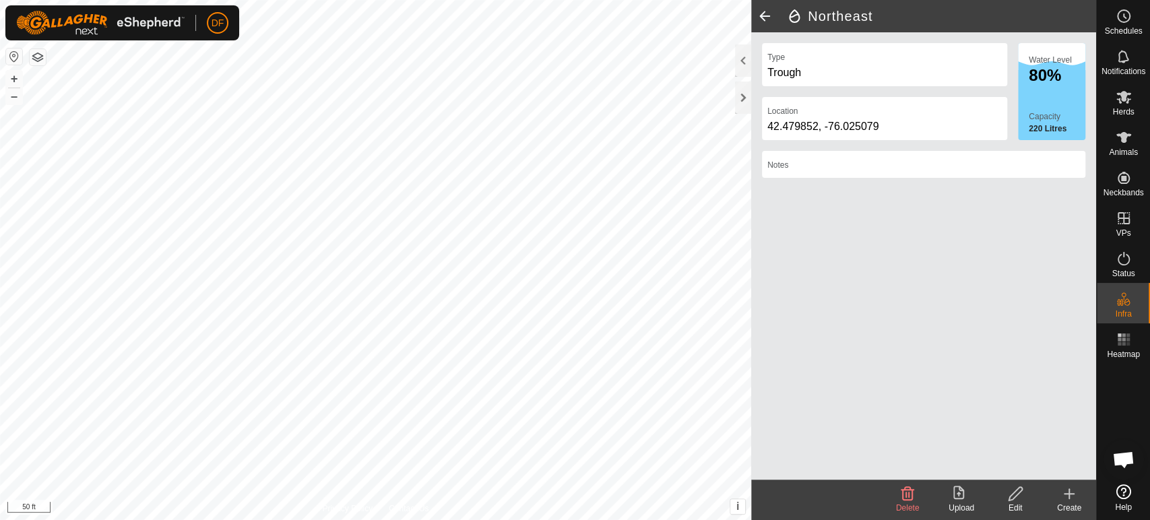
click at [1072, 498] on icon at bounding box center [1069, 494] width 16 height 16
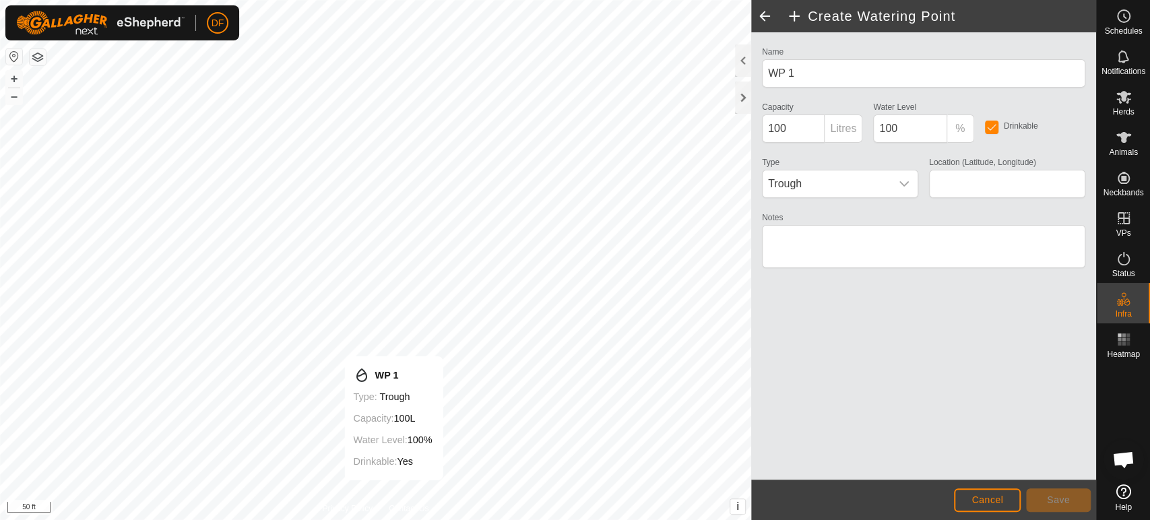
type input "42.476569, -76.025955"
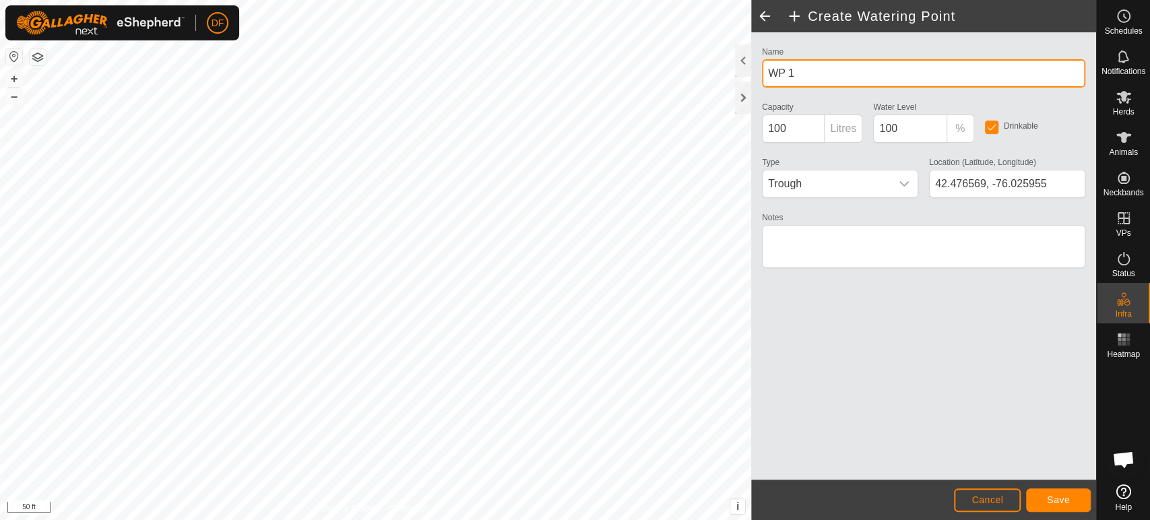
drag, startPoint x: 802, startPoint y: 69, endPoint x: 750, endPoint y: 73, distance: 51.4
click at [751, 73] on div "Name WP 1 Capacity 100 Litres Water Level 100 % Drinkable Type Trough Location …" at bounding box center [923, 255] width 345 height 447
type input "Upper and Middle"
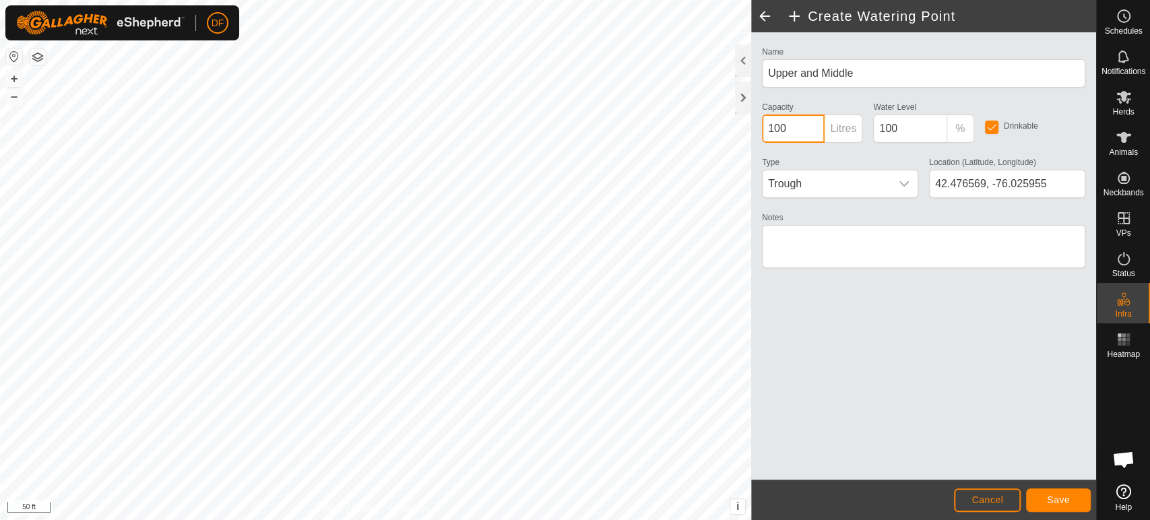
drag, startPoint x: 794, startPoint y: 140, endPoint x: 758, endPoint y: 132, distance: 36.6
click at [758, 132] on div "Capacity 100 Litres" at bounding box center [811, 120] width 111 height 44
type input "220"
click at [928, 133] on input "100" at bounding box center [909, 129] width 73 height 28
type input "1"
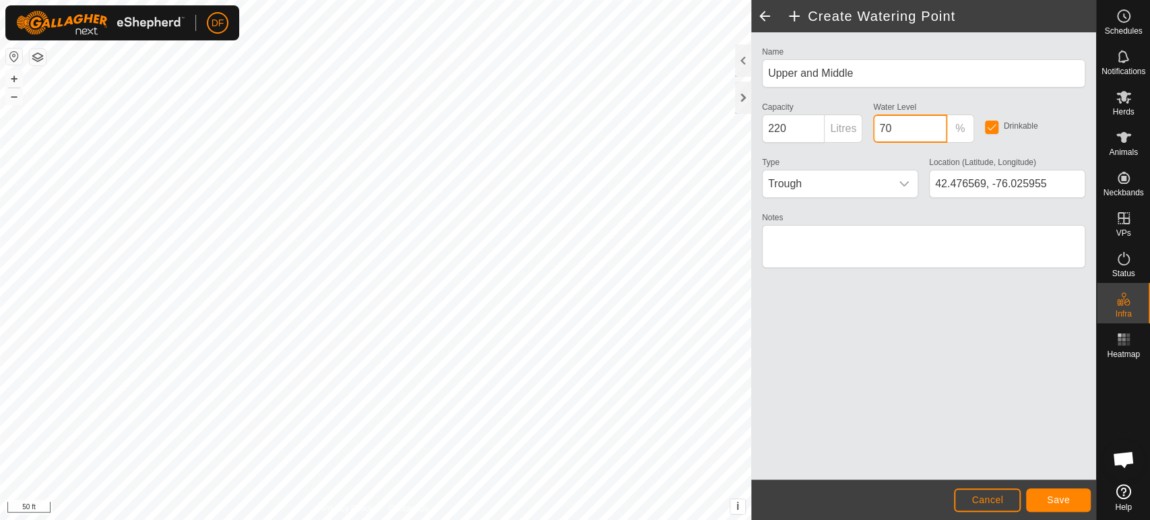
type input "70"
click at [1064, 499] on span "Save" at bounding box center [1058, 499] width 23 height 11
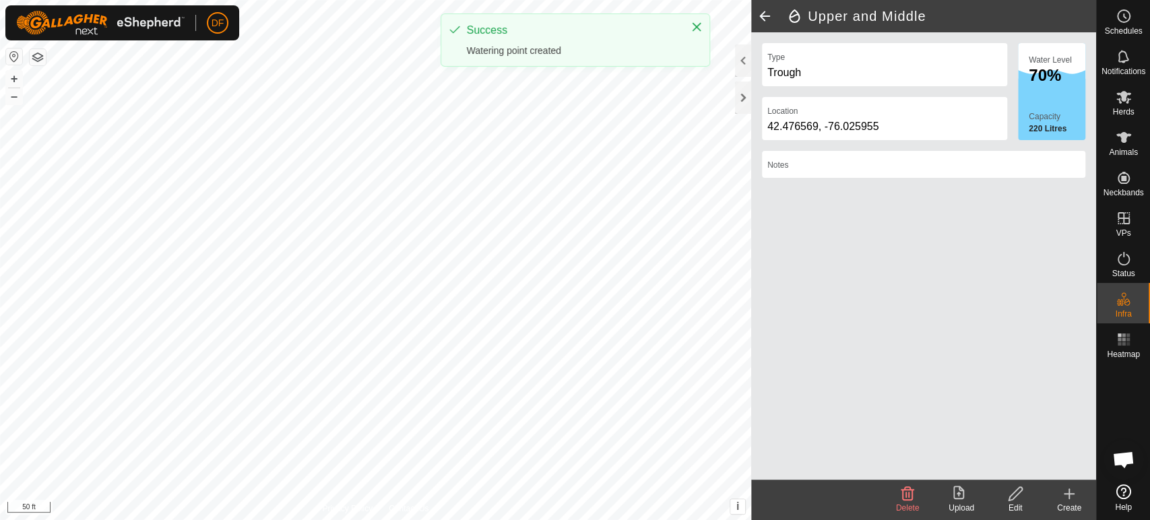
click at [1070, 494] on icon at bounding box center [1069, 494] width 16 height 16
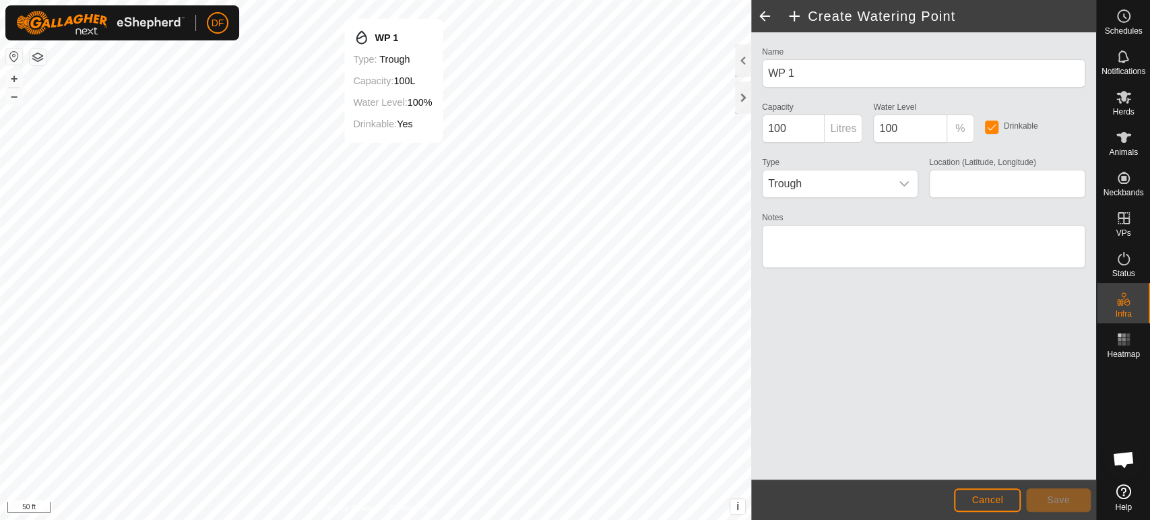
type input "42.477638, -76.025955"
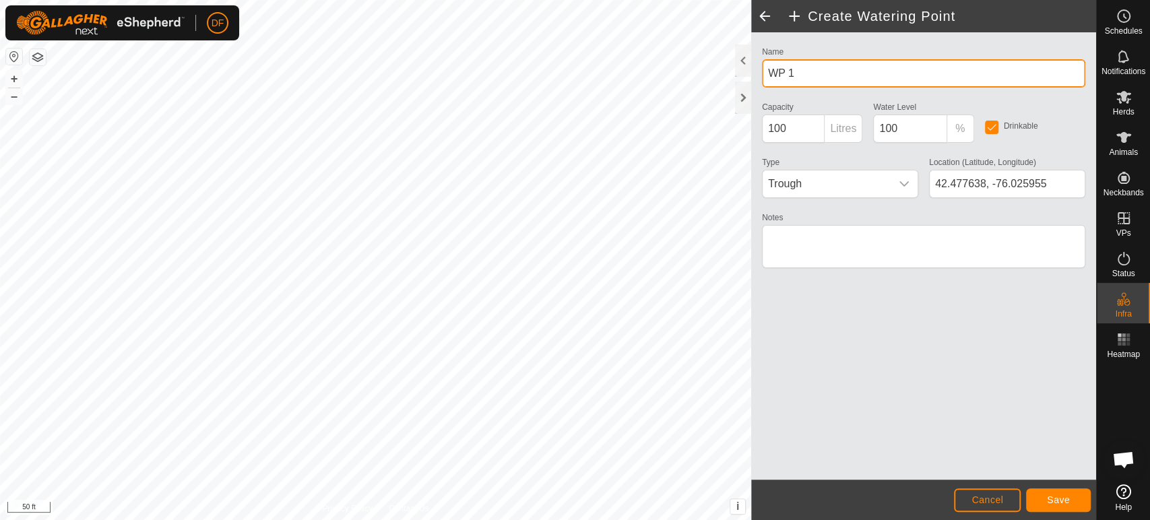
click at [806, 71] on input "WP 1" at bounding box center [923, 73] width 323 height 28
type input "W"
type input "Upper"
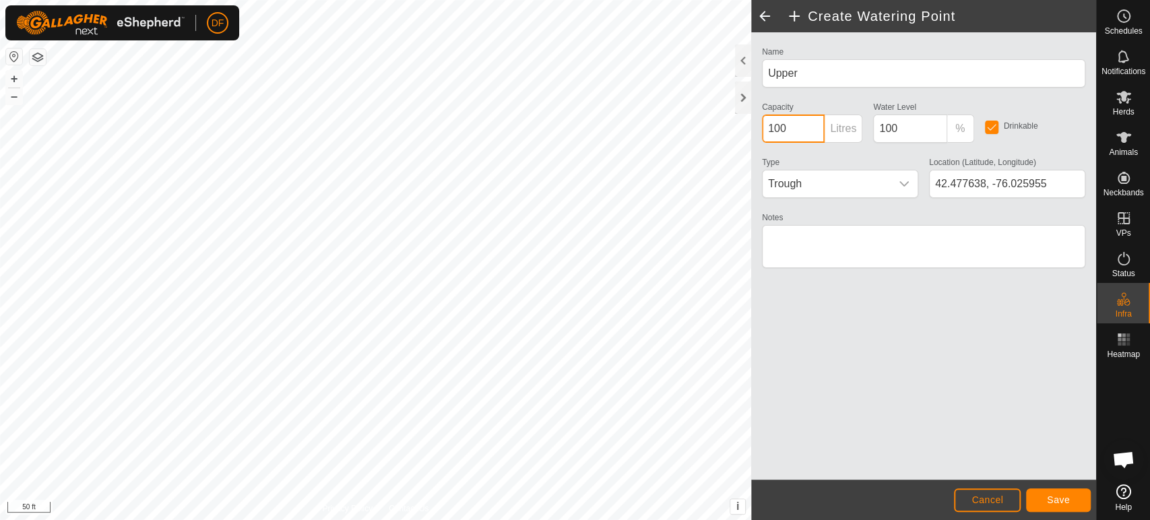
drag, startPoint x: 788, startPoint y: 138, endPoint x: 754, endPoint y: 133, distance: 34.1
click at [754, 133] on div "Name Upper Capacity 100 Litres Water Level 100 % Drinkable Type Trough Location…" at bounding box center [923, 255] width 345 height 447
type input "220"
click at [905, 129] on input "100" at bounding box center [909, 129] width 73 height 28
type input "1"
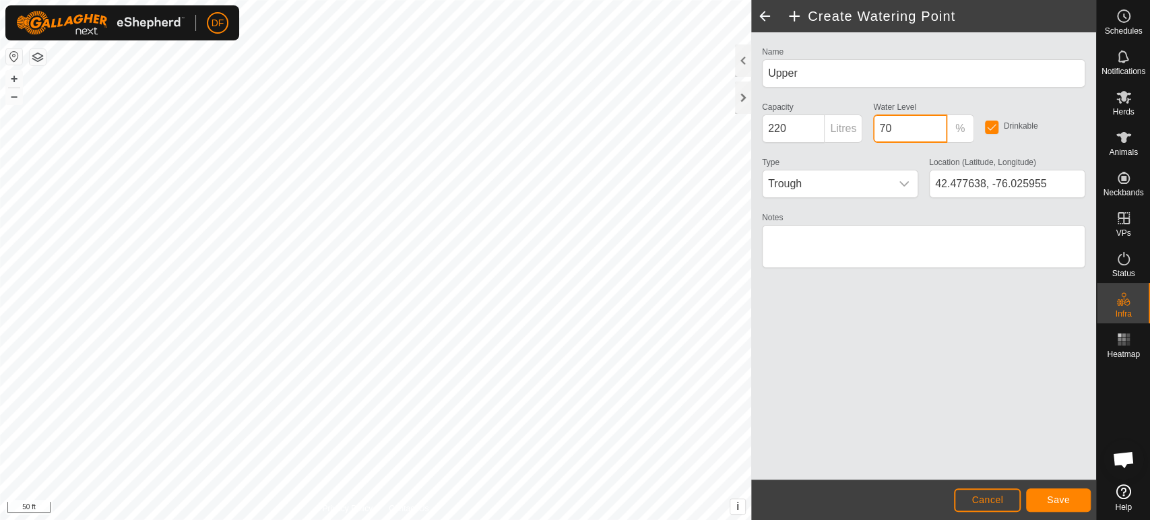
type input "70"
click at [1068, 510] on button "Save" at bounding box center [1058, 500] width 65 height 24
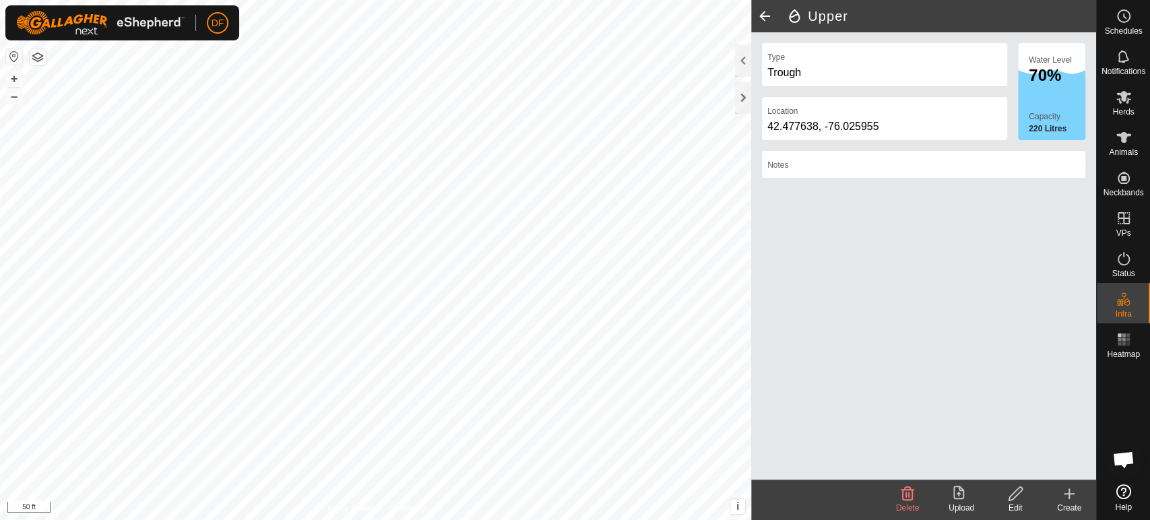
click at [1060, 502] on div "Create" at bounding box center [1069, 508] width 54 height 12
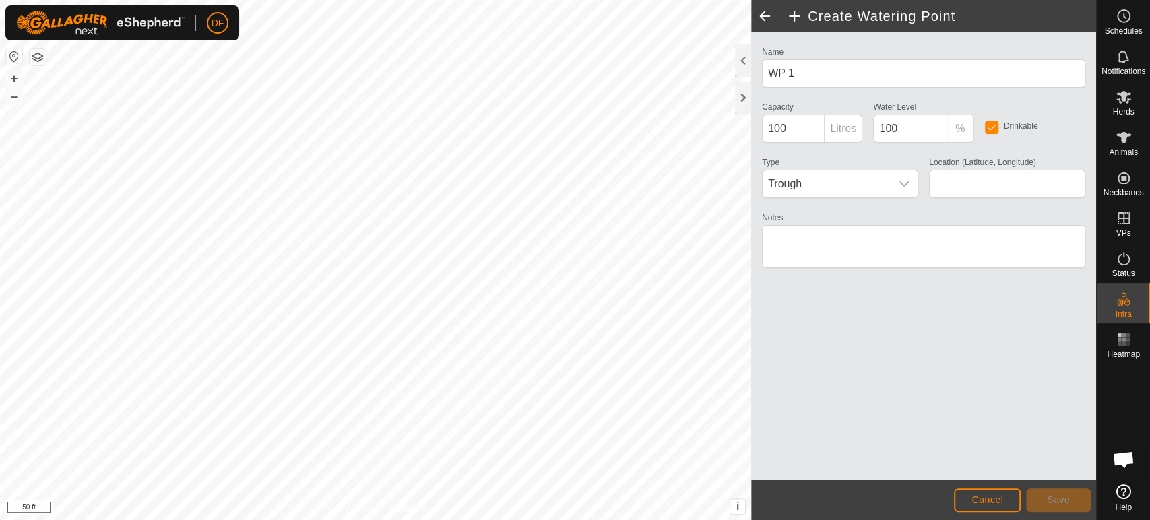
type input "42.478815, -76.027711"
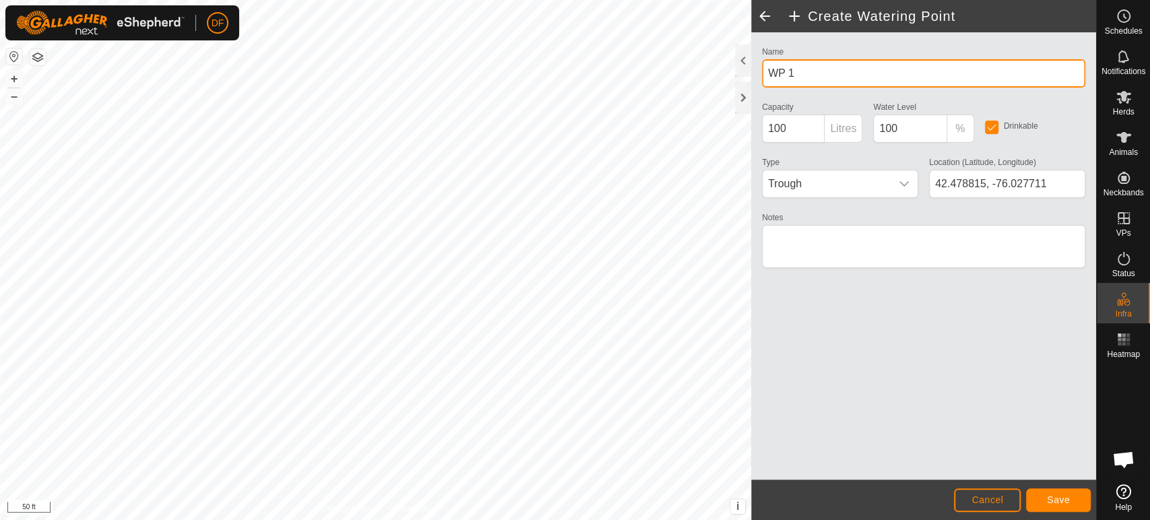
drag, startPoint x: 798, startPoint y: 80, endPoint x: 762, endPoint y: 77, distance: 36.5
click at [762, 77] on input "WP 1" at bounding box center [923, 73] width 323 height 28
type input "Middle"
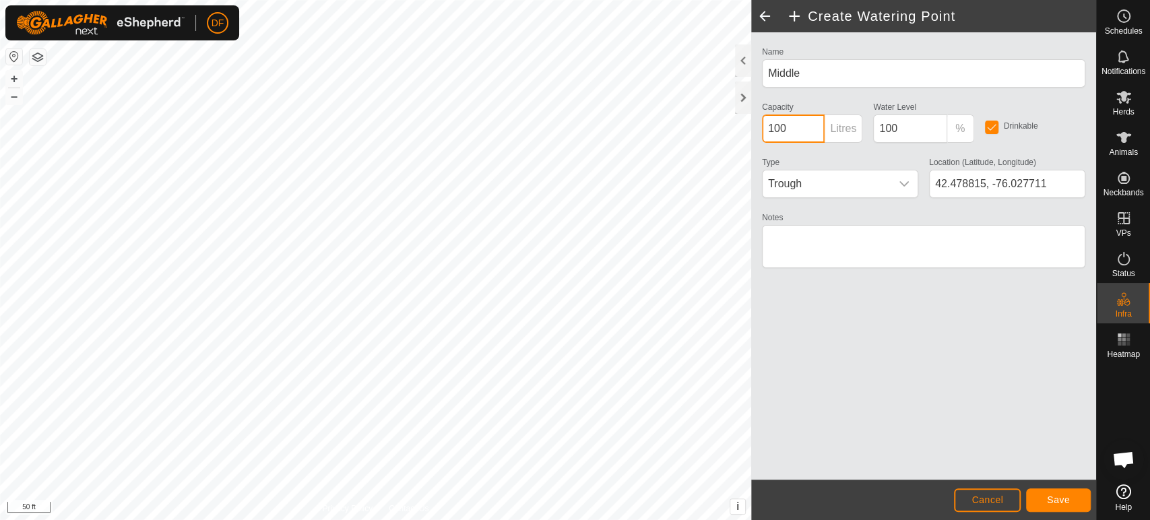
drag, startPoint x: 787, startPoint y: 127, endPoint x: 760, endPoint y: 127, distance: 26.9
click at [762, 127] on input "100" at bounding box center [793, 129] width 63 height 28
type input "220"
click at [899, 135] on input "100" at bounding box center [909, 129] width 73 height 28
type input "1"
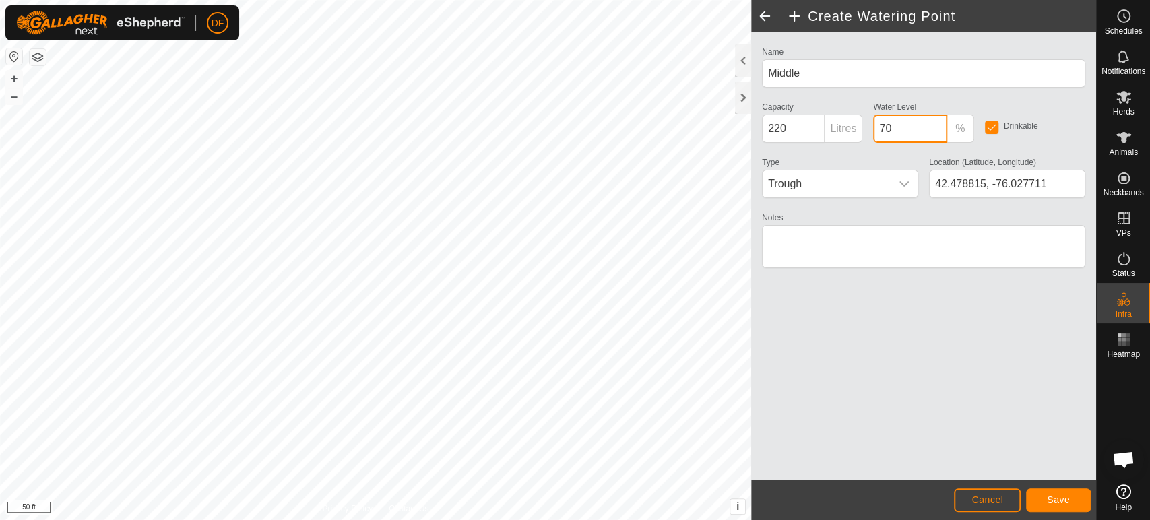
type input "70"
click at [855, 139] on p-inputgroup-addon "Litres" at bounding box center [843, 129] width 38 height 28
click at [836, 130] on p-inputgroup-addon "Litres" at bounding box center [843, 129] width 38 height 28
click at [1053, 498] on span "Save" at bounding box center [1058, 499] width 23 height 11
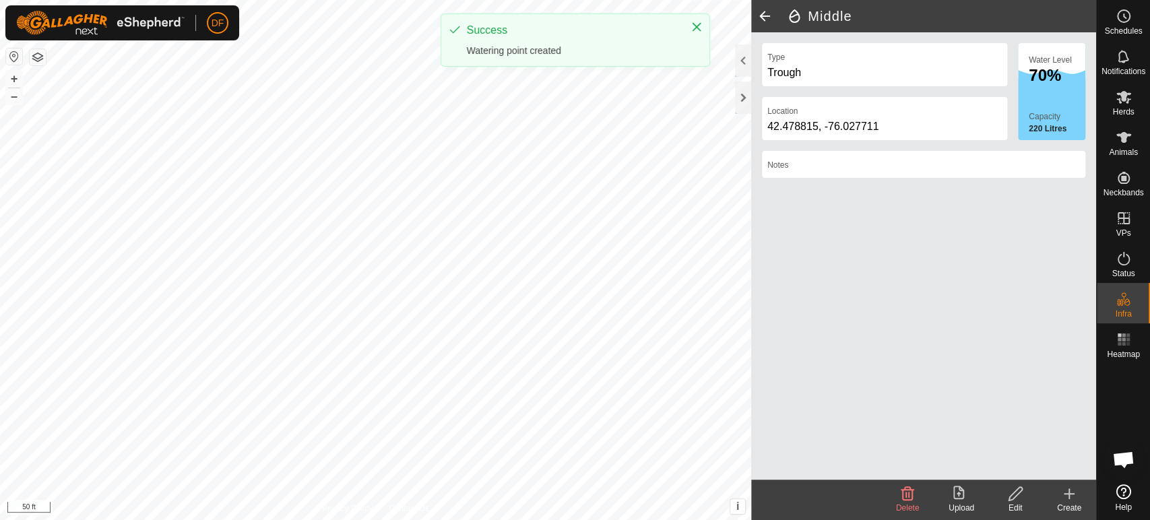
click at [463, 38] on div "DF Schedules Notifications Herds Animals Neckbands VPs Status Infra Heatmap Hel…" at bounding box center [575, 260] width 1150 height 520
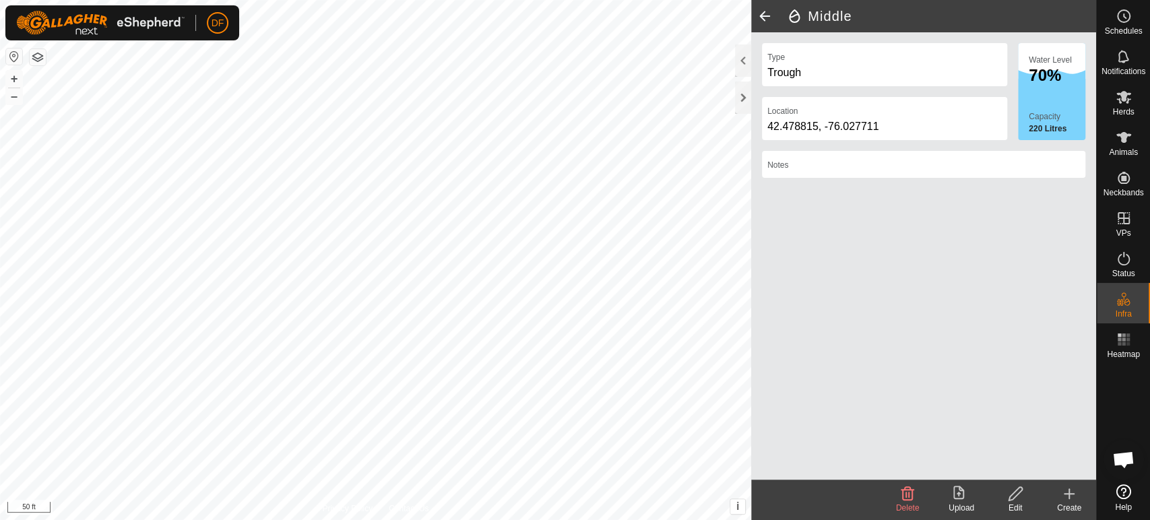
click at [1065, 503] on div "Create" at bounding box center [1069, 508] width 54 height 12
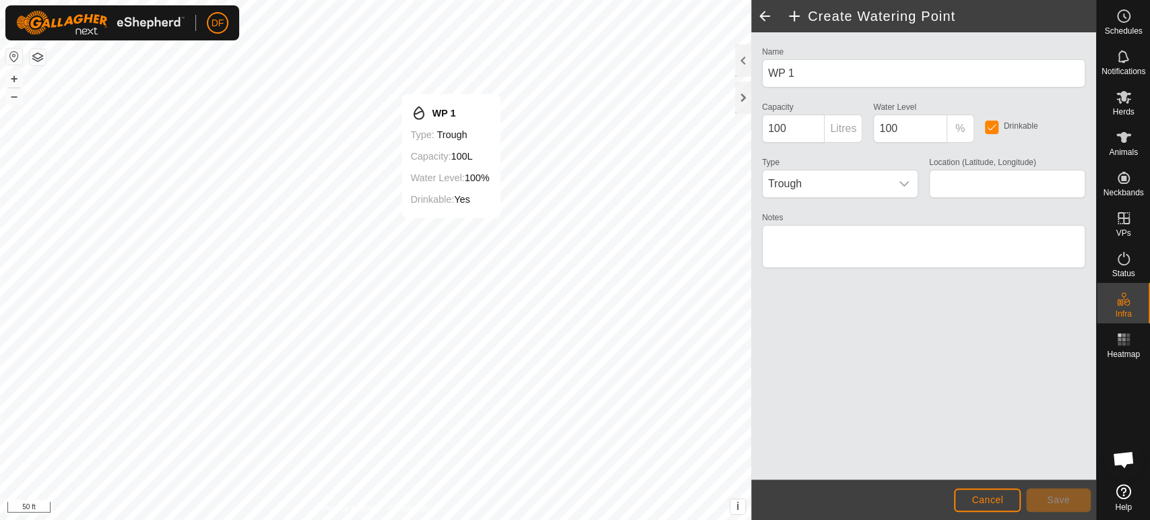
type input "42.476270, -76.026165"
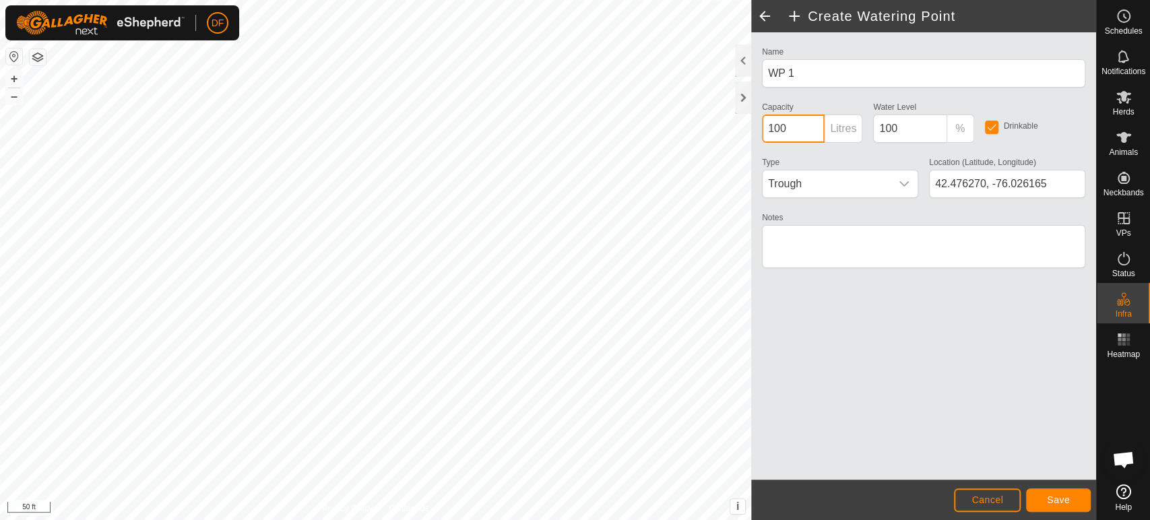
drag, startPoint x: 792, startPoint y: 128, endPoint x: 754, endPoint y: 129, distance: 38.4
click at [754, 129] on div "Name WP 1 Capacity 100 Litres Water Level 100 % Drinkable Type Trough Location …" at bounding box center [923, 255] width 345 height 447
type input "220"
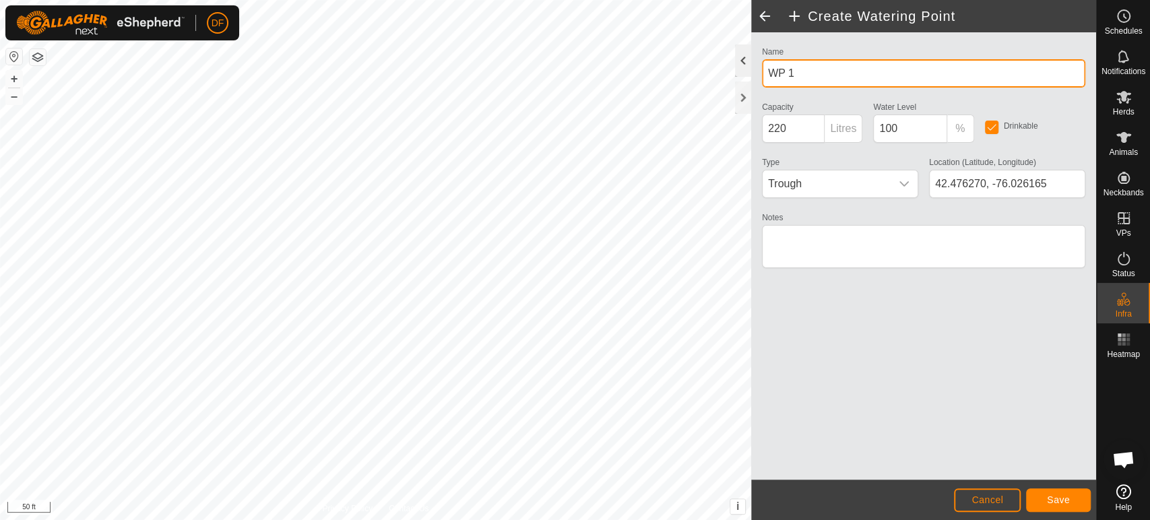
drag, startPoint x: 818, startPoint y: 70, endPoint x: 736, endPoint y: 71, distance: 82.2
click at [751, 71] on div "Create Watering Point Name WP 1 Capacity 220 Litres Water Level 100 % Drinkable…" at bounding box center [923, 260] width 345 height 520
type input "South 1"
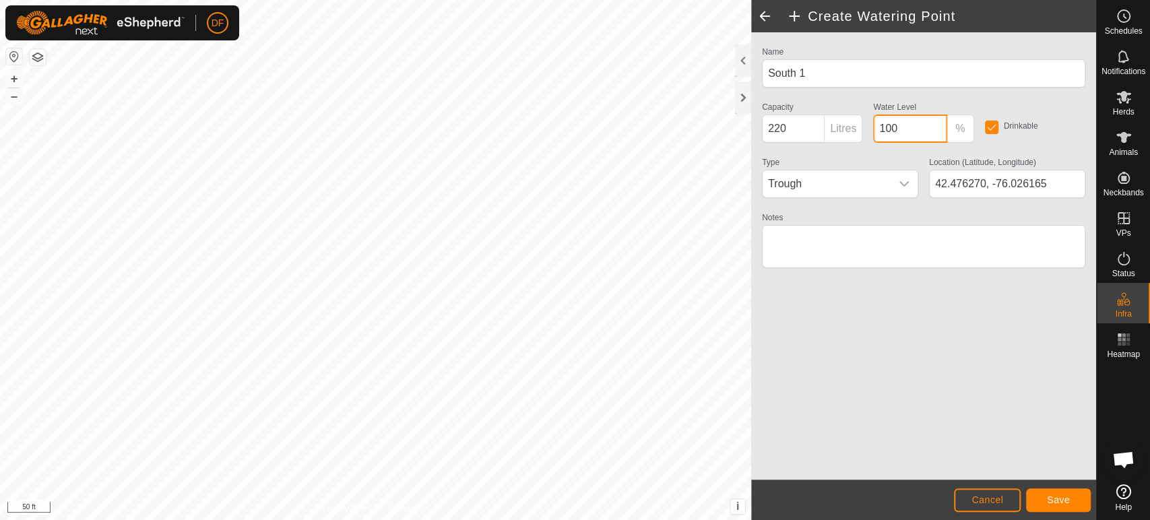
click at [915, 127] on input "100" at bounding box center [909, 129] width 73 height 28
type input "1"
type input "80"
click at [1057, 494] on span "Save" at bounding box center [1058, 499] width 23 height 11
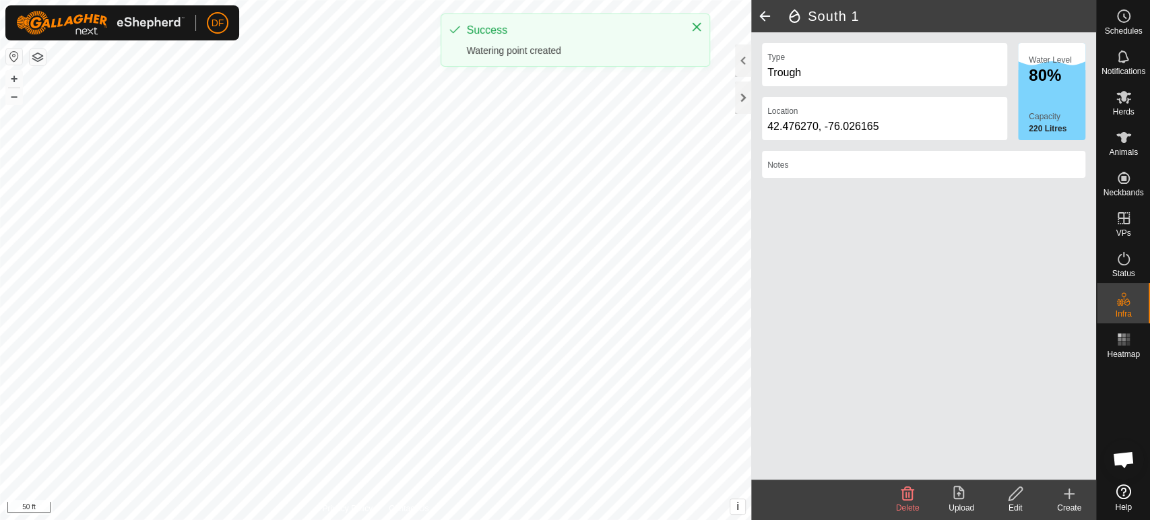
click at [1076, 508] on div "Create" at bounding box center [1069, 508] width 54 height 12
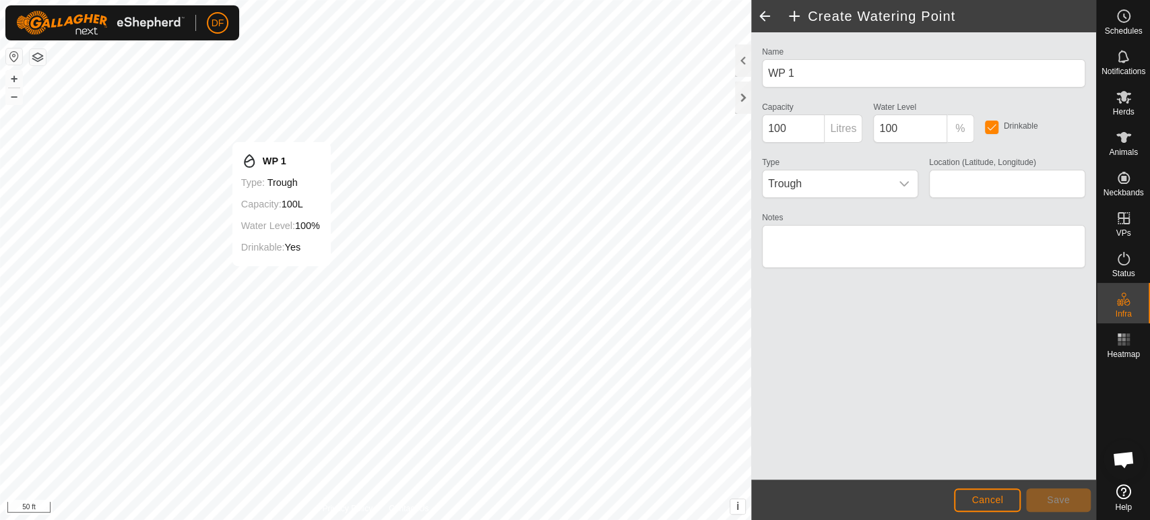
type input "42.476117, -76.026893"
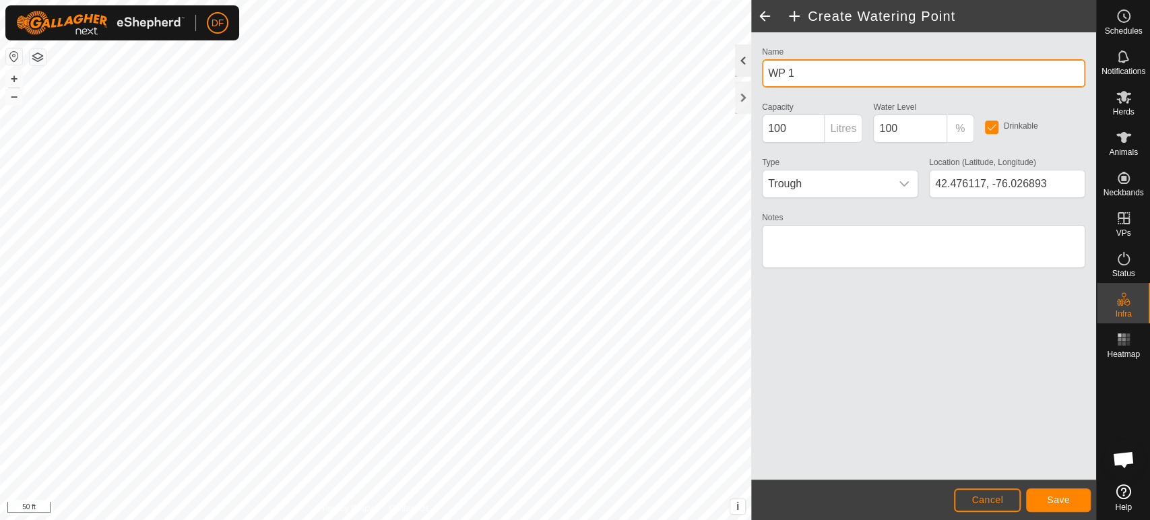
drag, startPoint x: 796, startPoint y: 69, endPoint x: 741, endPoint y: 71, distance: 55.3
click at [751, 71] on div "Create Watering Point Name WP 1 Capacity 100 Litres Water Level 100 % Drinkable…" at bounding box center [923, 260] width 345 height 520
type input "South Tebbe 1"
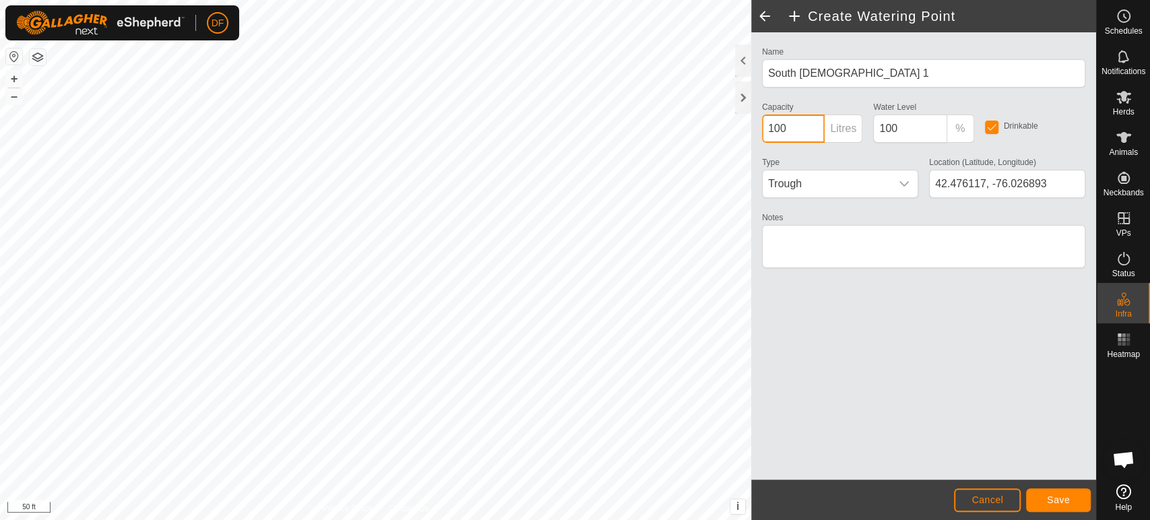
drag, startPoint x: 787, startPoint y: 133, endPoint x: 759, endPoint y: 129, distance: 27.9
click at [759, 129] on div "Capacity 100 Litres" at bounding box center [811, 120] width 111 height 44
type input "220"
click at [1054, 502] on span "Save" at bounding box center [1058, 499] width 23 height 11
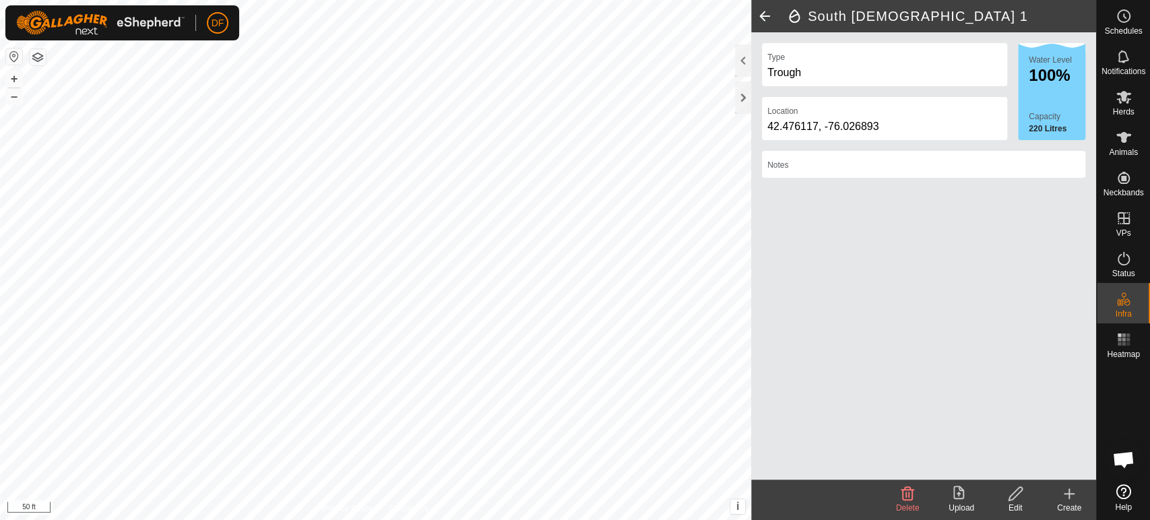
click at [1072, 492] on icon at bounding box center [1069, 494] width 16 height 16
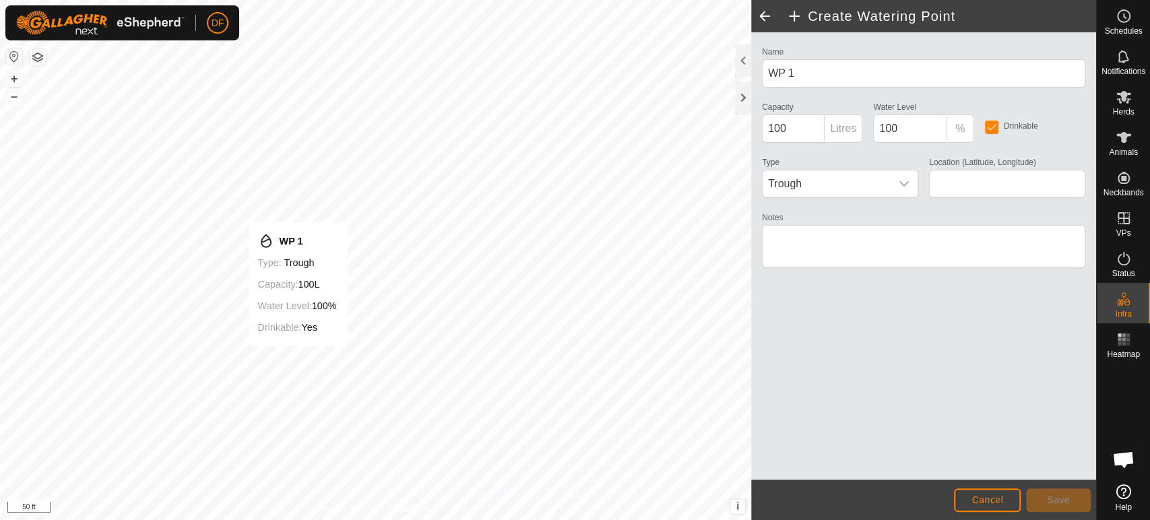
type input "42.474958, -76.026867"
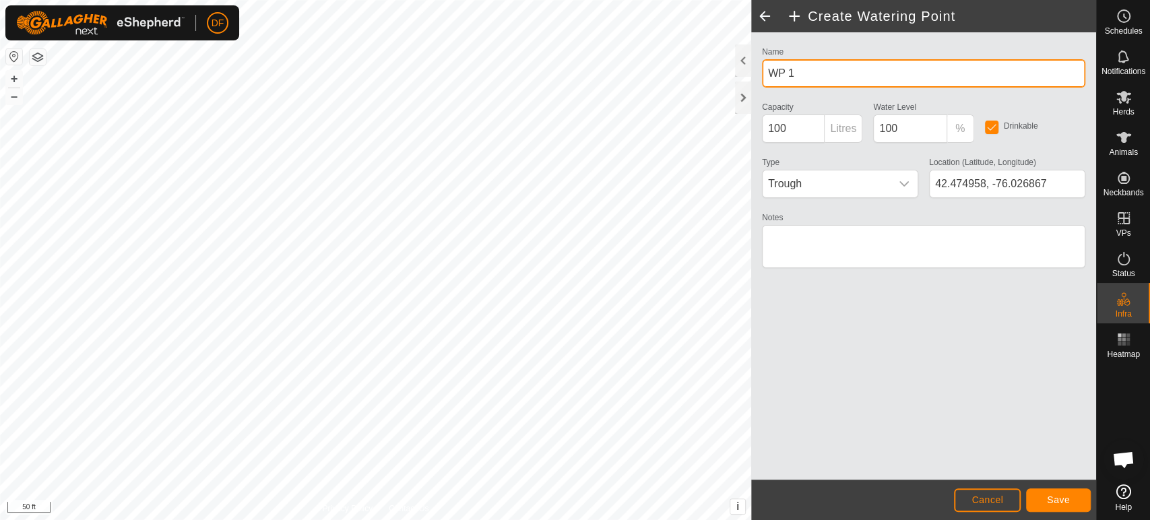
drag, startPoint x: 802, startPoint y: 79, endPoint x: 752, endPoint y: 82, distance: 50.6
click at [752, 82] on div "Name WP 1 Capacity 100 Litres Water Level 100 % Drinkable Type Trough Location …" at bounding box center [923, 255] width 345 height 447
type input "South Tebbe 2"
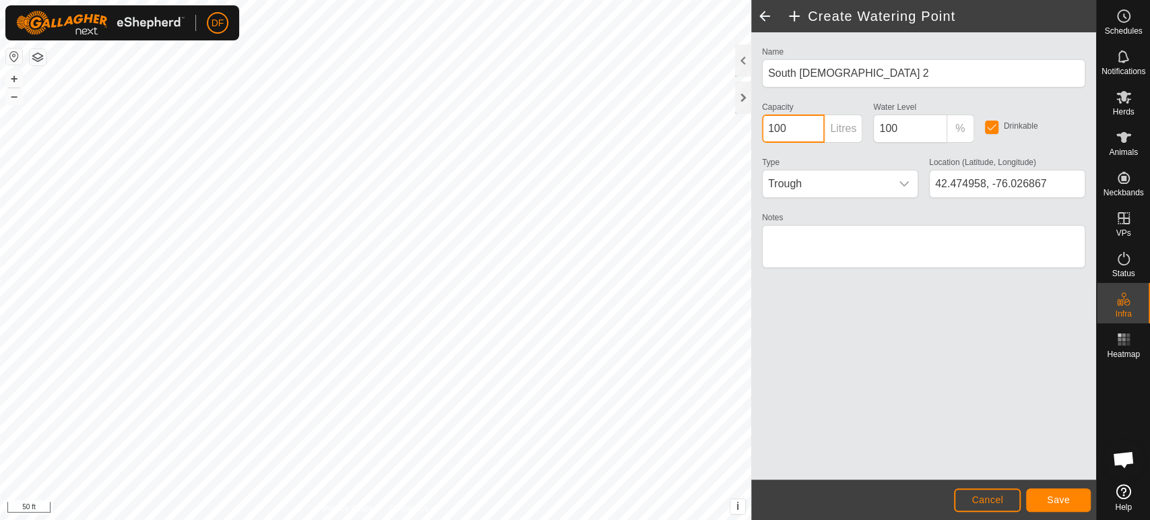
click at [738, 136] on div "Create Watering Point Name South Tebbe 2 Capacity 100 Litres Water Level 100 % …" at bounding box center [548, 260] width 1096 height 520
type input "1"
type input "220"
click at [1052, 507] on button "Save" at bounding box center [1058, 500] width 65 height 24
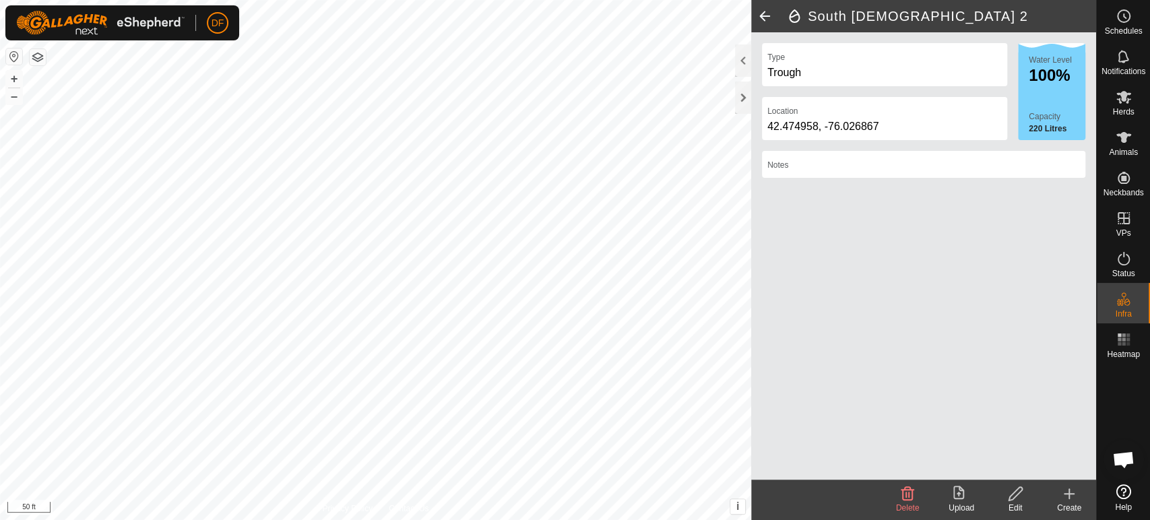
click at [1059, 492] on create-svg-icon at bounding box center [1069, 494] width 54 height 16
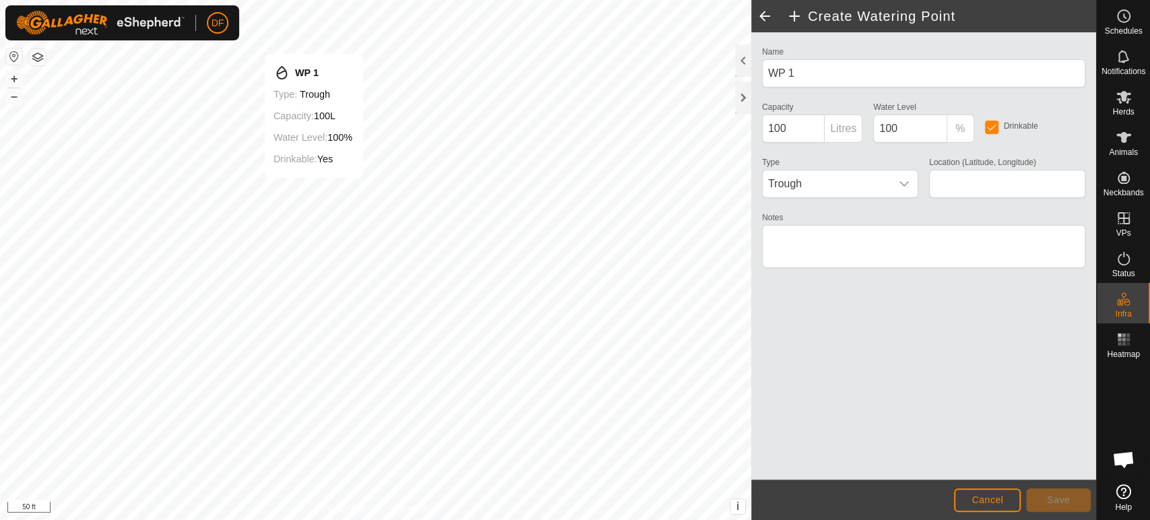
type input "42.474294, -76.026813"
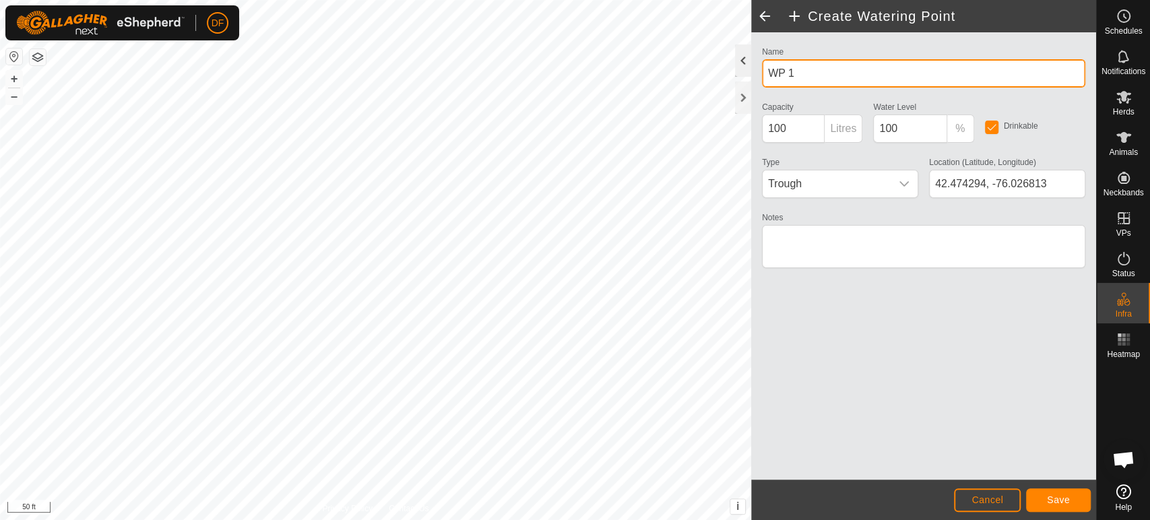
click at [732, 76] on div "Create Watering Point Name WP 1 Capacity 100 Litres Water Level 100 % Drinkable…" at bounding box center [548, 260] width 1096 height 520
type input "W"
type input "Tebbe 1"
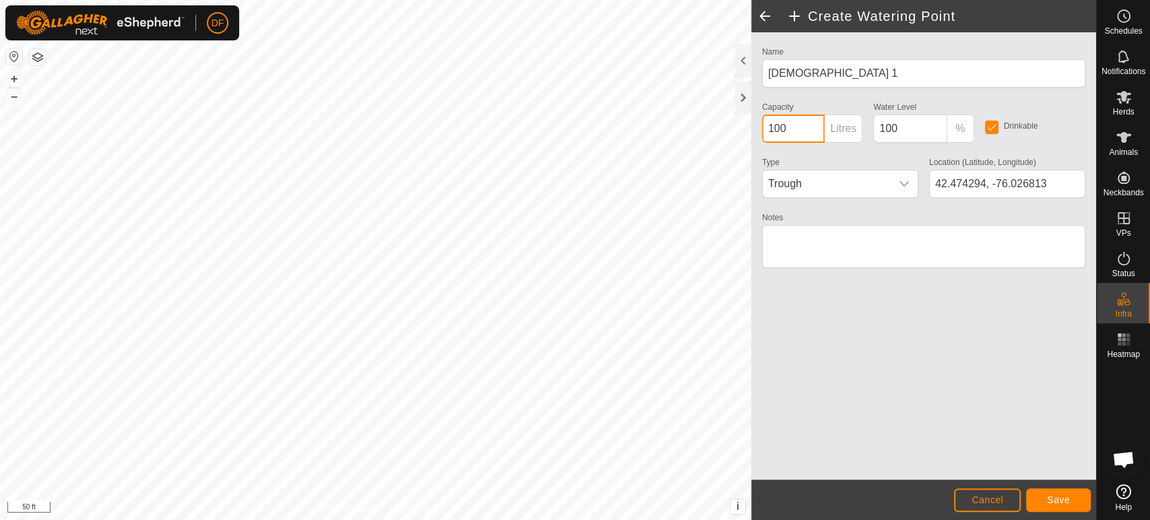
drag, startPoint x: 799, startPoint y: 129, endPoint x: 753, endPoint y: 135, distance: 46.2
click at [753, 135] on div "Name Tebbe 1 Capacity 100 Litres Water Level 100 % Drinkable Type Trough Locati…" at bounding box center [923, 255] width 345 height 447
type input "220"
click at [1049, 496] on span "Save" at bounding box center [1058, 499] width 23 height 11
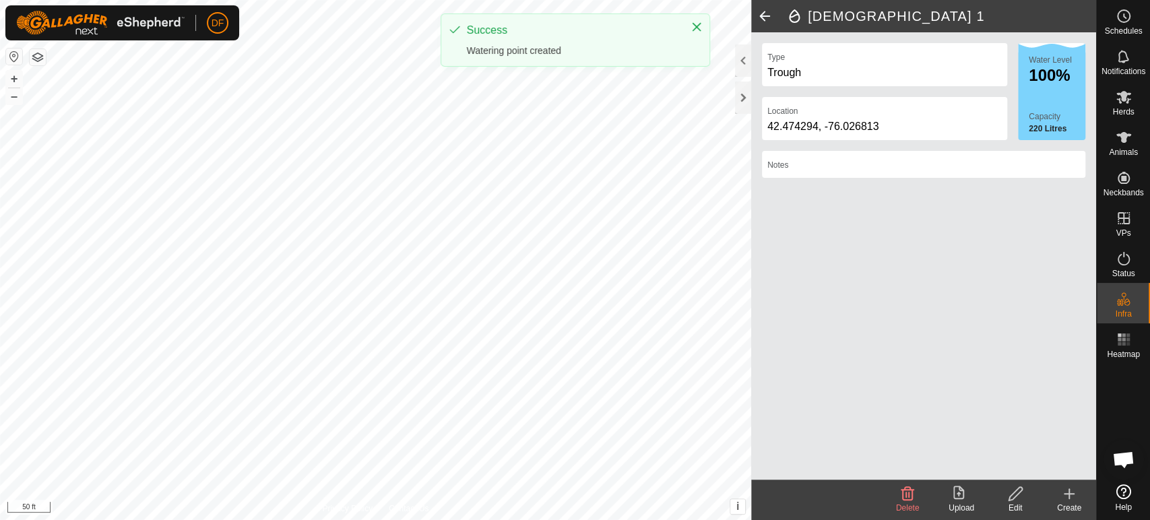
click at [1078, 505] on div "Create" at bounding box center [1069, 508] width 54 height 12
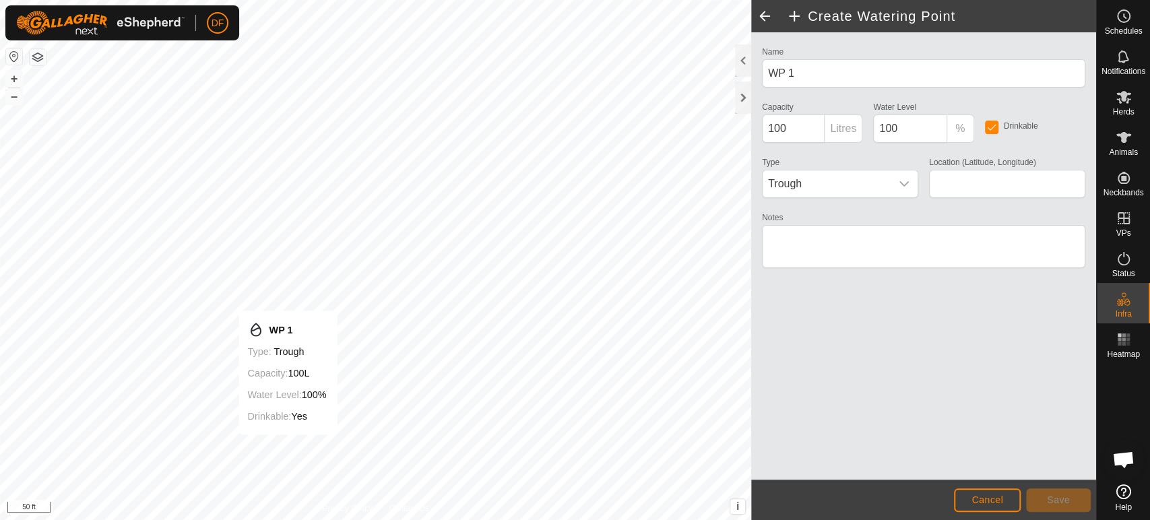
type input "42.473480, -76.026924"
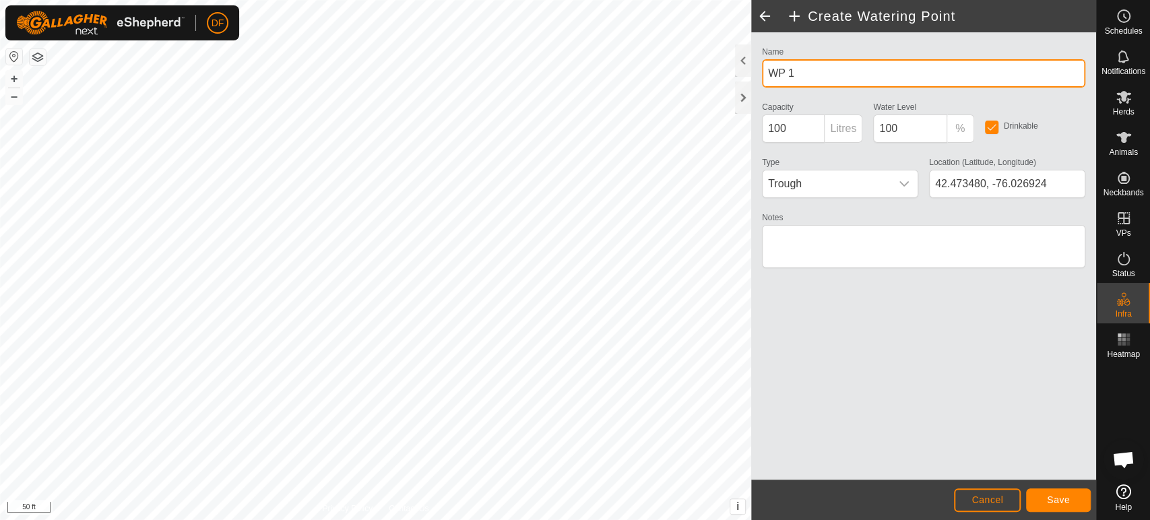
click at [729, 79] on div "Create Watering Point Name WP 1 Capacity 100 Litres Water Level 100 % Drinkable…" at bounding box center [548, 260] width 1096 height 520
type input "W"
type input "Tebbe 2"
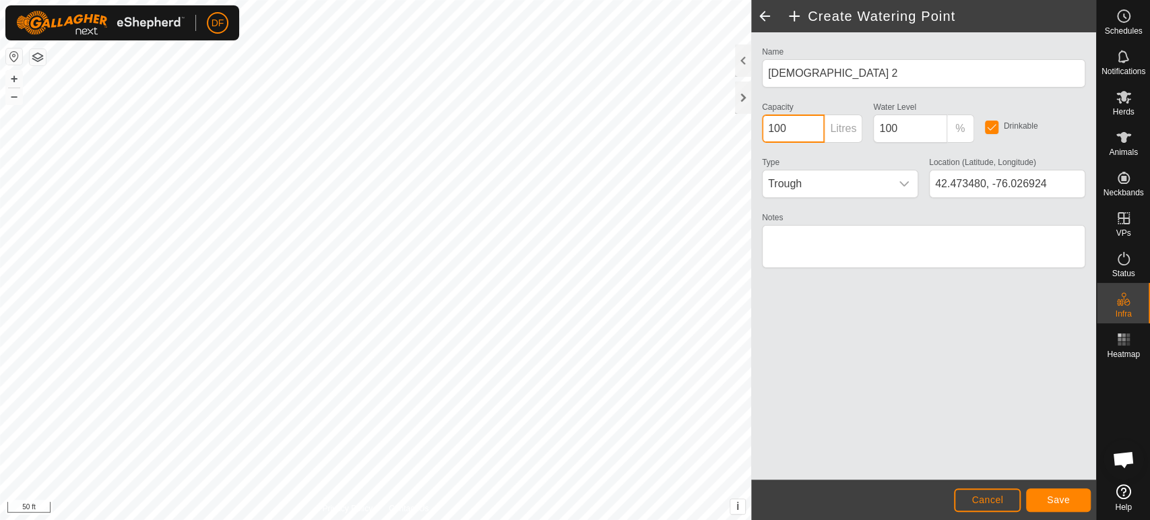
drag, startPoint x: 789, startPoint y: 134, endPoint x: 758, endPoint y: 133, distance: 31.0
click at [758, 133] on div "Capacity 100 Litres" at bounding box center [811, 120] width 111 height 44
type input "220"
click at [1063, 504] on span "Save" at bounding box center [1058, 499] width 23 height 11
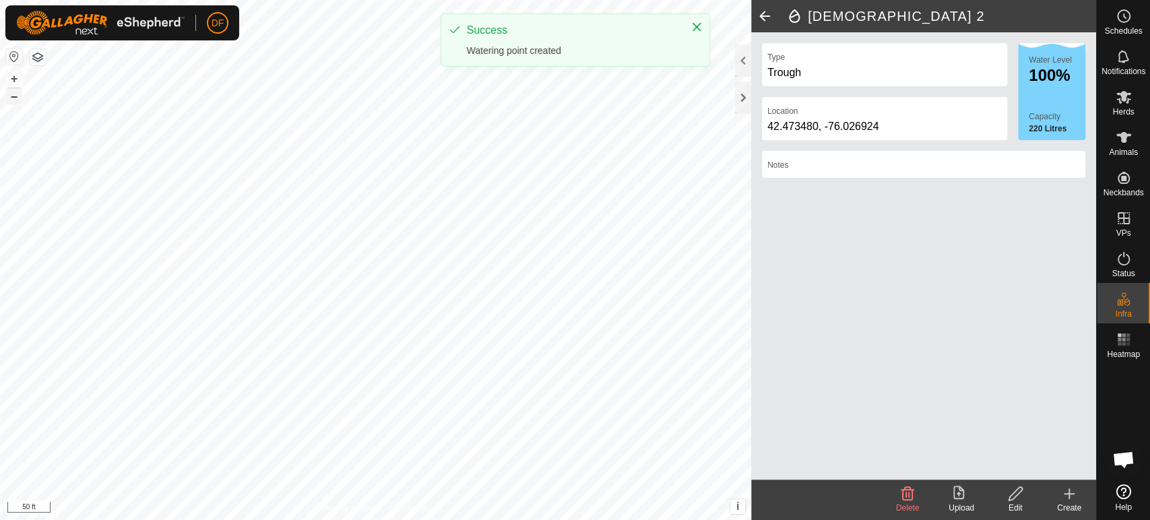
click at [20, 101] on button "–" at bounding box center [14, 96] width 16 height 16
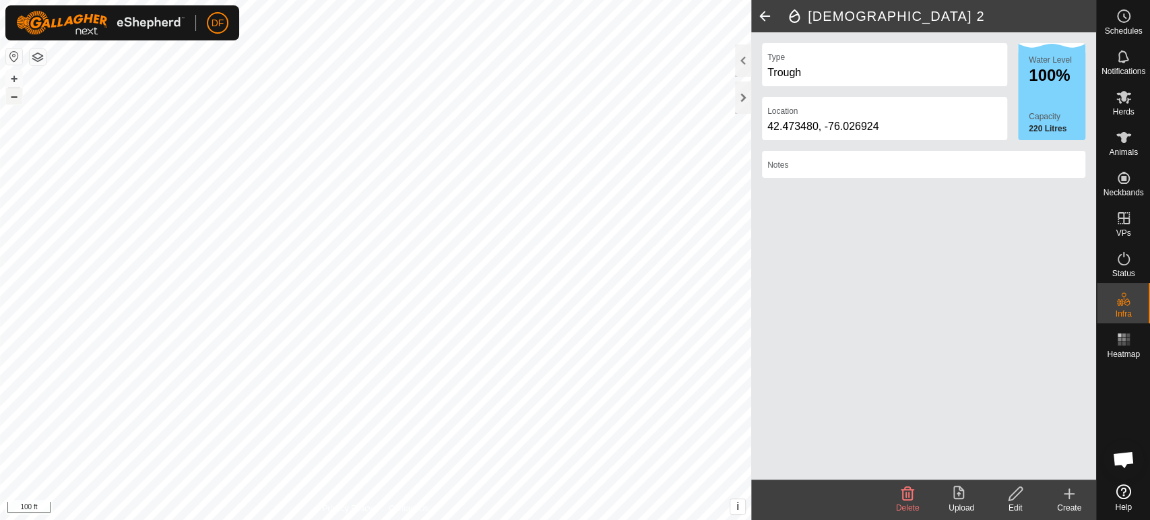
click at [20, 101] on button "–" at bounding box center [14, 96] width 16 height 16
click at [1130, 30] on span "Schedules" at bounding box center [1123, 31] width 38 height 8
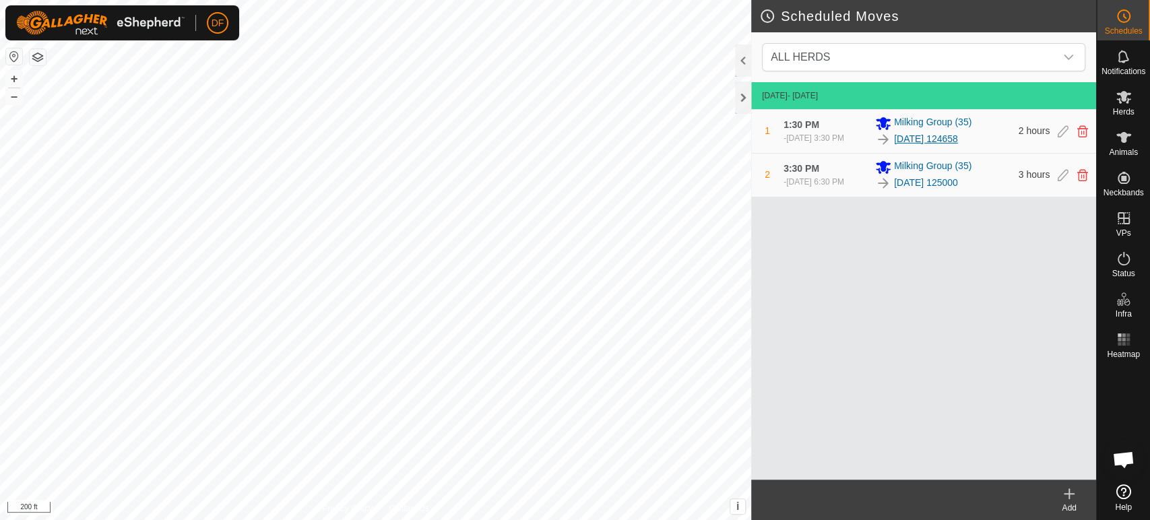
click at [938, 138] on link "2025-09-07 124658" at bounding box center [926, 139] width 64 height 14
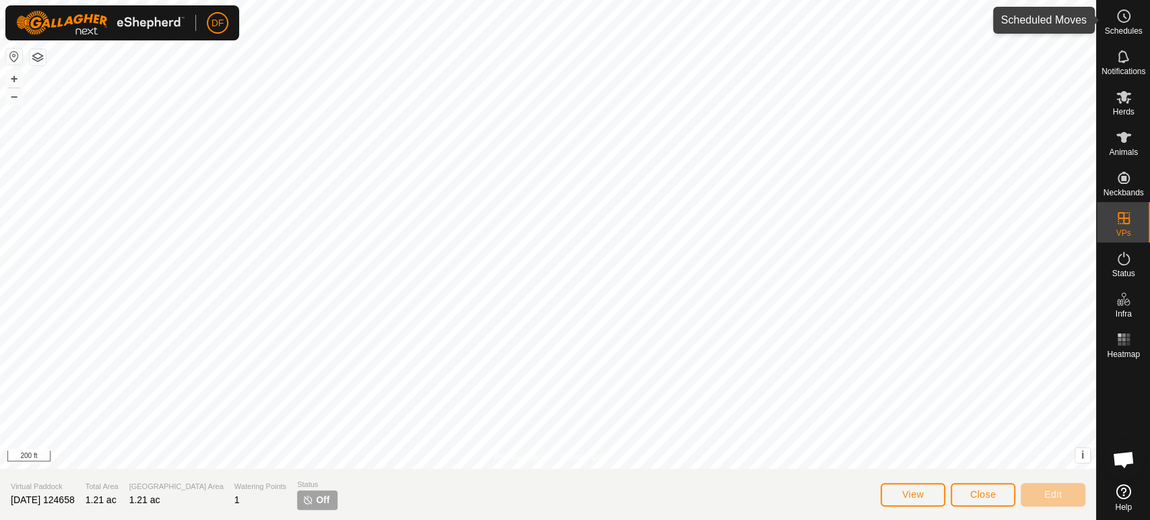
click at [1134, 20] on es-schedule-vp-svg-icon at bounding box center [1123, 16] width 24 height 22
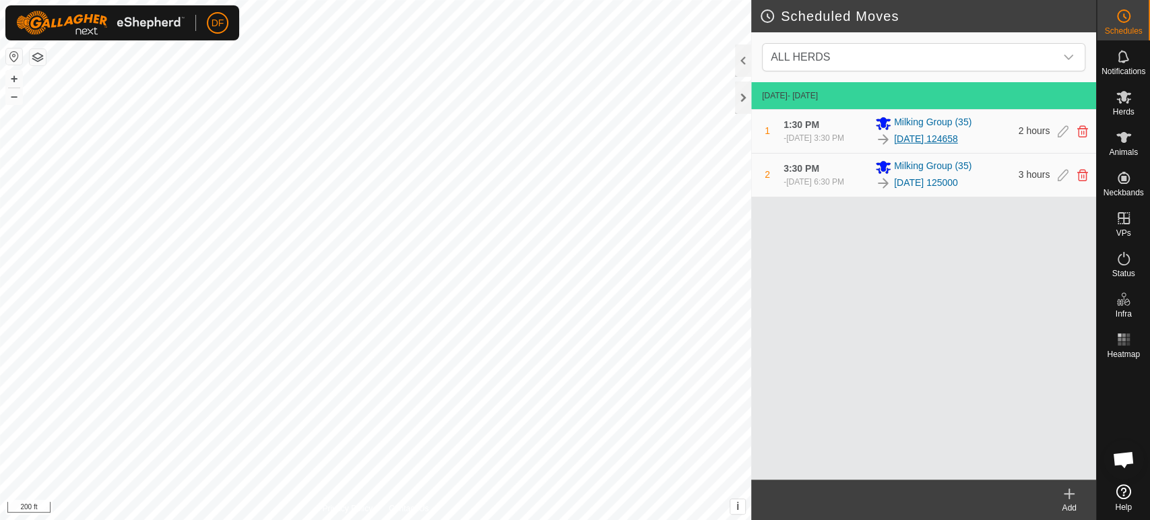
click at [929, 142] on link "2025-09-07 124658" at bounding box center [926, 139] width 64 height 14
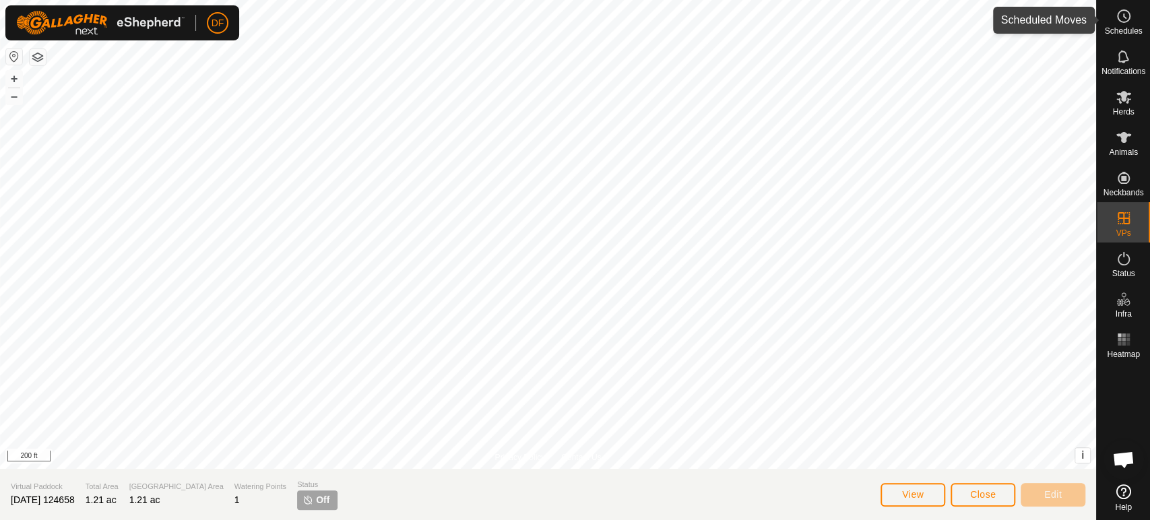
click at [1117, 34] on span "Schedules" at bounding box center [1123, 31] width 38 height 8
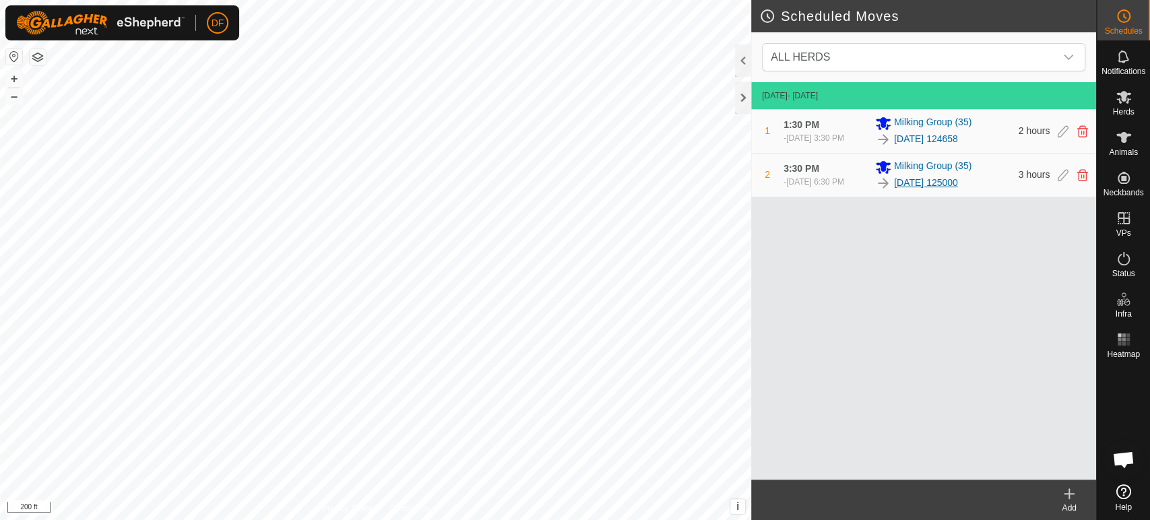
click at [921, 183] on link "2025-09-07 125000" at bounding box center [926, 183] width 64 height 14
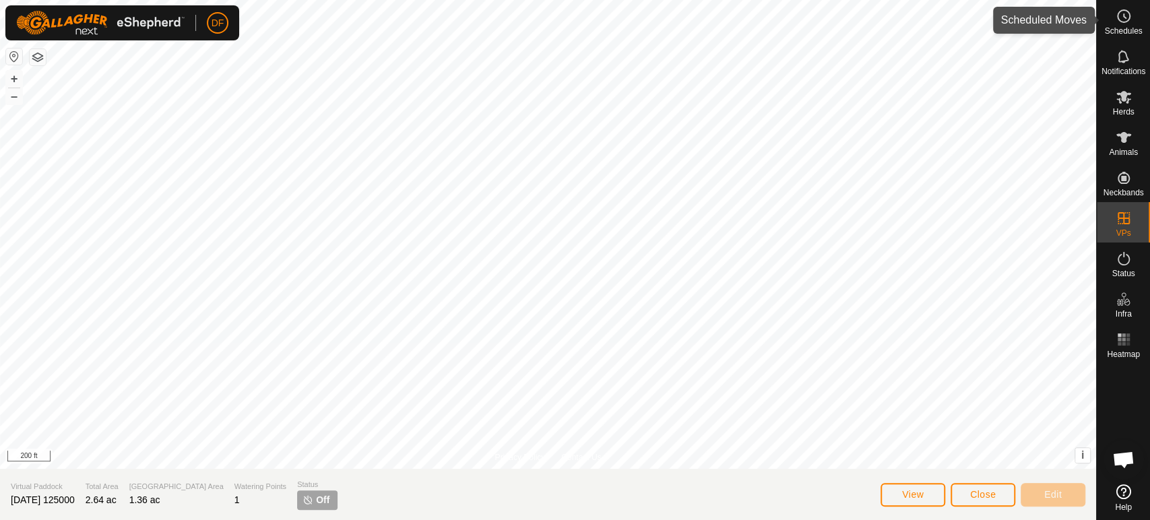
click at [1141, 33] on span "Schedules" at bounding box center [1123, 31] width 38 height 8
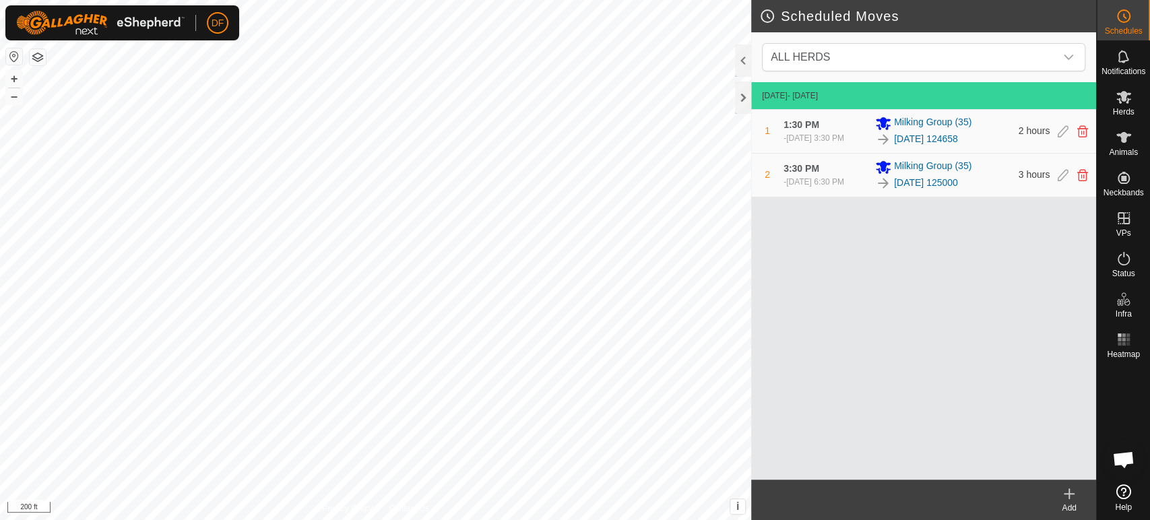
click at [1068, 499] on icon at bounding box center [1069, 494] width 16 height 16
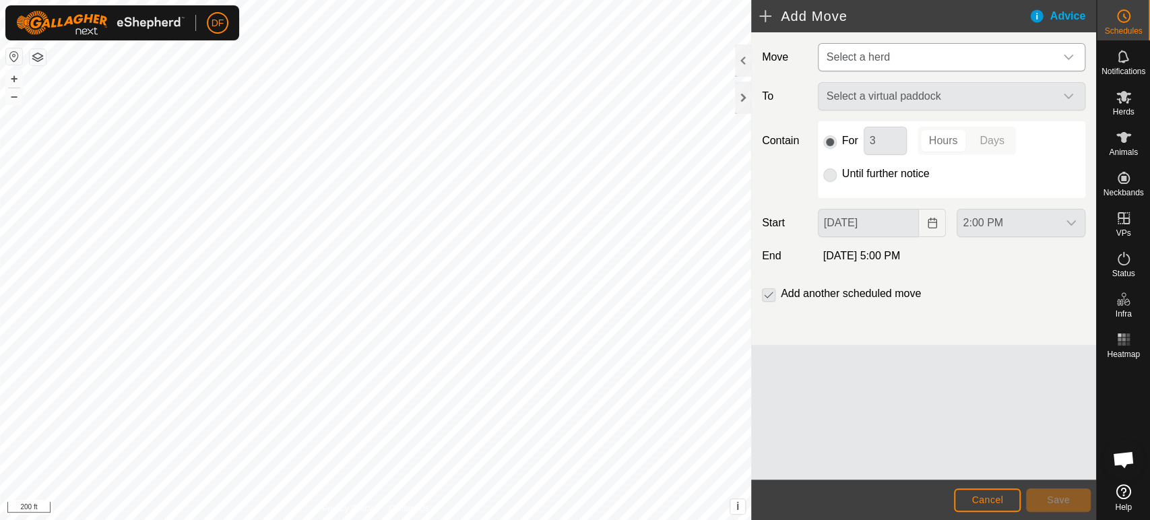
click at [872, 51] on span "Select a herd" at bounding box center [857, 56] width 63 height 11
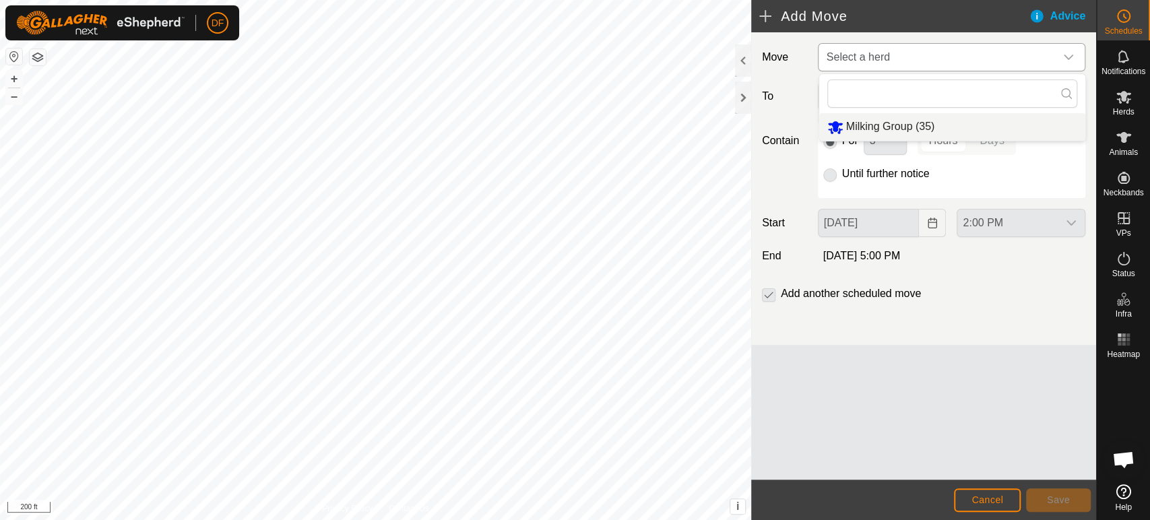
click at [865, 130] on li "Milking Group (35)" at bounding box center [952, 127] width 266 height 28
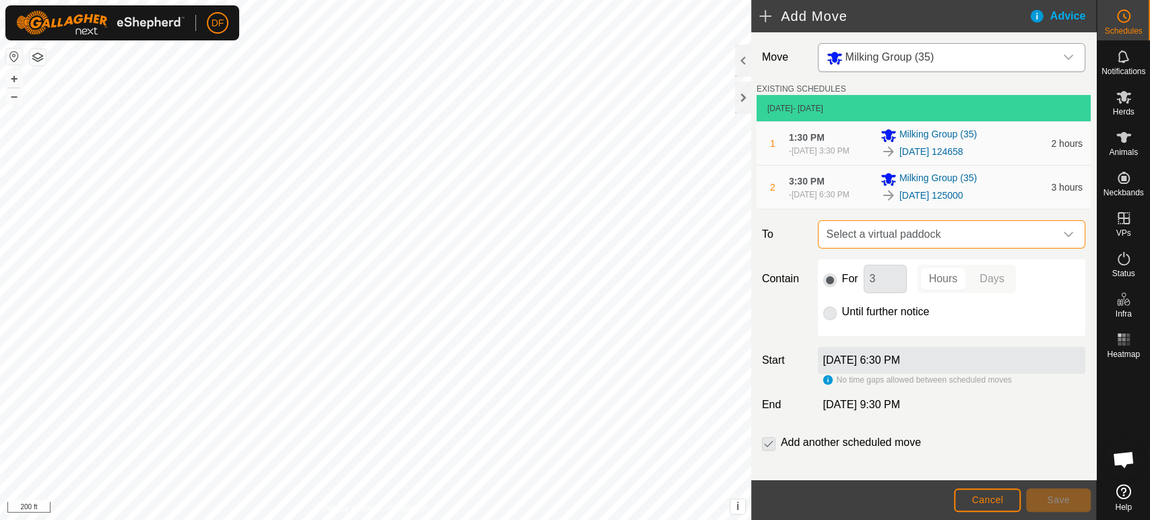
click at [879, 234] on span "Select a virtual paddock" at bounding box center [938, 234] width 234 height 27
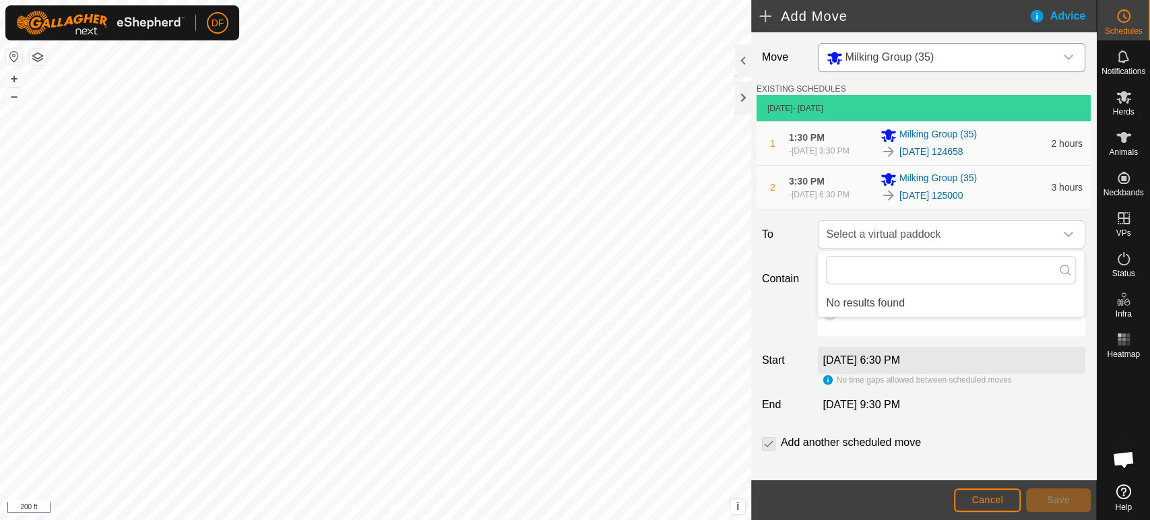
click at [806, 228] on label "To" at bounding box center [784, 234] width 56 height 28
click at [764, 441] on p-checkbox at bounding box center [768, 442] width 13 height 16
click at [917, 238] on span "Select a virtual paddock" at bounding box center [938, 234] width 234 height 27
type input "2025-09-07 125"
click at [1064, 267] on icon at bounding box center [1064, 270] width 11 height 11
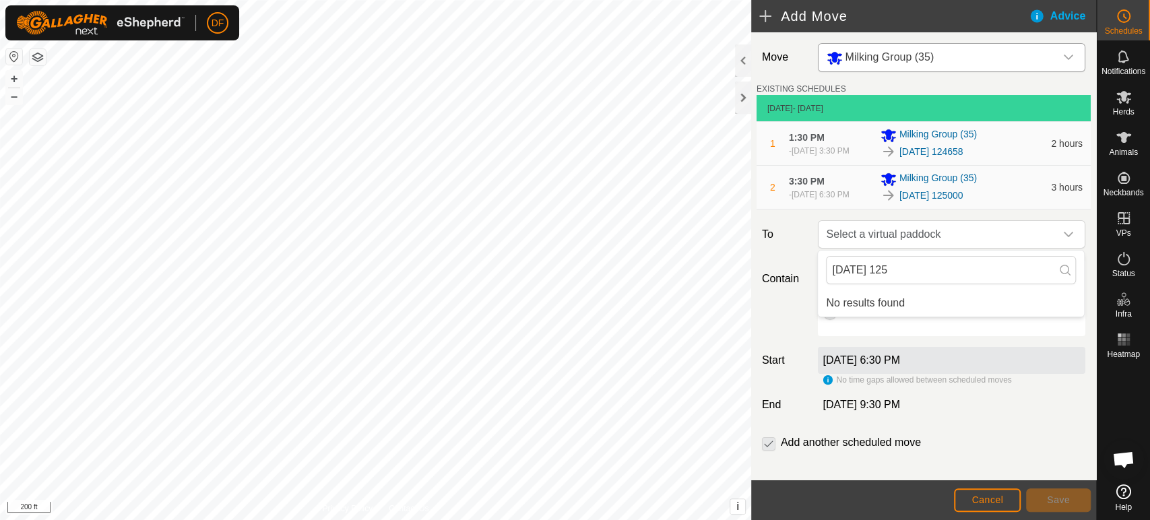
click at [790, 305] on div "Contain For 3 Hours Days Until further notice" at bounding box center [923, 297] width 334 height 77
click at [979, 504] on span "Cancel" at bounding box center [987, 499] width 32 height 11
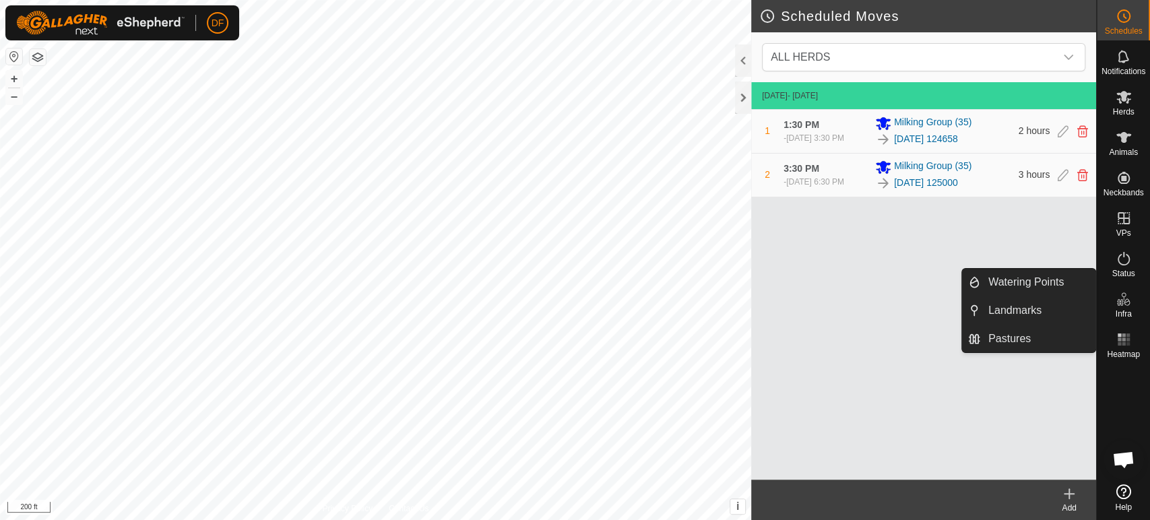
click at [1123, 315] on span "Infra" at bounding box center [1123, 314] width 16 height 8
click at [1018, 312] on link "Landmarks" at bounding box center [1037, 310] width 115 height 27
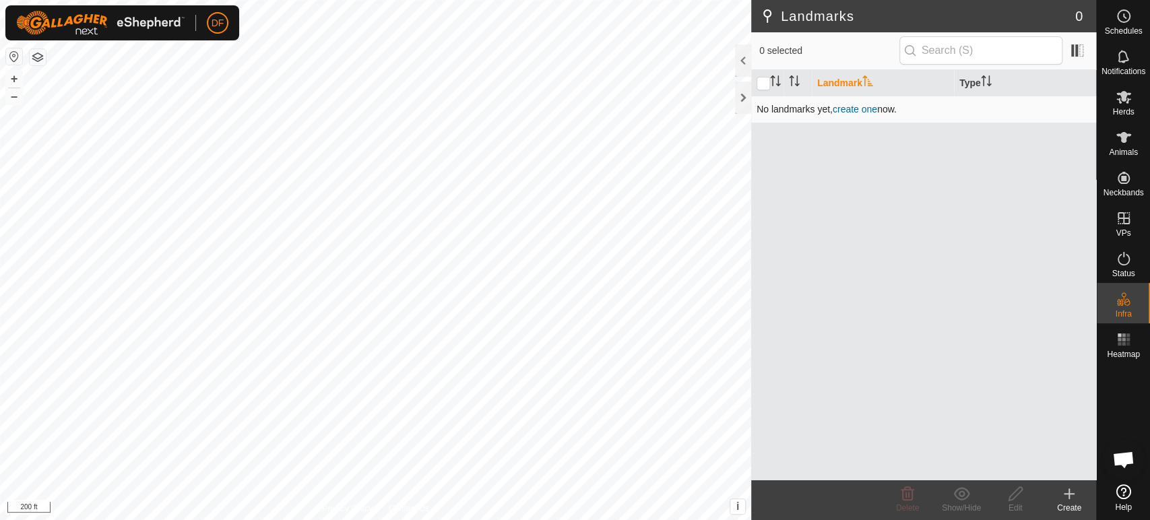
click at [855, 110] on link "create one" at bounding box center [855, 109] width 44 height 11
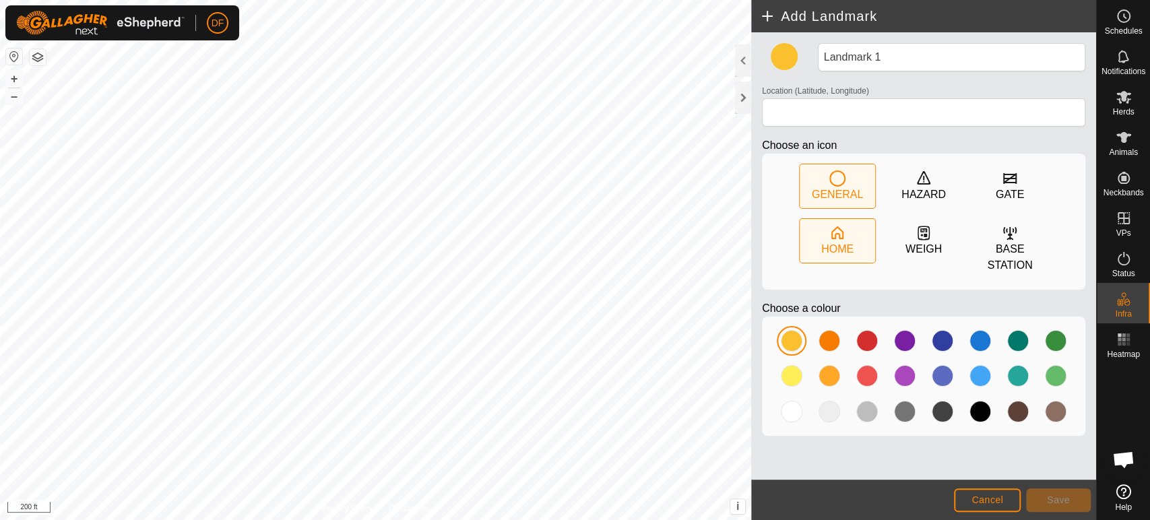
click at [837, 234] on icon at bounding box center [837, 233] width 16 height 16
type input "42.478800, -76.030406"
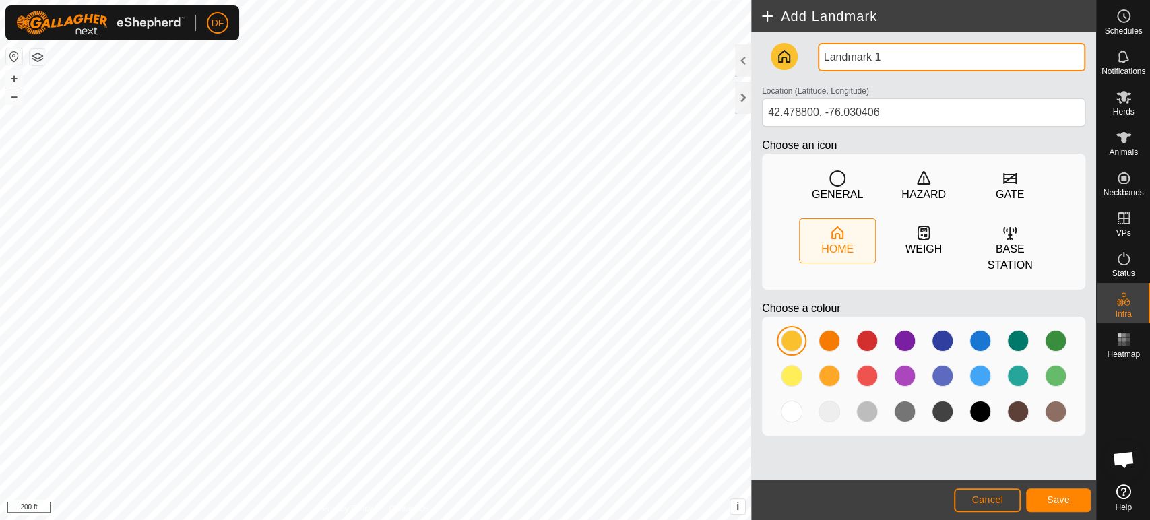
drag, startPoint x: 888, startPoint y: 59, endPoint x: 794, endPoint y: 48, distance: 94.3
click at [794, 48] on div "Landmark 1 Location (Latitude, Longitude) 42.478800, -76.030406 Choose an icon …" at bounding box center [923, 244] width 334 height 403
type input "Home"
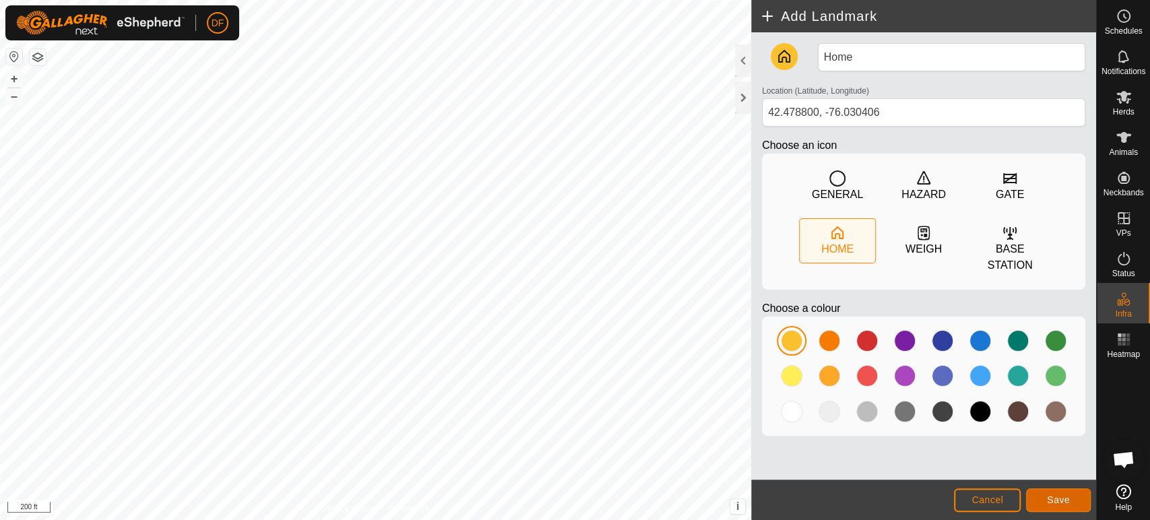
click at [1041, 494] on button "Save" at bounding box center [1058, 500] width 65 height 24
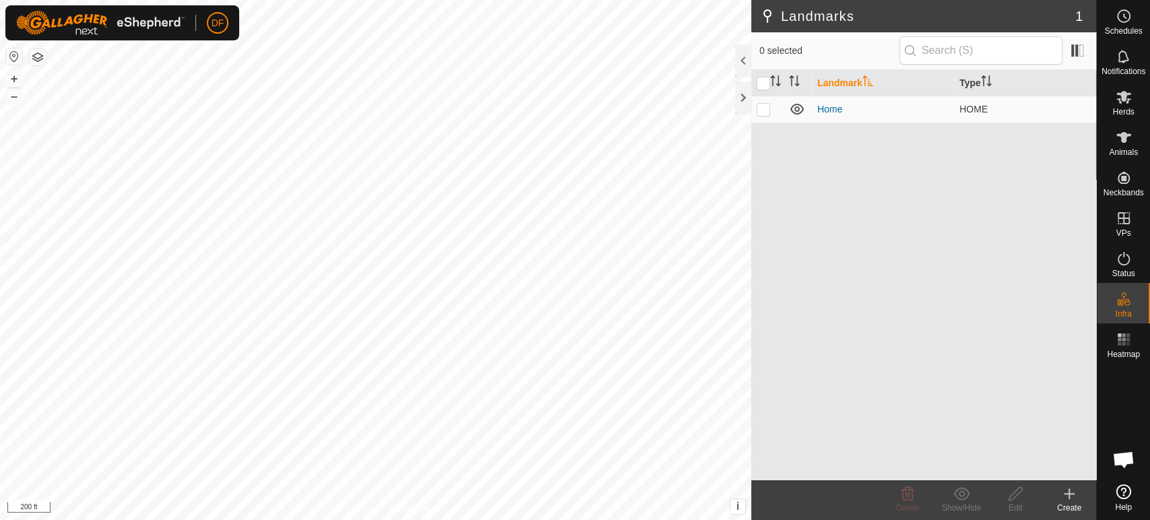
click at [1073, 511] on div "Create" at bounding box center [1069, 508] width 54 height 12
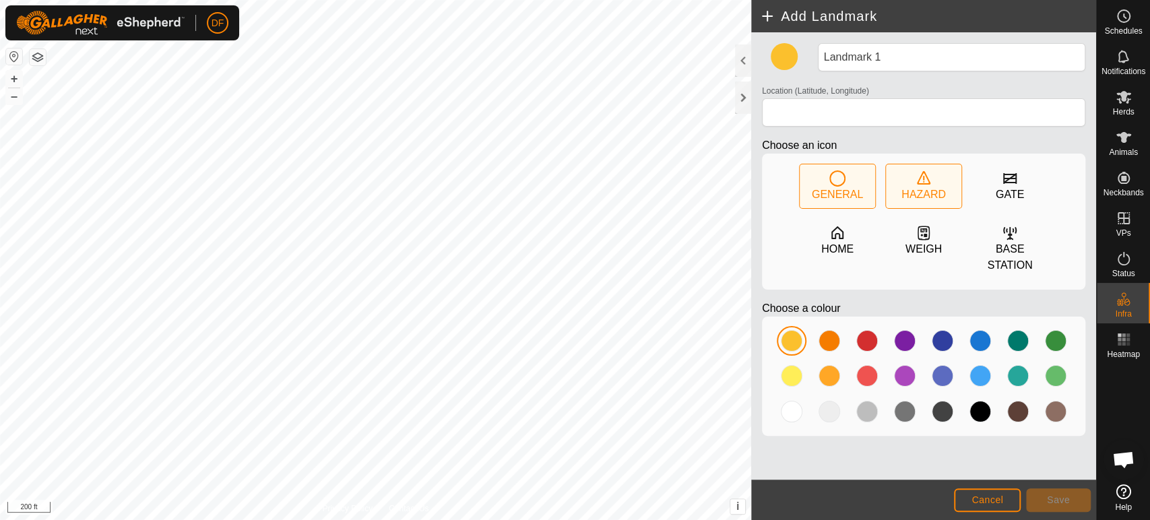
click at [918, 182] on icon at bounding box center [923, 178] width 16 height 16
type input "42.476476, -76.026734"
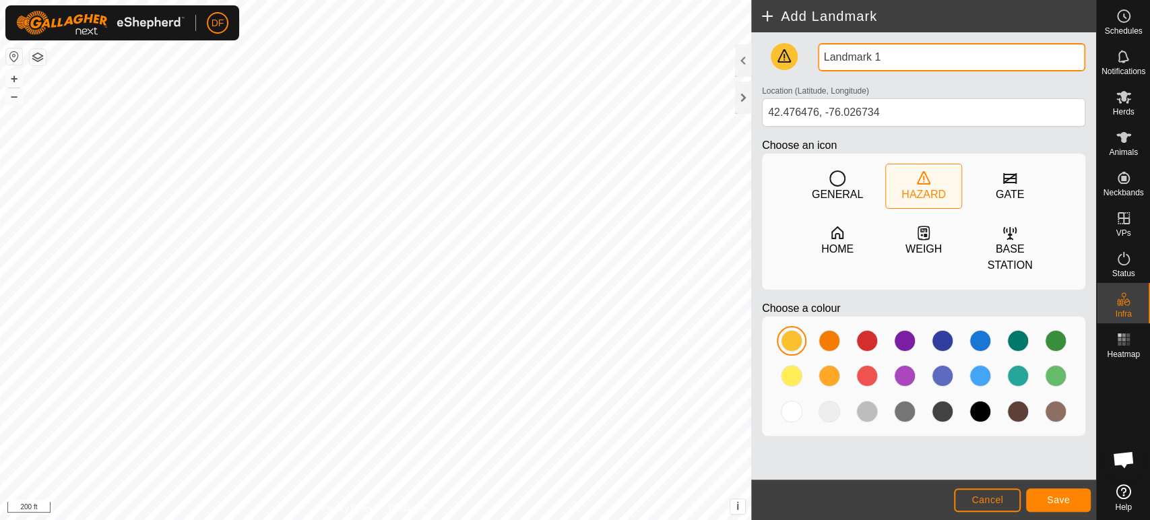
click at [873, 60] on input "Landmark 1" at bounding box center [951, 57] width 267 height 28
type input "Washout"
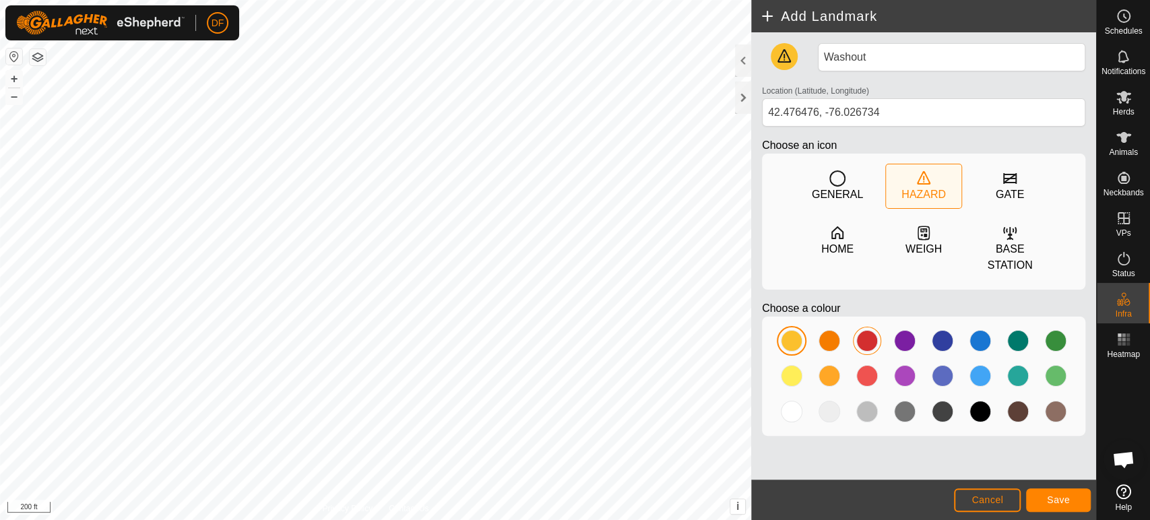
click at [870, 330] on div at bounding box center [867, 341] width 22 height 22
click at [1073, 497] on button "Save" at bounding box center [1058, 500] width 65 height 24
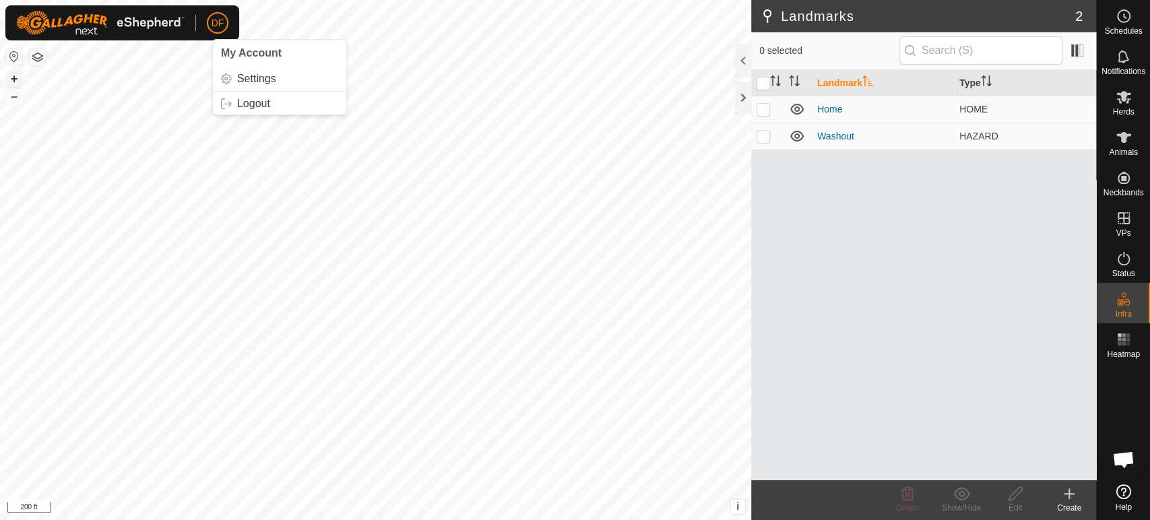
click at [14, 79] on button "+" at bounding box center [14, 79] width 16 height 16
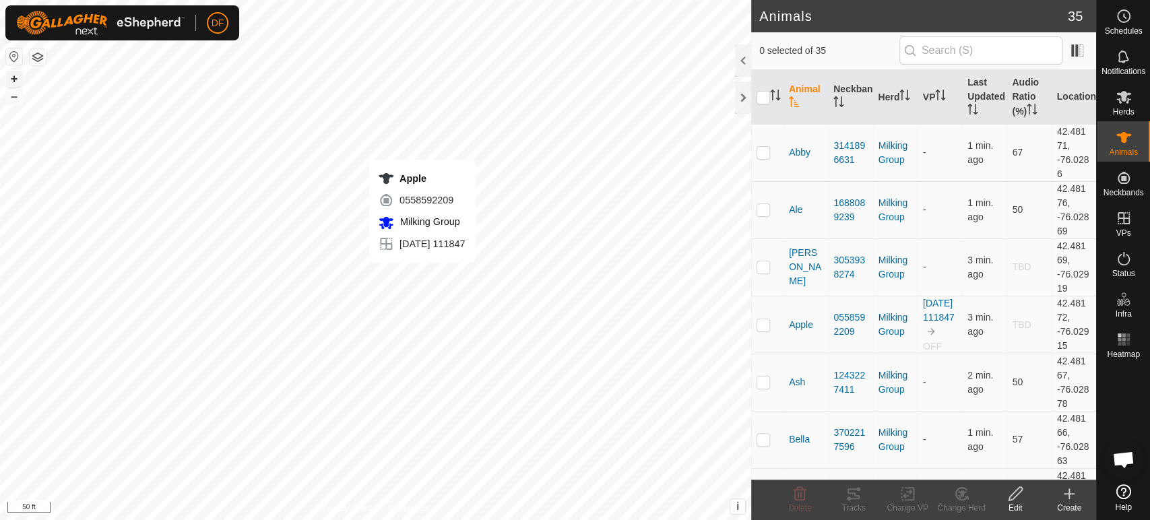
checkbox input "true"
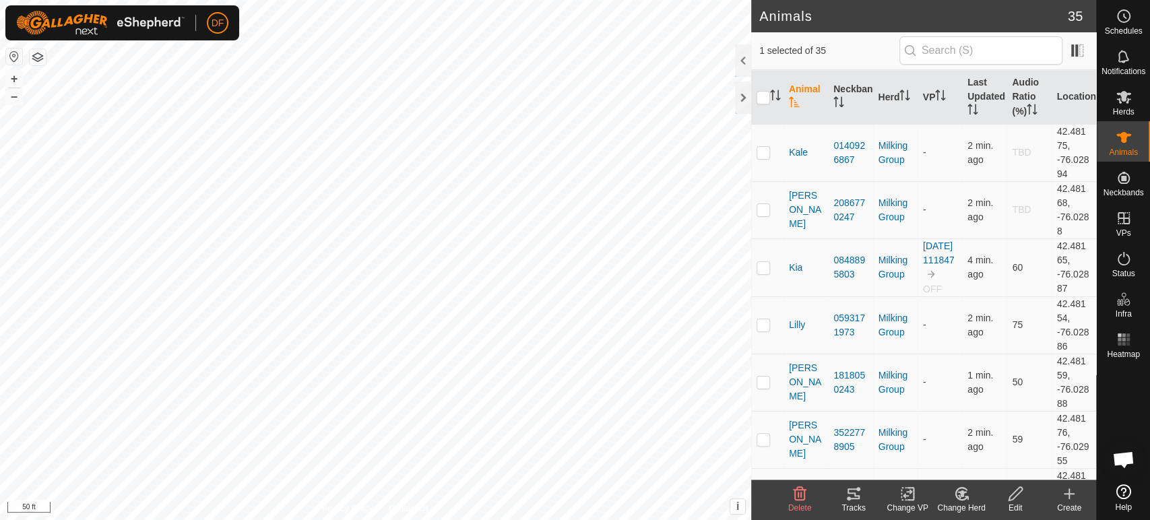
scroll to position [921, 0]
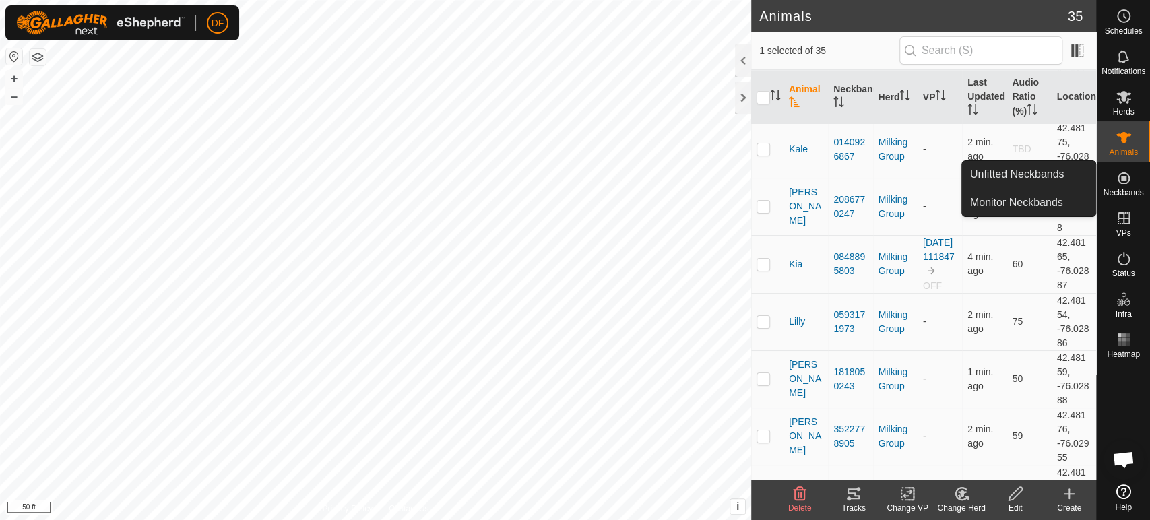
click at [1122, 195] on span "Neckbands" at bounding box center [1123, 193] width 40 height 8
click at [1043, 200] on link "Monitor Neckbands" at bounding box center [1028, 202] width 133 height 27
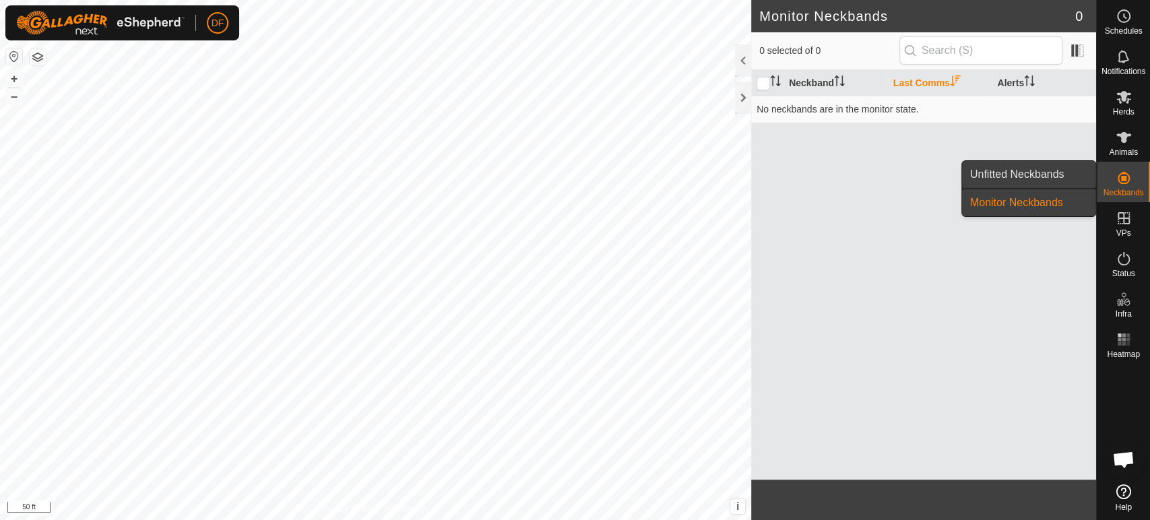
click at [1074, 176] on link "Unfitted Neckbands" at bounding box center [1028, 174] width 133 height 27
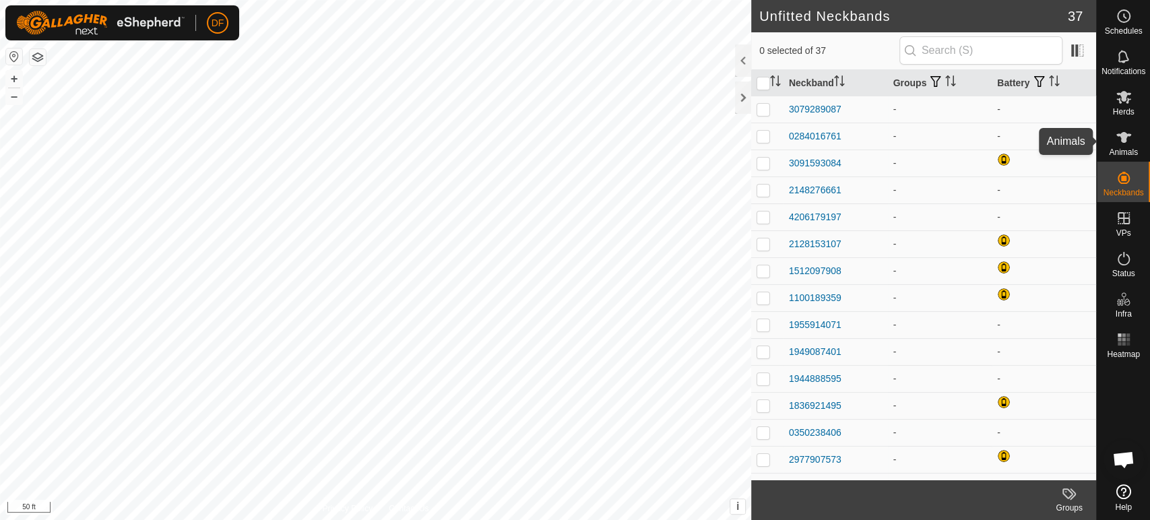
click at [1117, 146] on es-animals-svg-icon at bounding box center [1123, 138] width 24 height 22
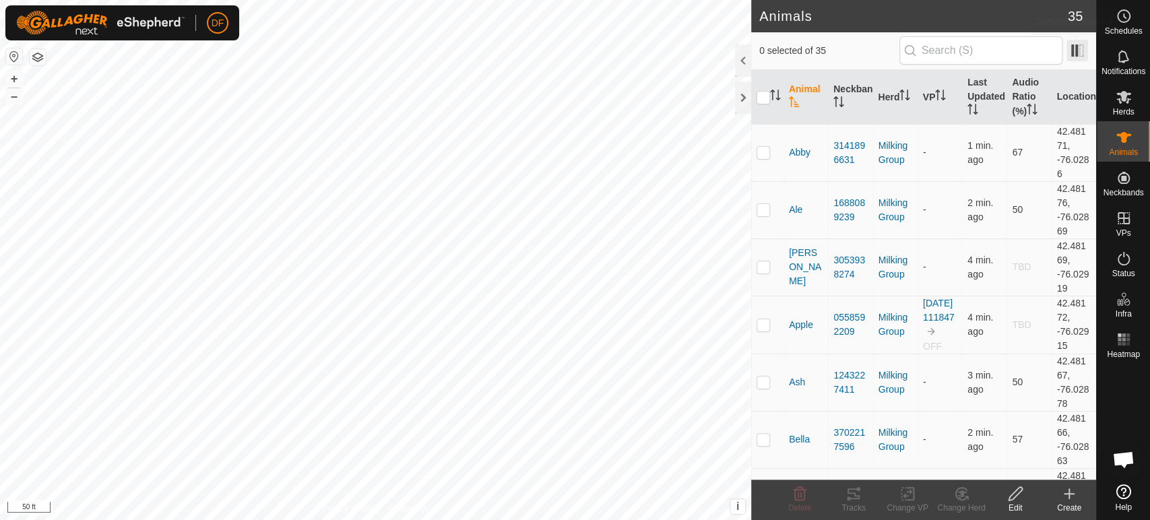
click at [1075, 59] on span at bounding box center [1077, 51] width 22 height 22
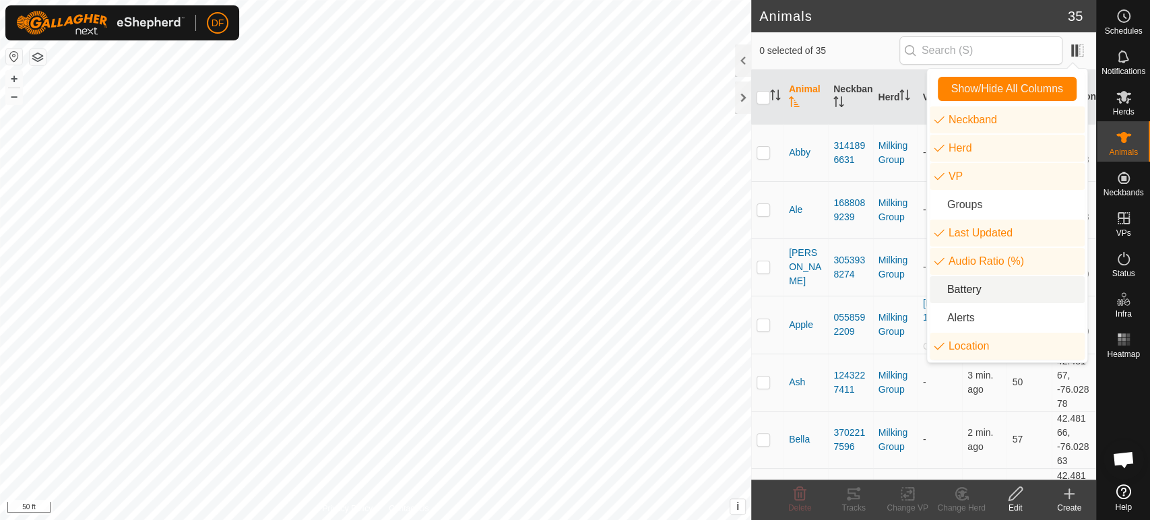
click at [959, 286] on li "Battery" at bounding box center [1006, 289] width 155 height 27
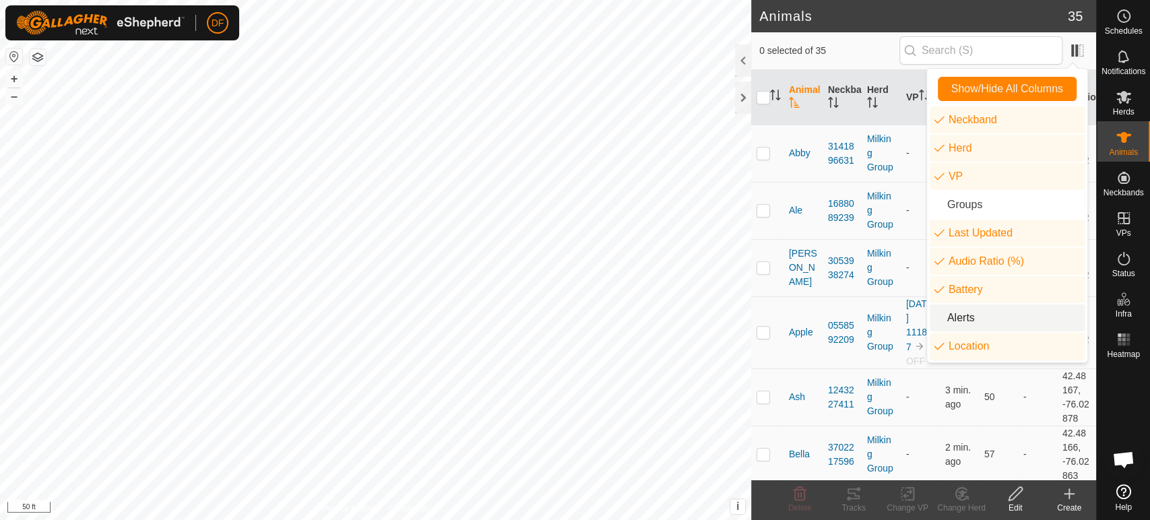
click at [956, 311] on li "Alerts" at bounding box center [1006, 317] width 155 height 27
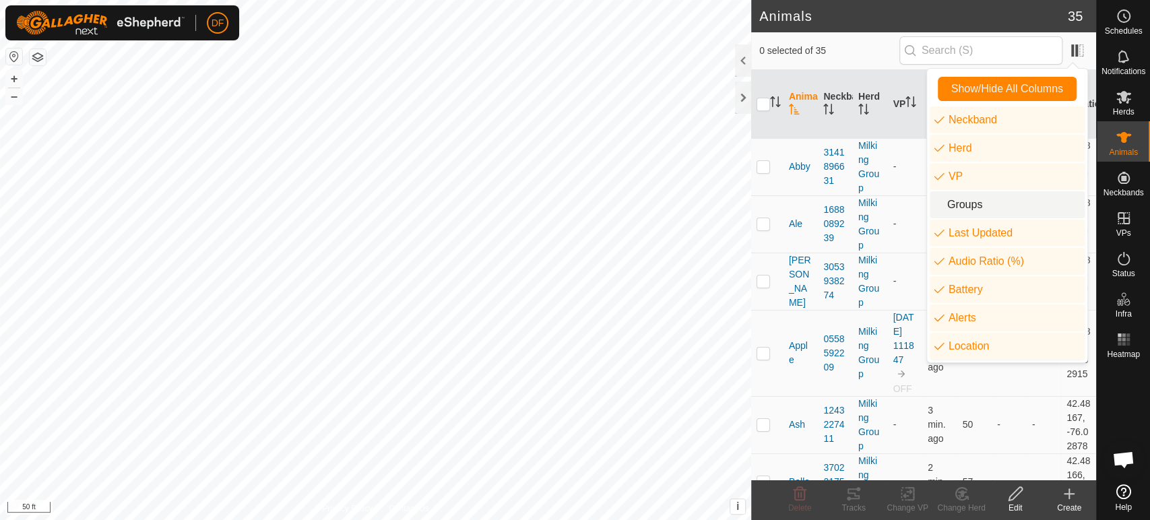
click at [962, 209] on li "Groups" at bounding box center [1006, 204] width 155 height 27
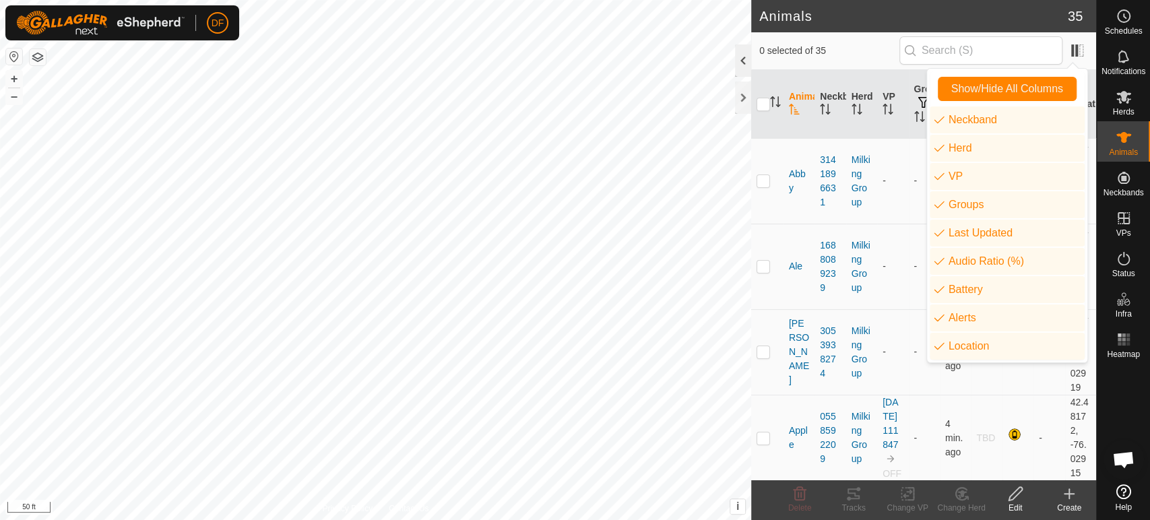
click at [742, 65] on div at bounding box center [743, 60] width 16 height 32
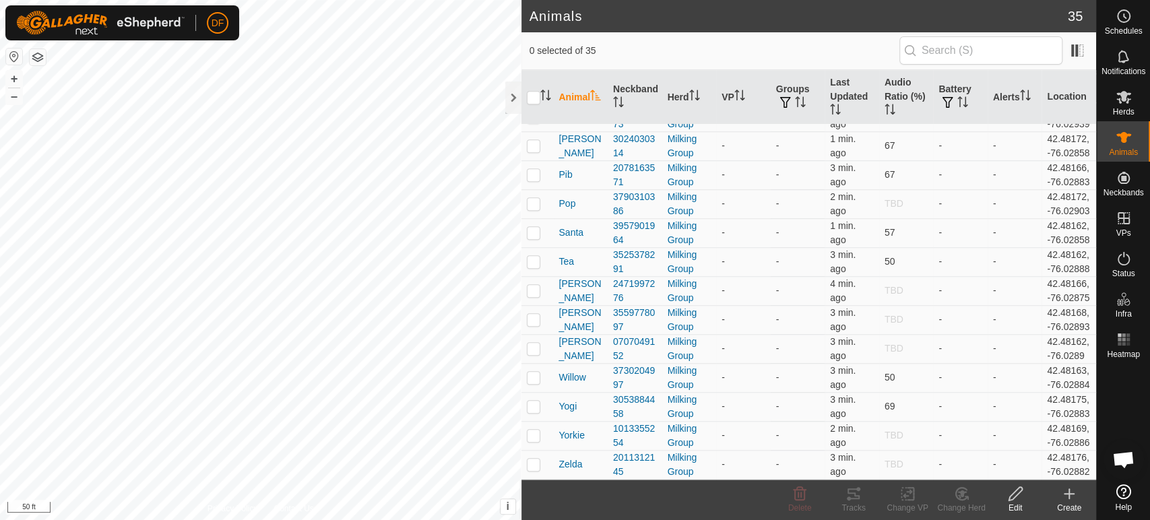
scroll to position [771, 0]
click at [898, 96] on th "Audio Ratio (%)" at bounding box center [906, 97] width 55 height 55
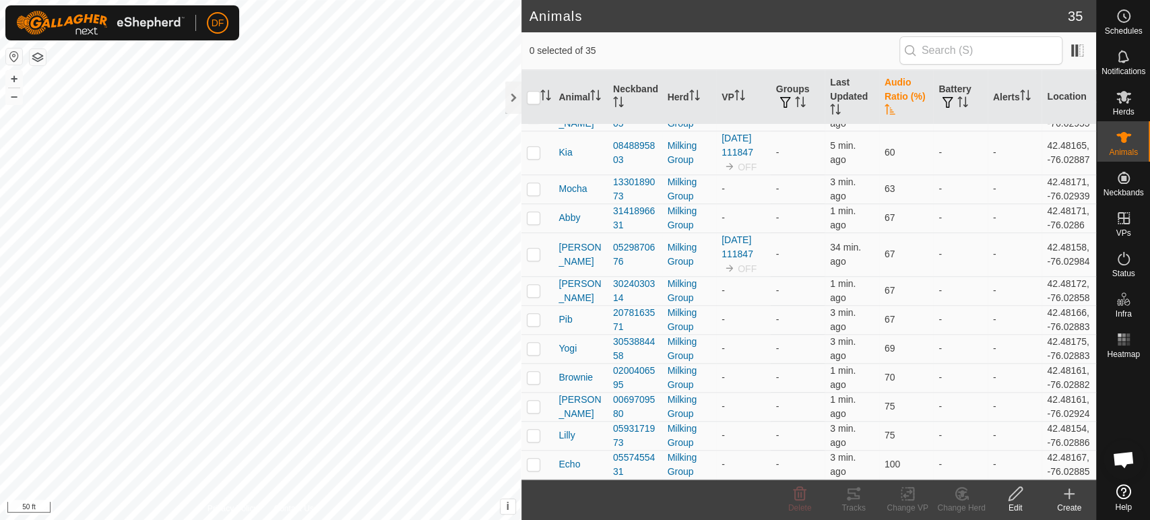
scroll to position [0, 0]
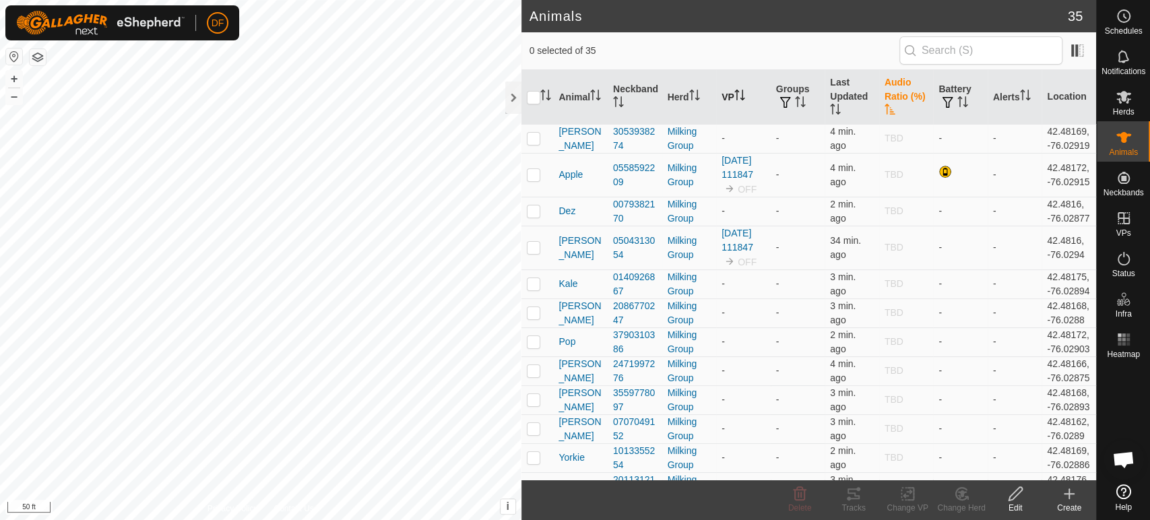
click at [738, 96] on icon "Activate to sort" at bounding box center [736, 95] width 1 height 11
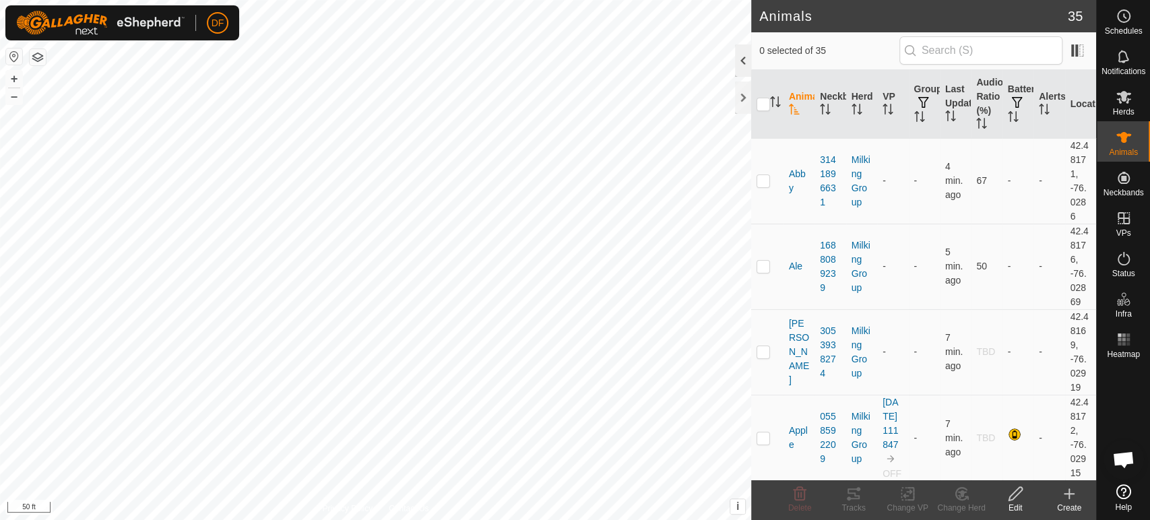
click at [741, 69] on div at bounding box center [743, 60] width 16 height 32
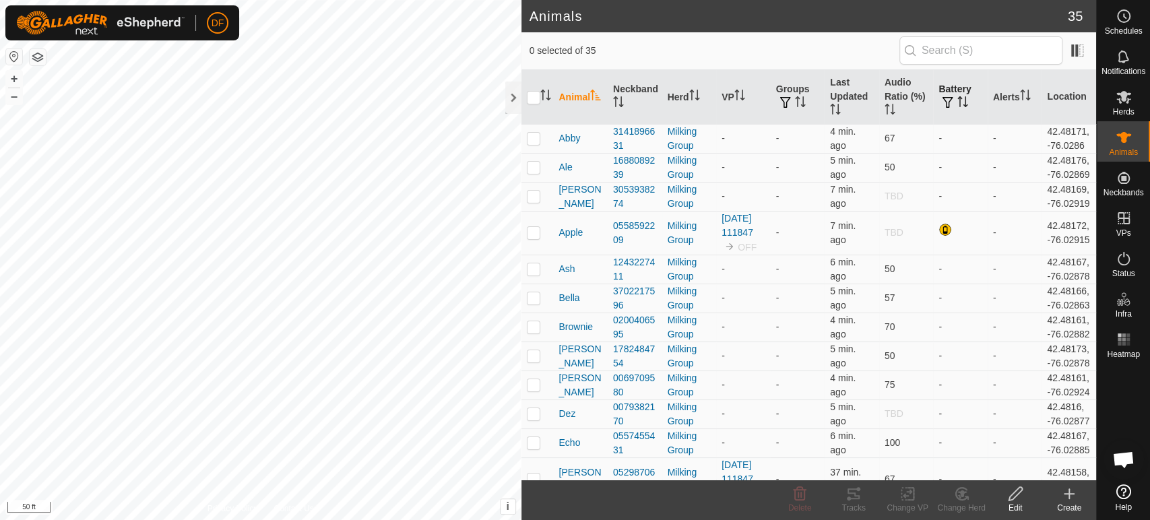
click at [933, 104] on th "Battery" at bounding box center [960, 97] width 55 height 55
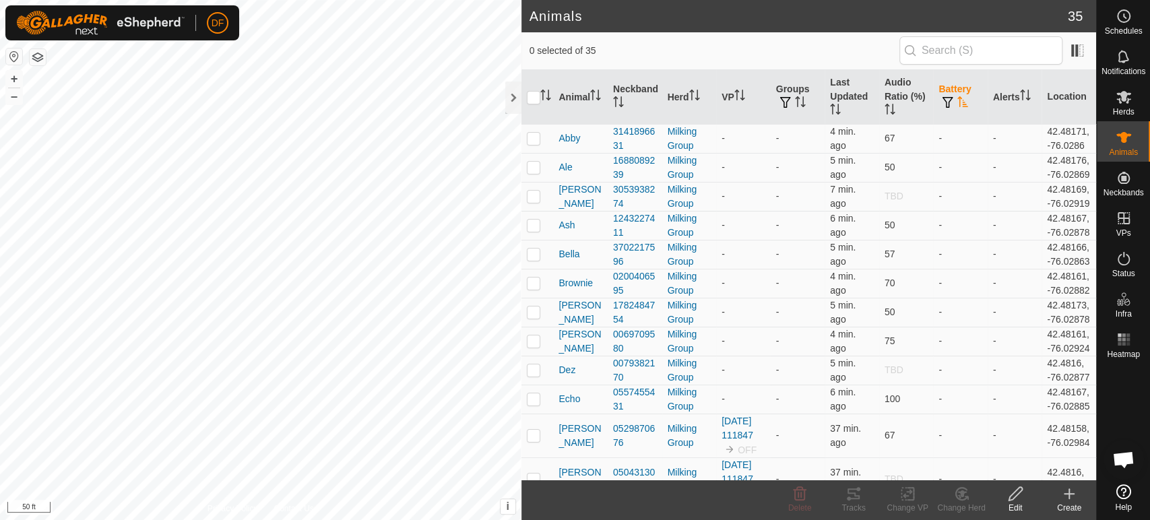
click at [942, 100] on span "button" at bounding box center [947, 102] width 11 height 11
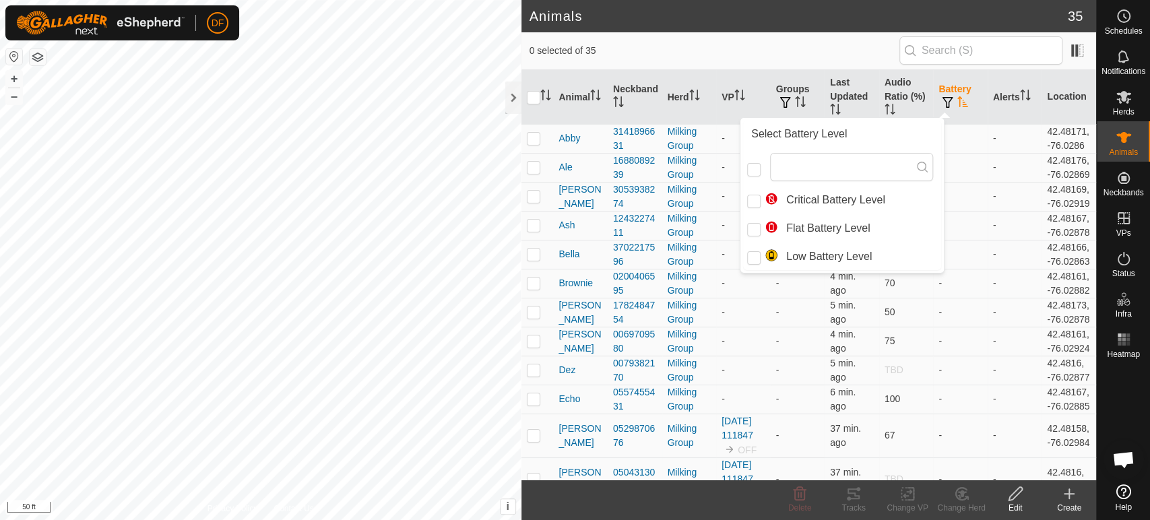
click at [831, 57] on span "0 selected of 35" at bounding box center [714, 51] width 370 height 14
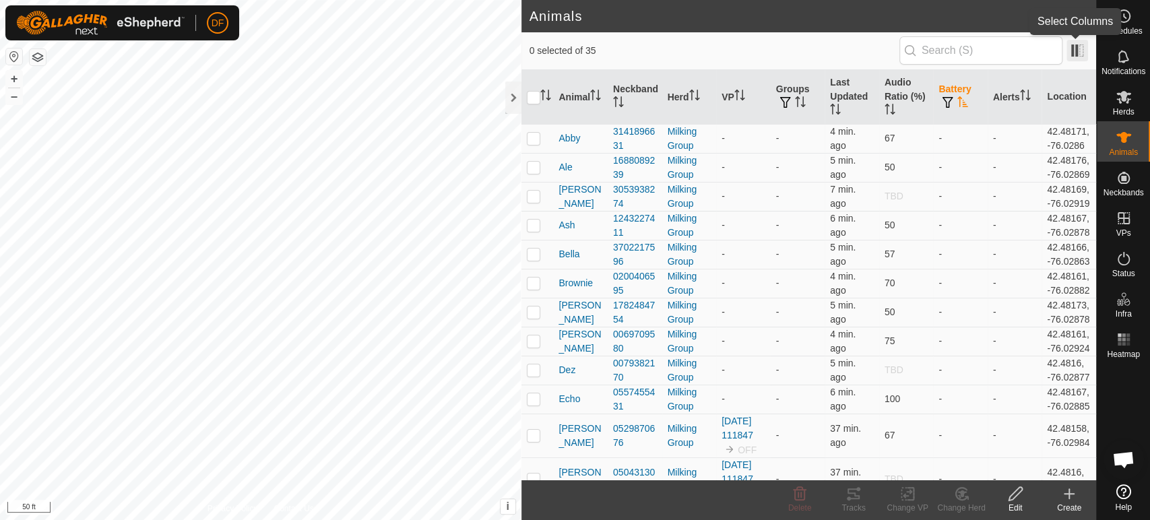
click at [1081, 53] on span at bounding box center [1077, 51] width 22 height 22
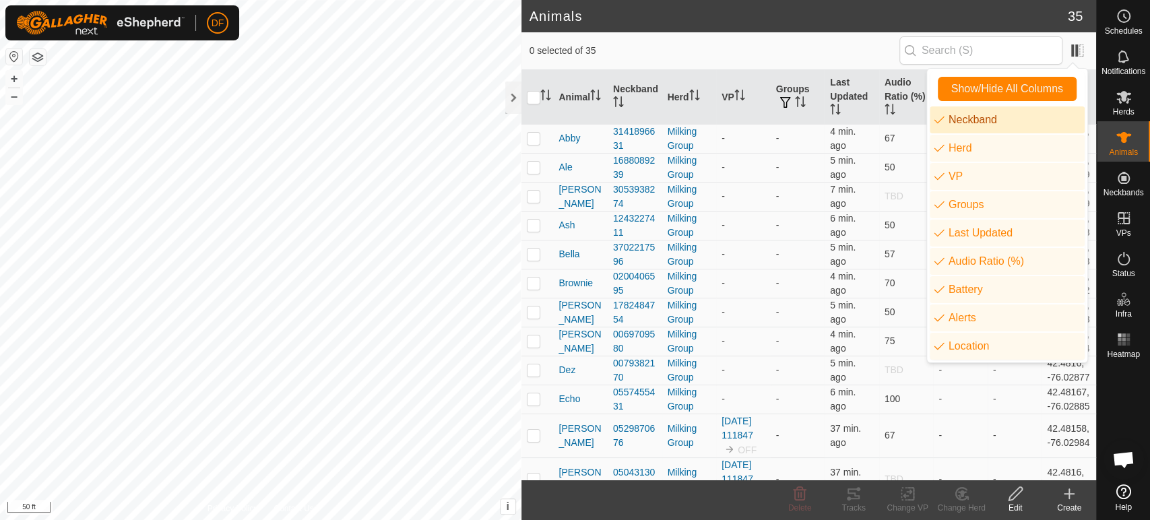
click at [979, 123] on li "Neckband" at bounding box center [1006, 119] width 155 height 27
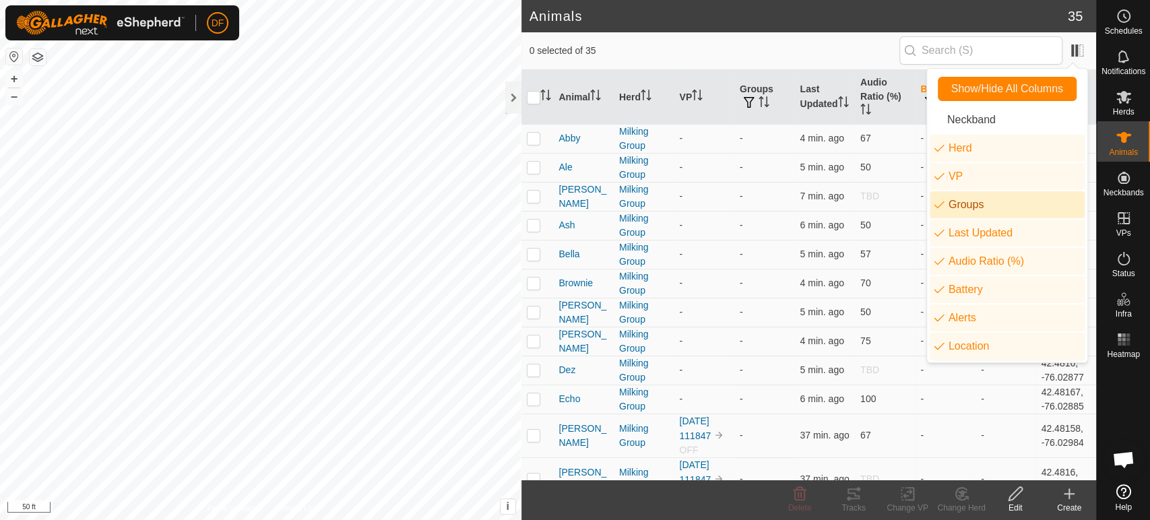
click at [973, 204] on li "Groups" at bounding box center [1006, 204] width 155 height 27
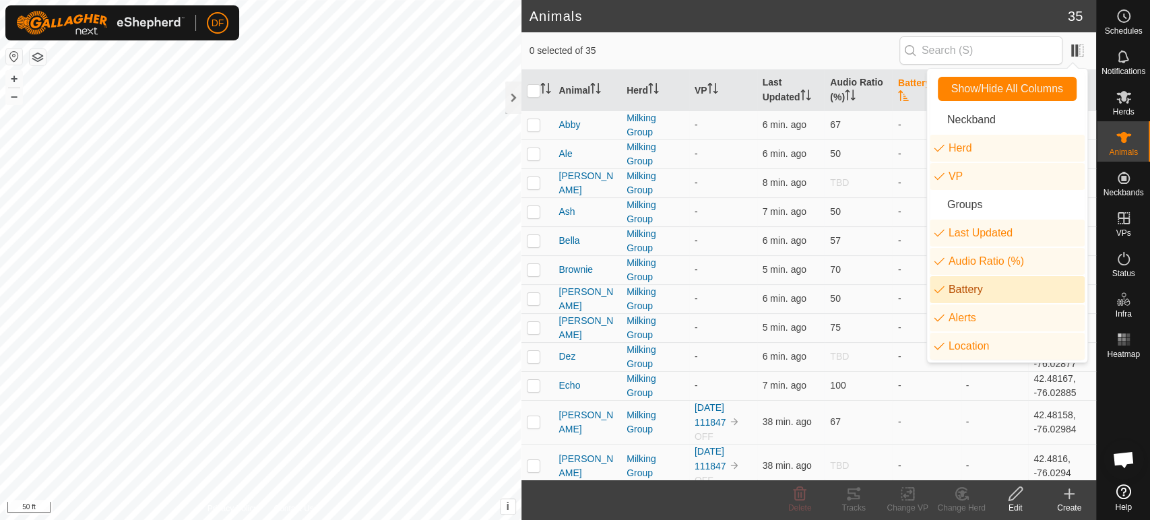
click at [969, 295] on li "Battery" at bounding box center [1006, 289] width 155 height 27
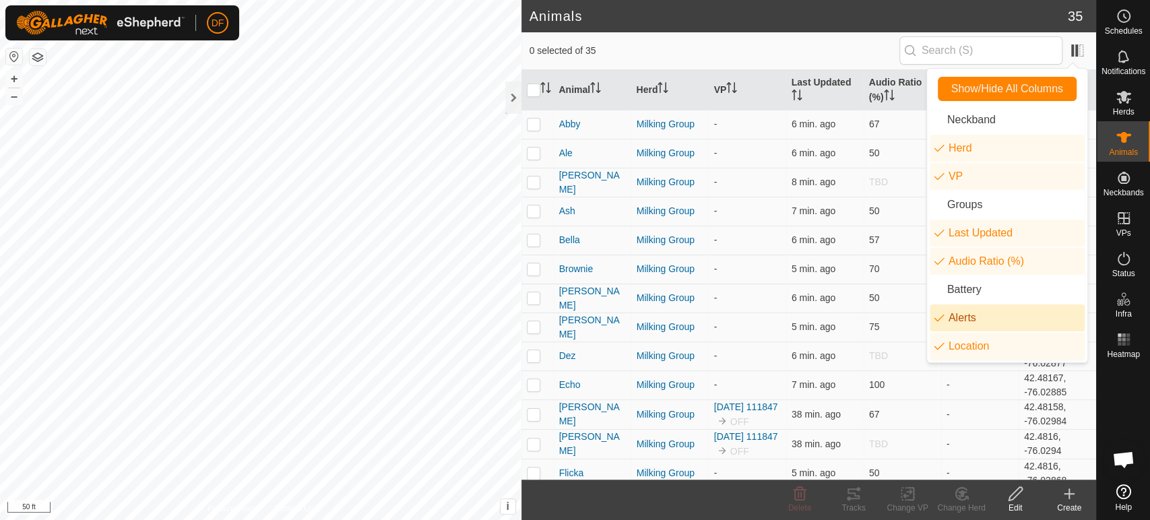
click at [965, 331] on ul "Neckband Herd VP Groups Last Updated Audio Ratio (%) Battery Alerts Location" at bounding box center [1006, 232] width 155 height 253
click at [962, 319] on li "Alerts" at bounding box center [1006, 317] width 155 height 27
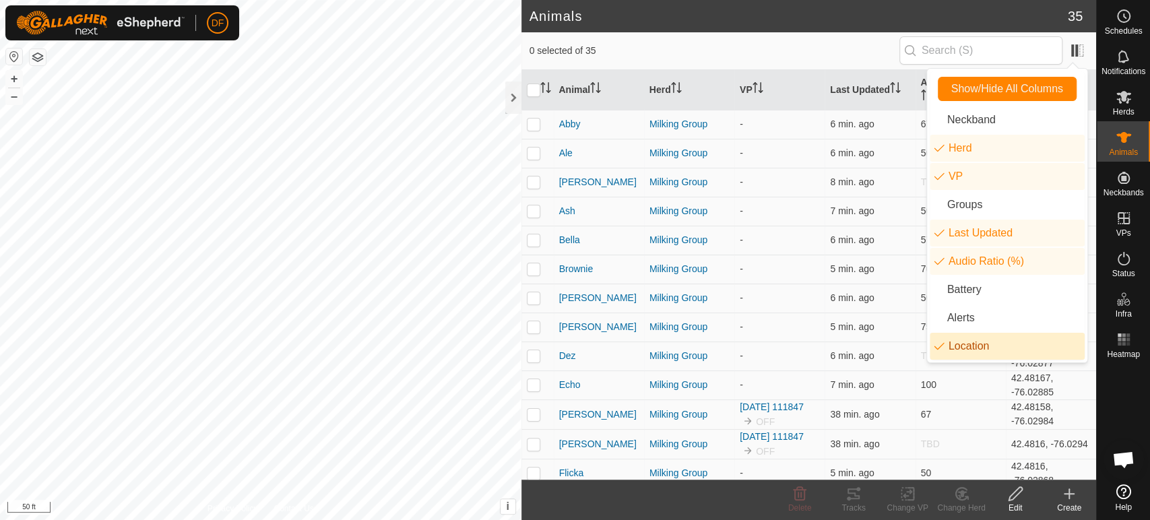
click at [963, 341] on li "Location" at bounding box center [1006, 346] width 155 height 27
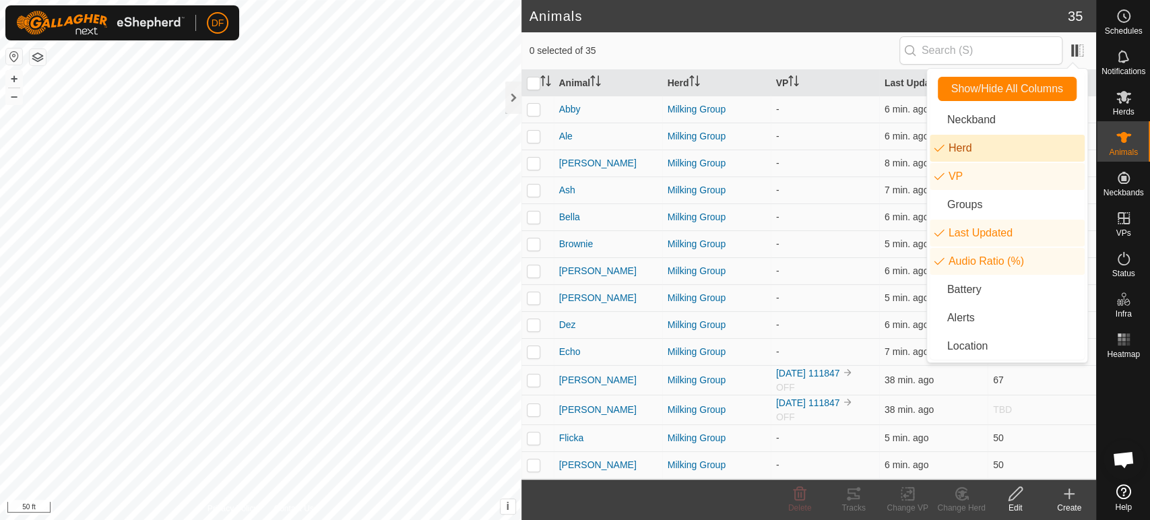
click at [976, 156] on li "Herd" at bounding box center [1006, 148] width 155 height 27
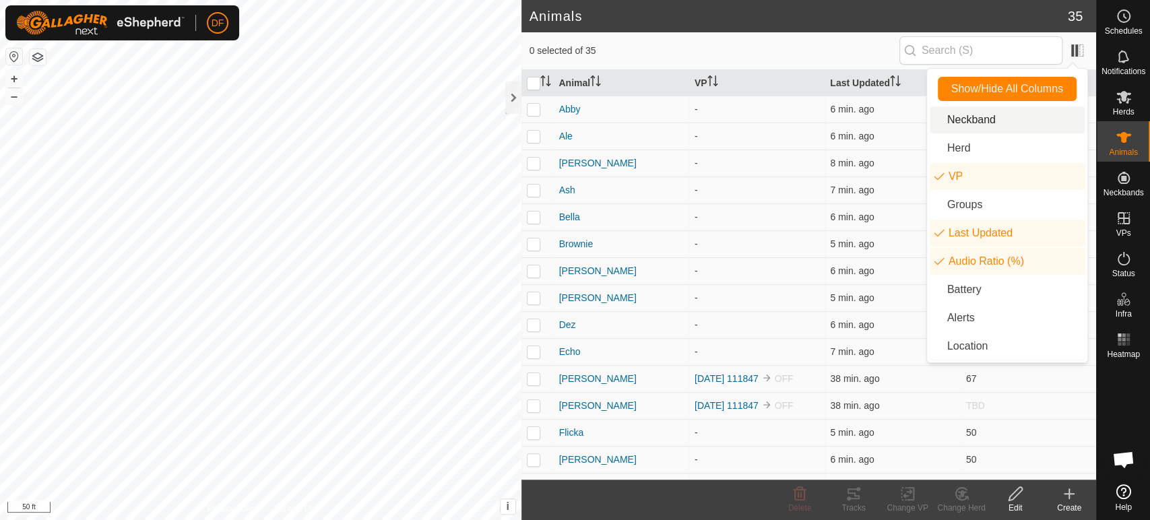
click at [803, 48] on span "0 selected of 35" at bounding box center [714, 51] width 370 height 14
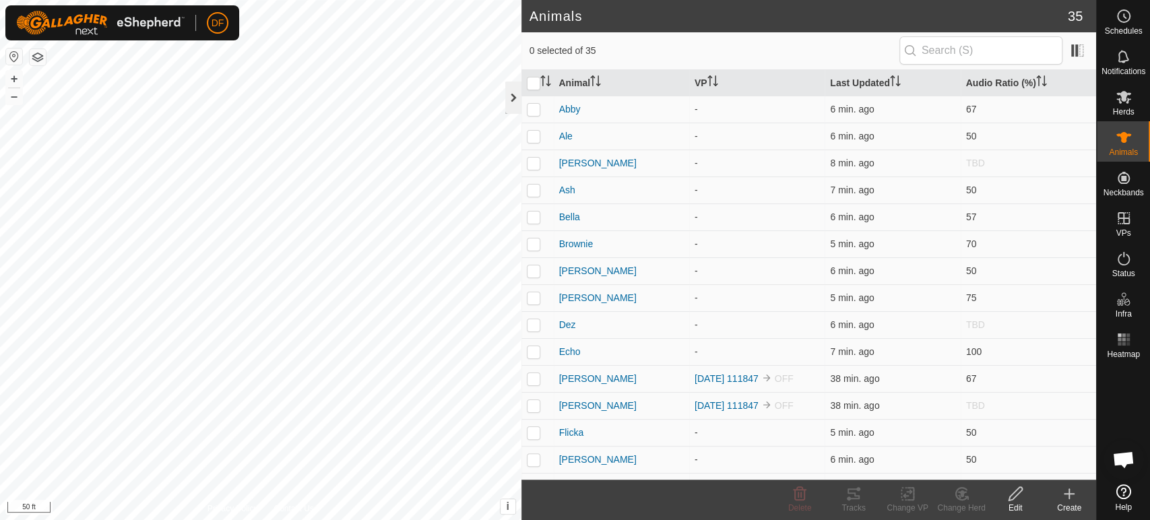
click at [509, 98] on div at bounding box center [513, 97] width 16 height 32
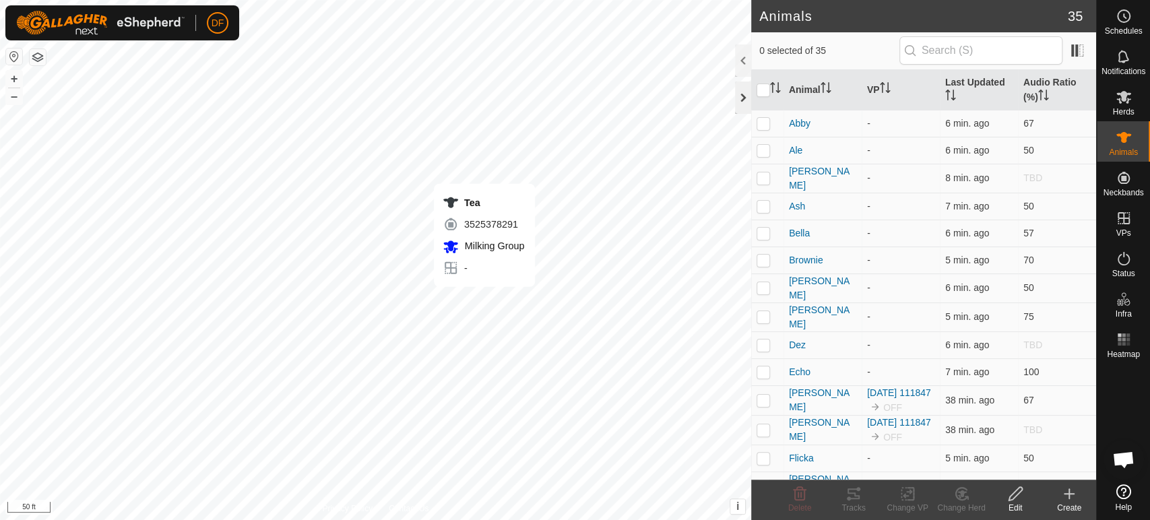
checkbox input "true"
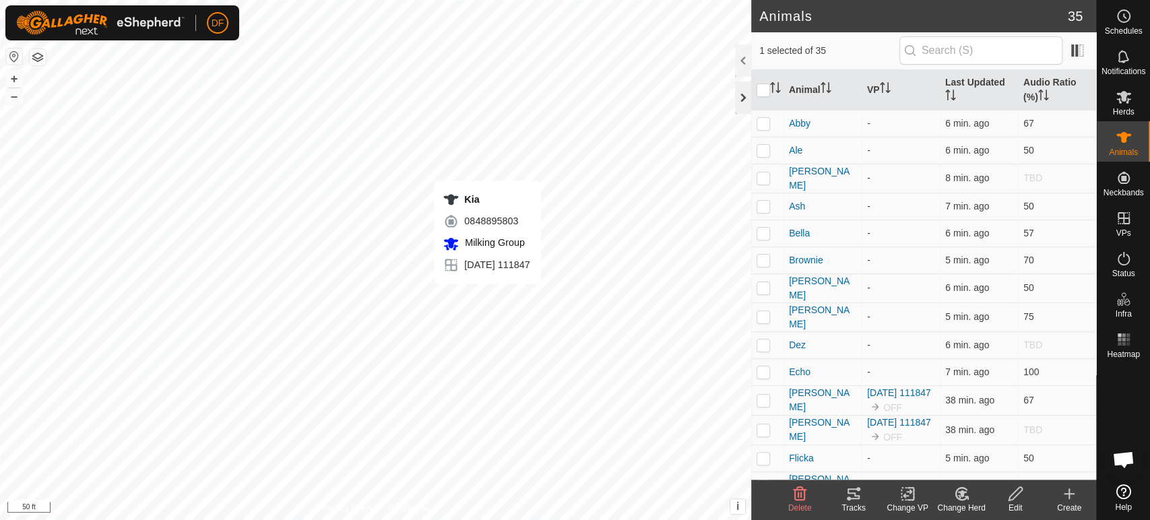
checkbox input "true"
checkbox input "false"
drag, startPoint x: 1095, startPoint y: 259, endPoint x: 1055, endPoint y: 94, distance: 169.7
click at [1055, 94] on div "Schedules Notifications Herds Animals Neckbands VPs Status Infra Heatmap Help A…" at bounding box center [575, 260] width 1150 height 520
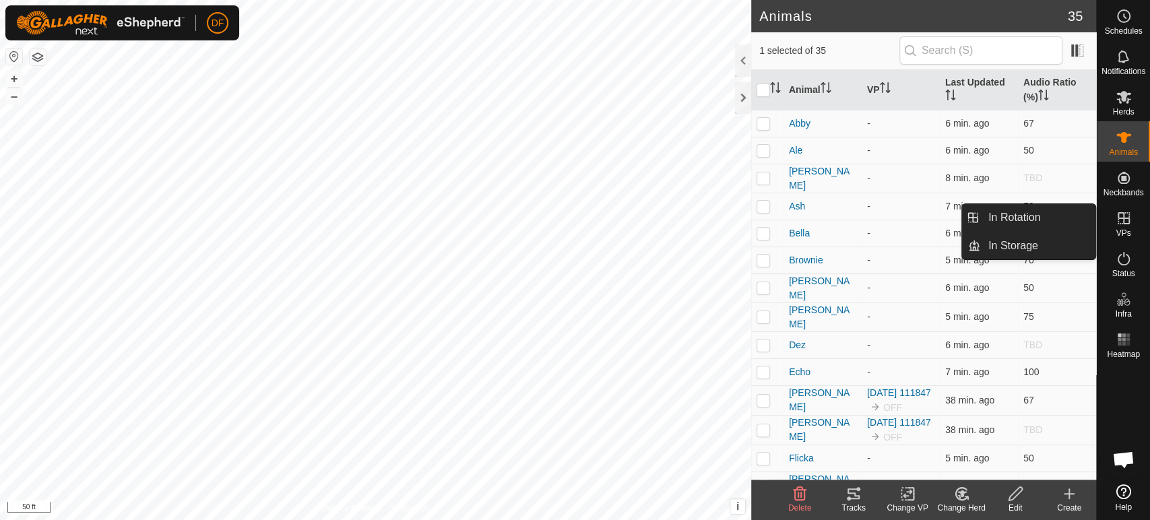
click at [1125, 220] on icon at bounding box center [1123, 218] width 16 height 16
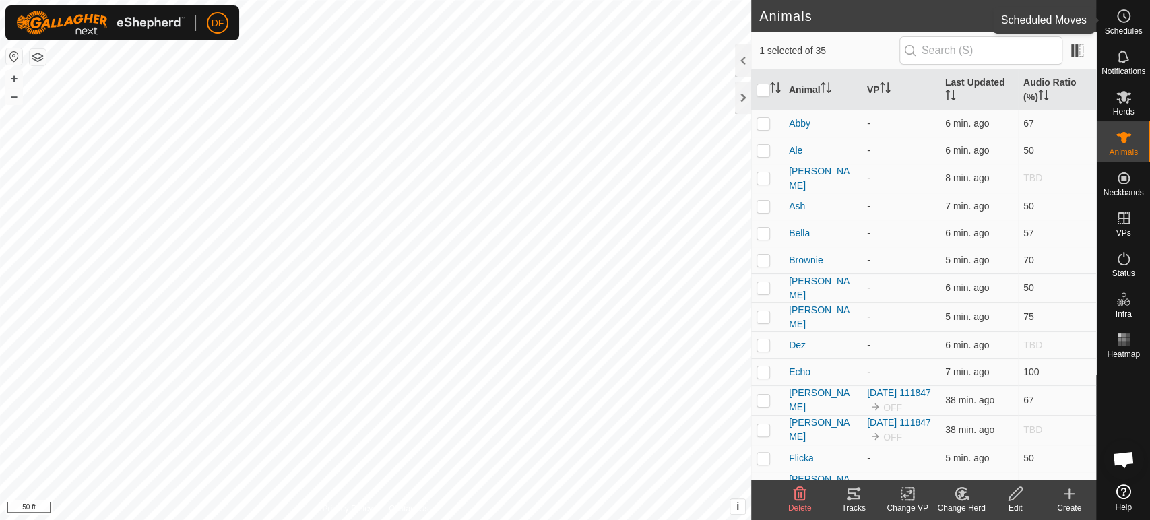
click at [1132, 18] on es-schedule-vp-svg-icon at bounding box center [1123, 16] width 24 height 22
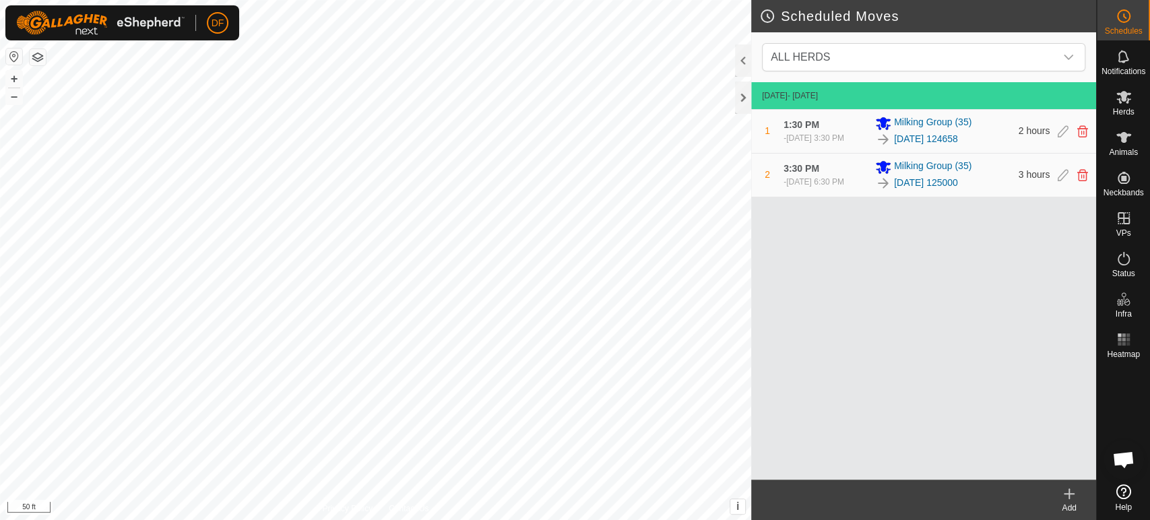
click at [1063, 500] on icon at bounding box center [1069, 494] width 16 height 16
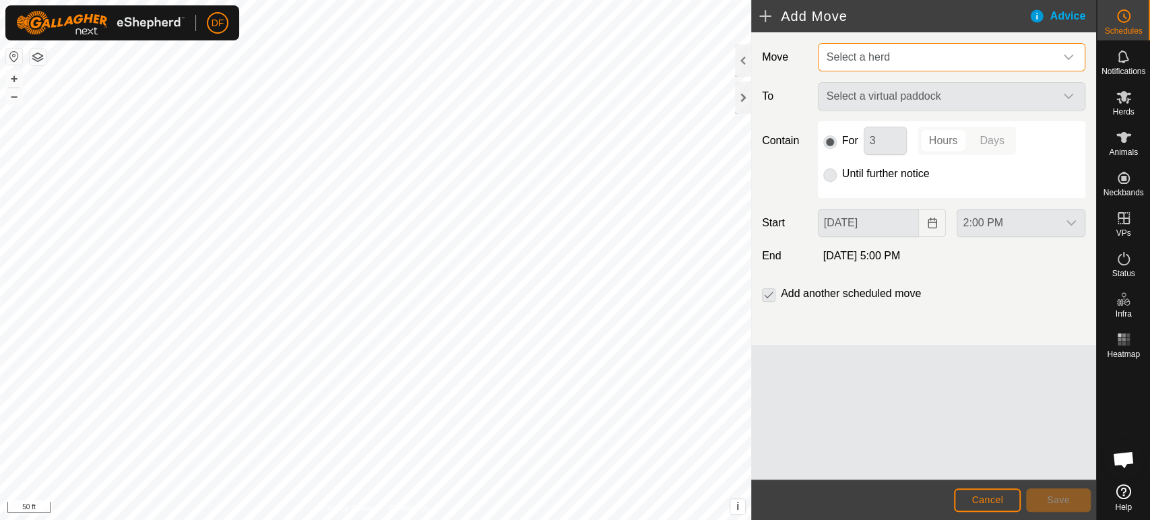
click at [912, 67] on span "Select a herd" at bounding box center [938, 57] width 234 height 27
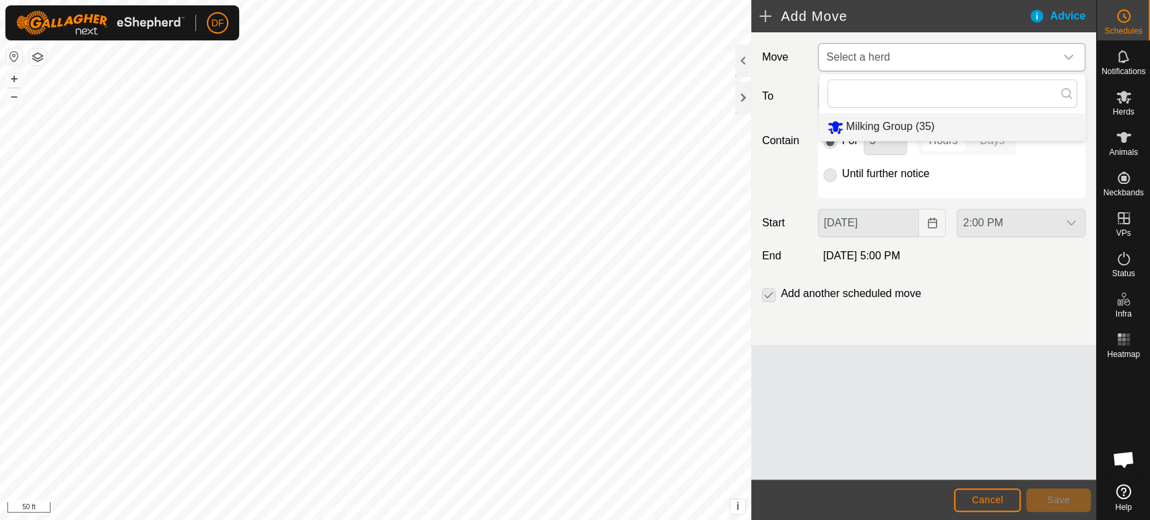
click at [898, 125] on li "Milking Group (35)" at bounding box center [952, 127] width 266 height 28
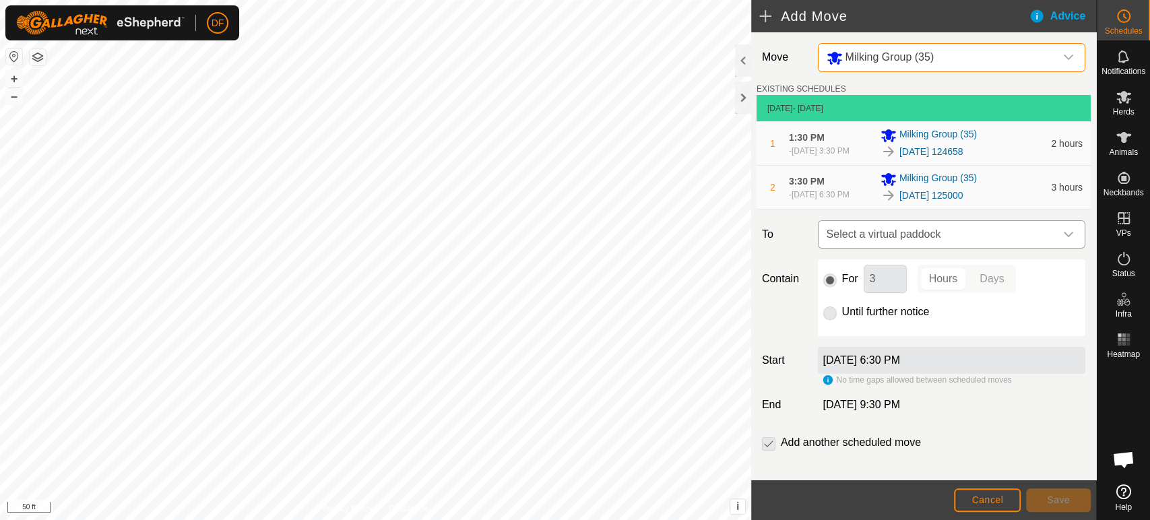
click at [898, 231] on span "Select a virtual paddock" at bounding box center [938, 234] width 234 height 27
click at [783, 249] on div "Move Milking Group (35) EXISTING SCHEDULES Sep 7, 2025 - Today 1 1:30 PM - Sep …" at bounding box center [923, 262] width 345 height 461
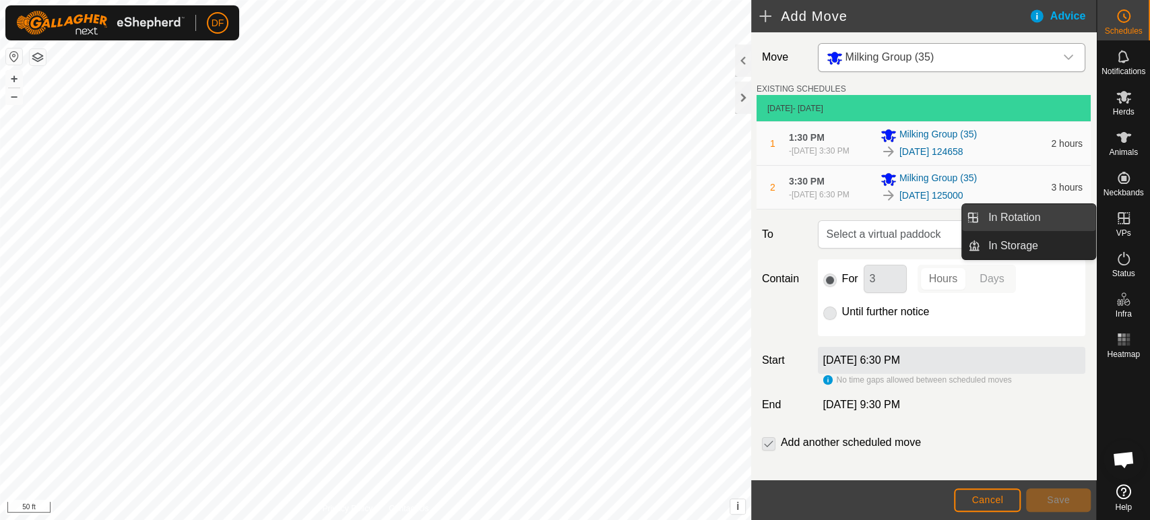
click at [1052, 224] on link "In Rotation" at bounding box center [1037, 217] width 115 height 27
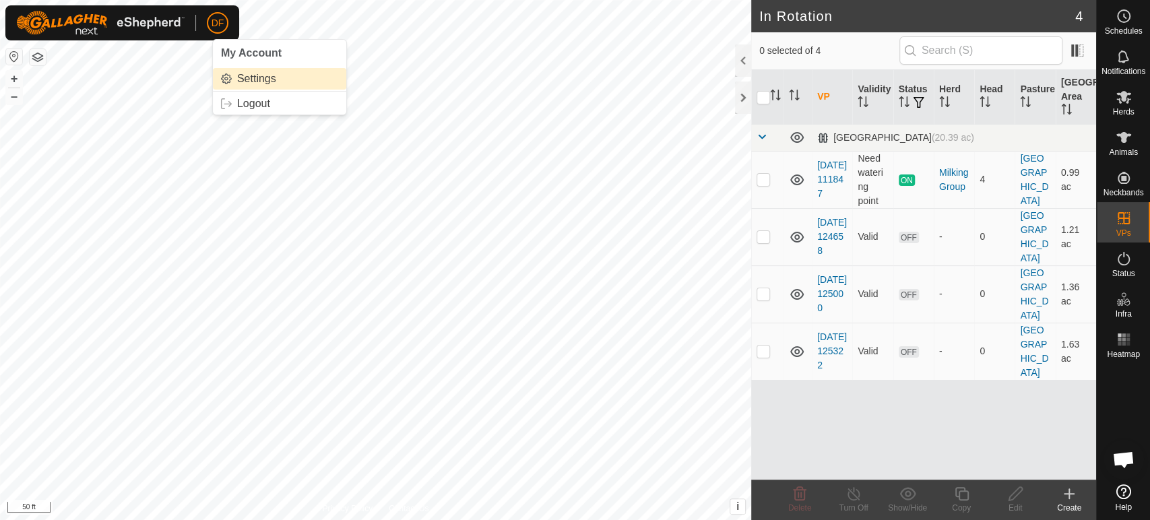
click at [245, 75] on link "Settings" at bounding box center [279, 79] width 133 height 22
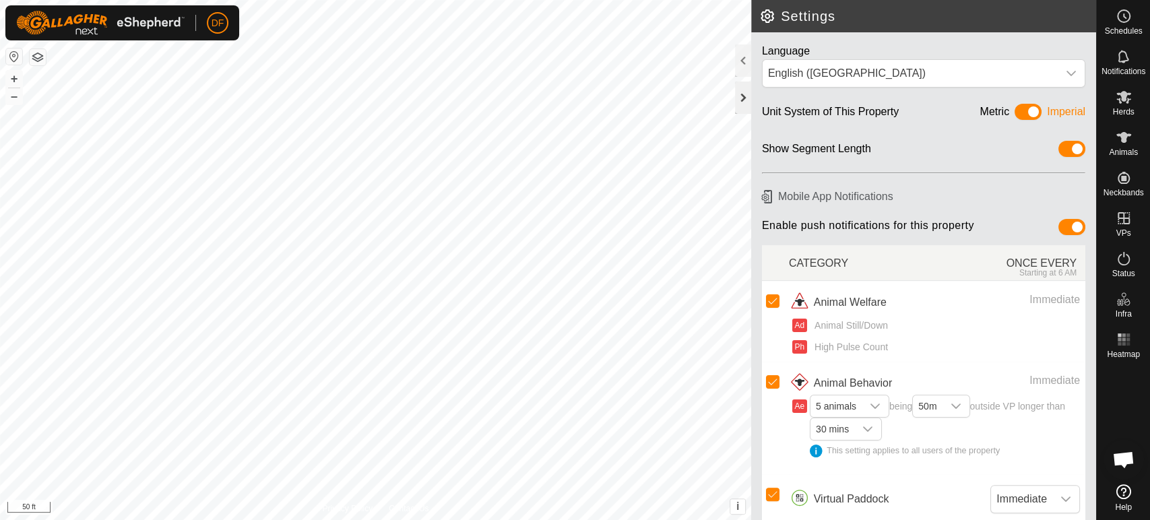
click at [744, 90] on div at bounding box center [743, 97] width 16 height 32
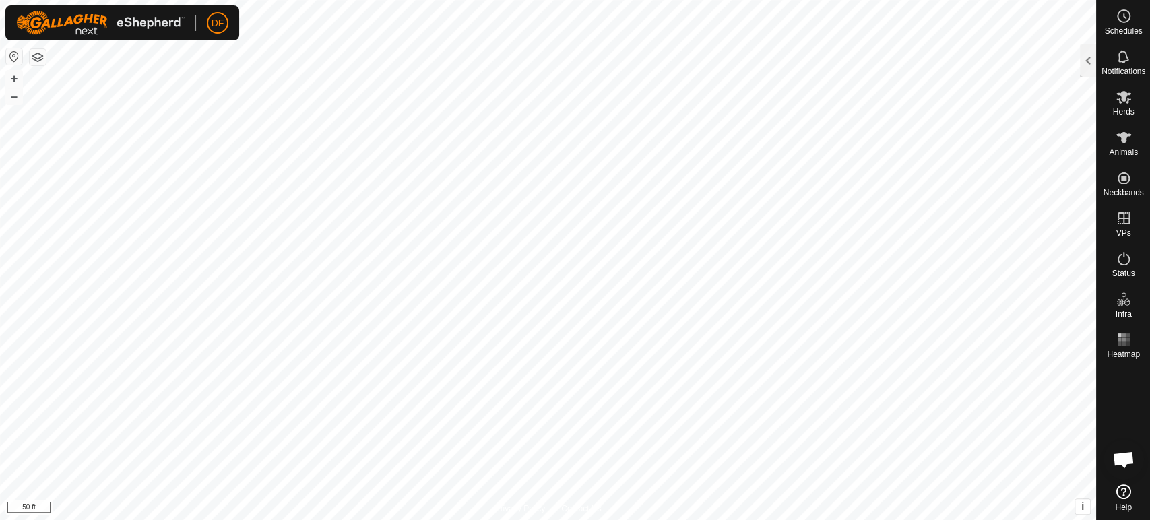
click at [15, 55] on button "button" at bounding box center [14, 56] width 16 height 16
click at [1115, 141] on icon at bounding box center [1123, 137] width 16 height 16
click at [1081, 64] on div at bounding box center [1088, 60] width 16 height 32
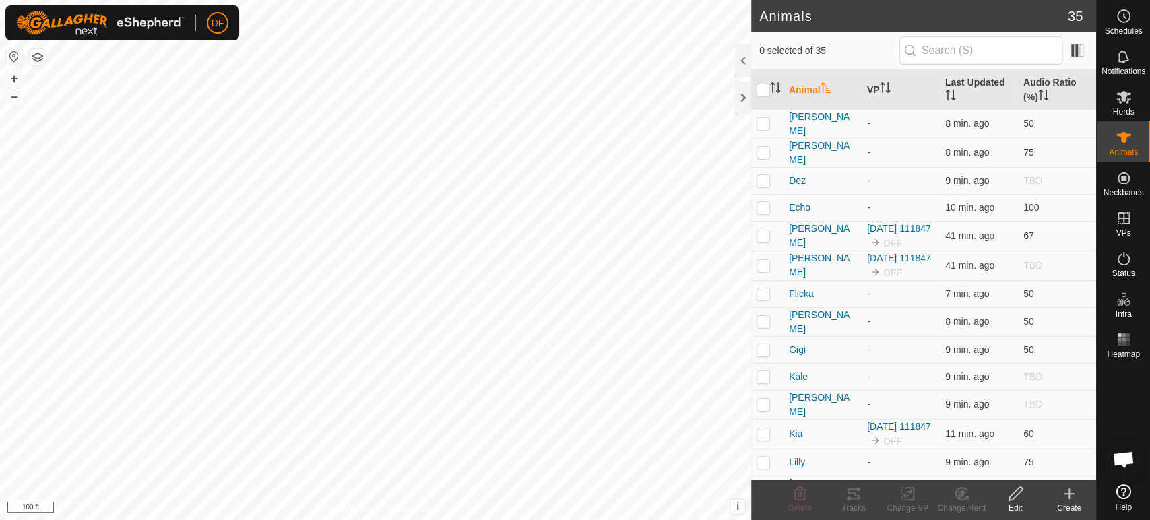
scroll to position [192, 0]
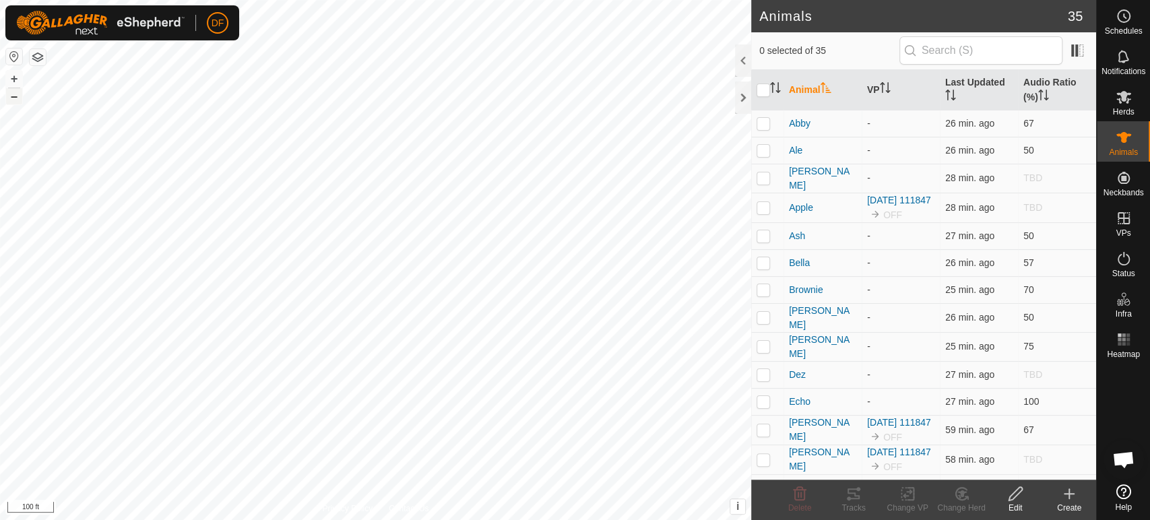
click at [18, 102] on button "–" at bounding box center [14, 96] width 16 height 16
